Goal: Task Accomplishment & Management: Manage account settings

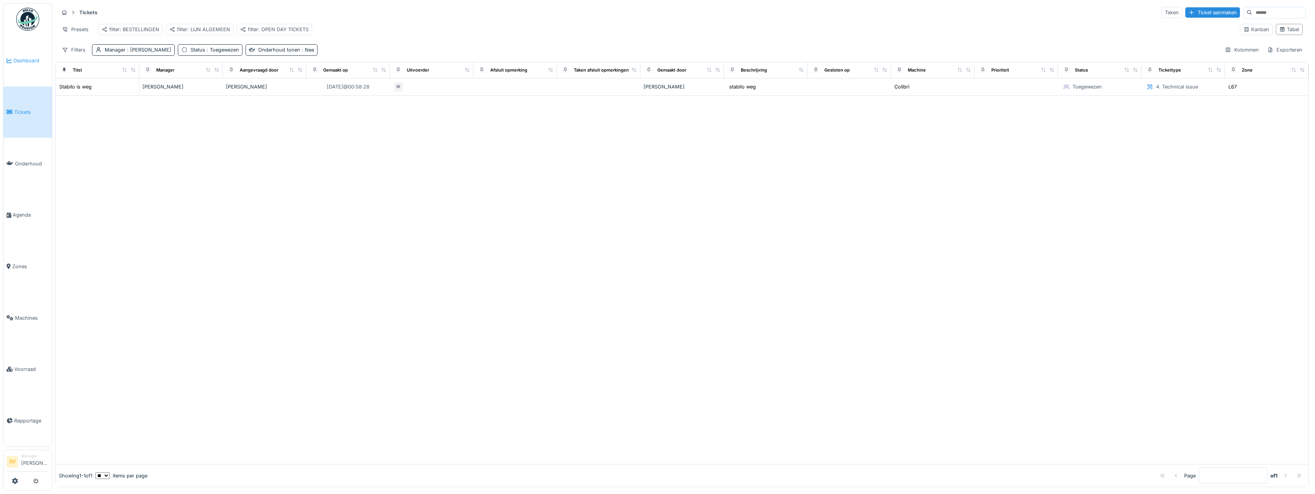
click at [25, 58] on span "Dashboard" at bounding box center [30, 60] width 35 height 7
click at [24, 62] on span "Dashboard" at bounding box center [30, 59] width 35 height 7
click at [25, 61] on span "Dashboard" at bounding box center [30, 60] width 35 height 7
click at [27, 60] on span "Dashboard" at bounding box center [30, 60] width 35 height 7
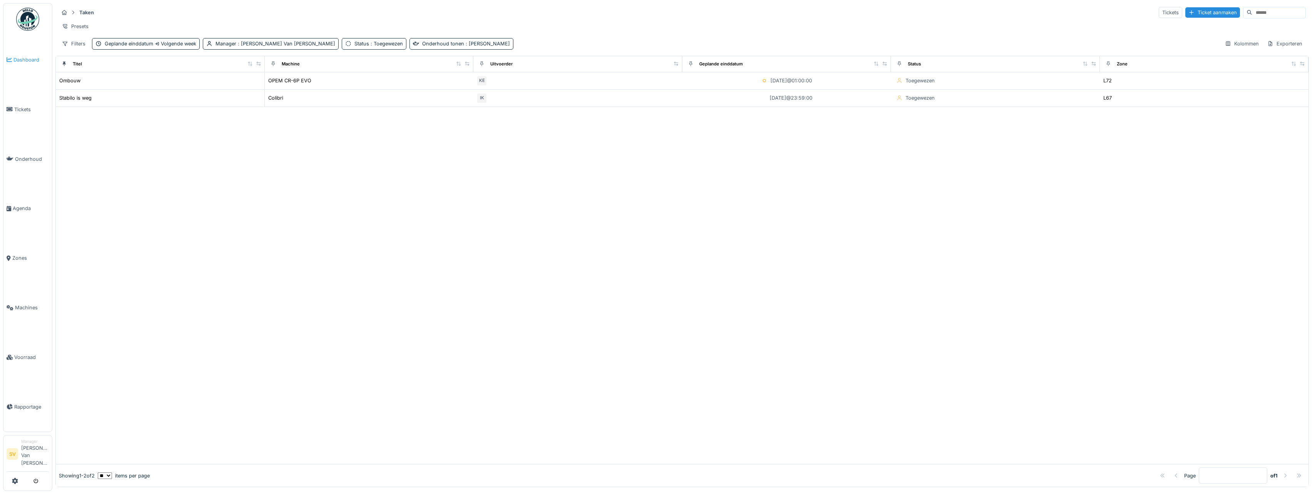
click at [23, 61] on span "Dashboard" at bounding box center [30, 59] width 35 height 7
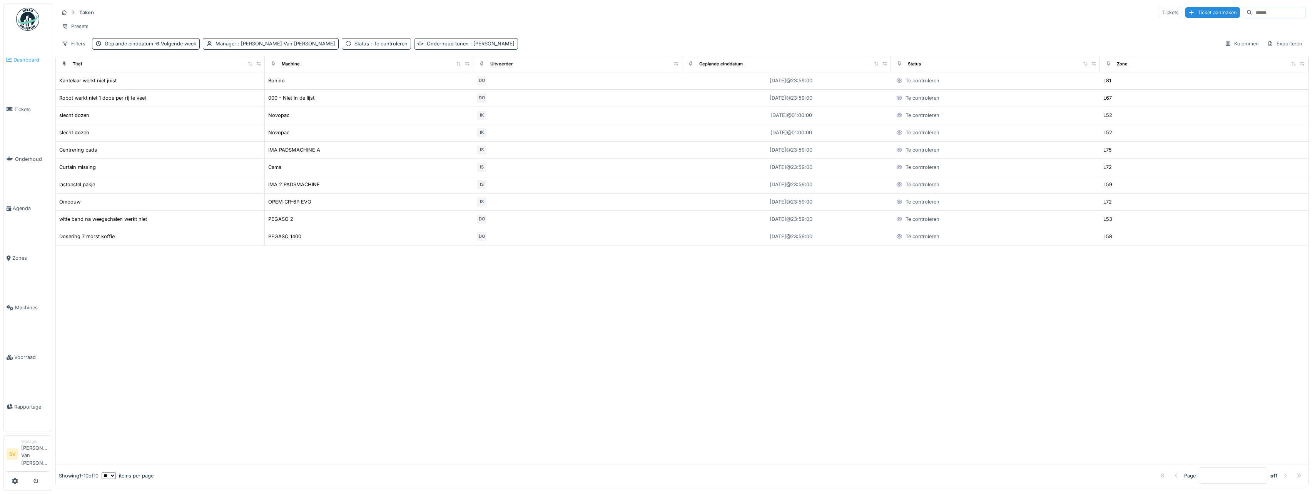
click at [27, 61] on span "Dashboard" at bounding box center [30, 59] width 35 height 7
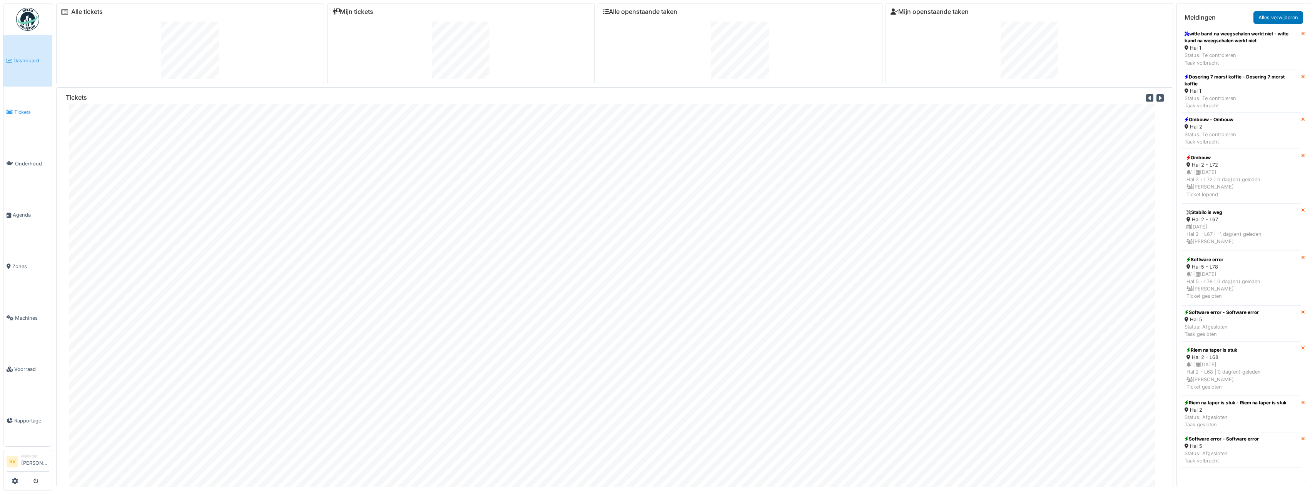
click at [21, 109] on span "Tickets" at bounding box center [31, 111] width 35 height 7
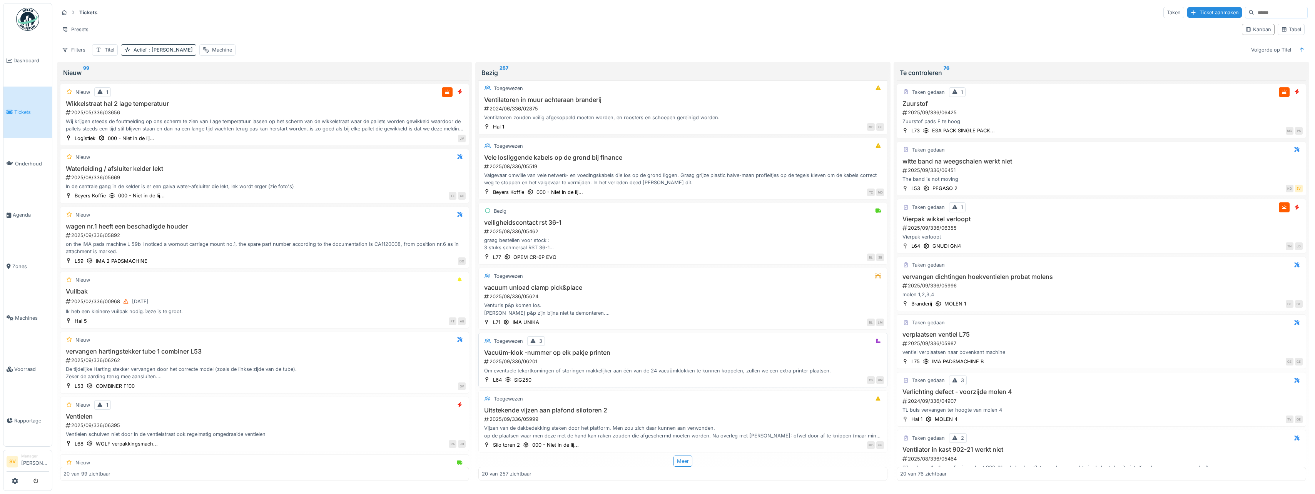
scroll to position [2, 0]
click at [678, 457] on div "Meer" at bounding box center [682, 461] width 19 height 11
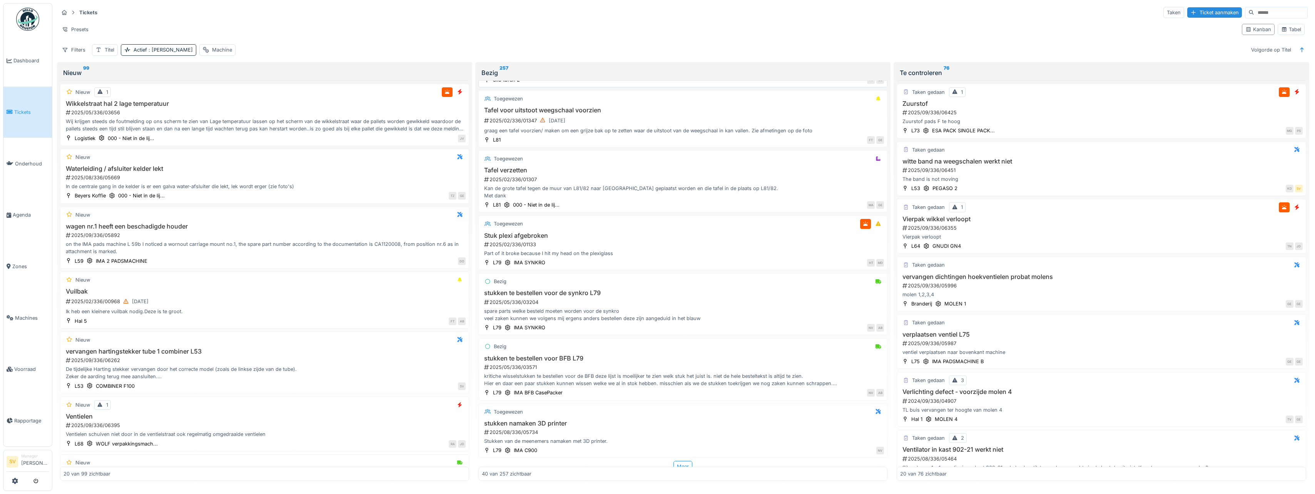
scroll to position [2082, 0]
click at [673, 460] on div "Meer" at bounding box center [682, 461] width 19 height 11
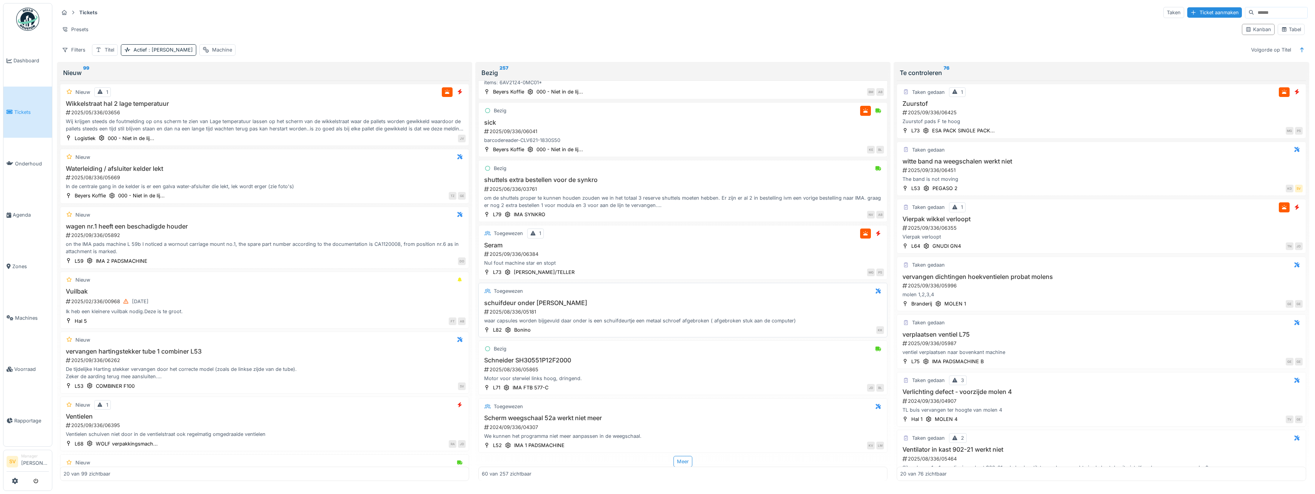
scroll to position [3275, 0]
click at [678, 459] on div "Meer" at bounding box center [682, 461] width 19 height 11
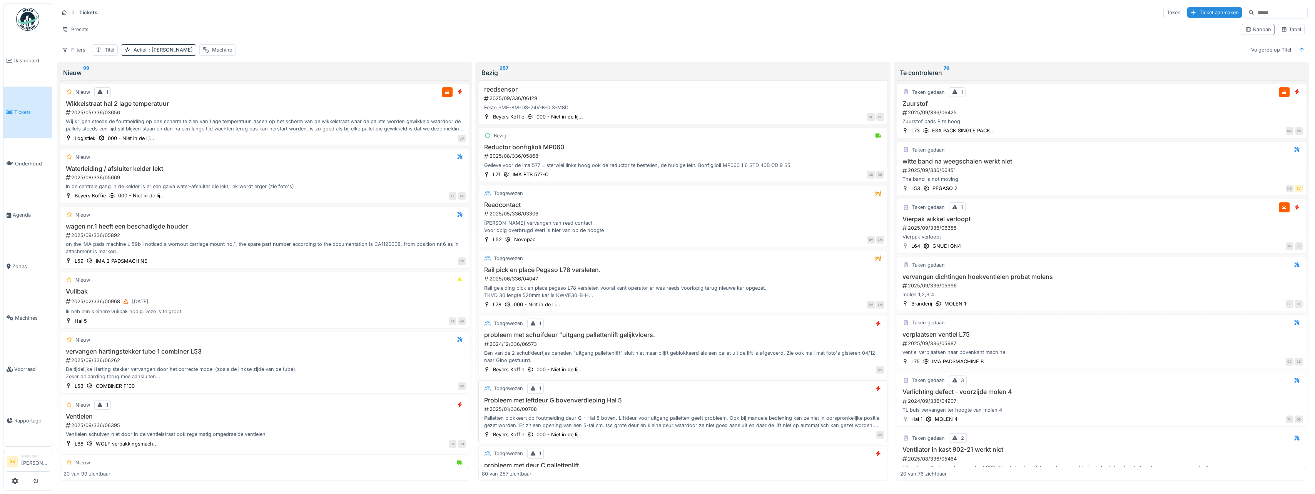
scroll to position [4500, 0]
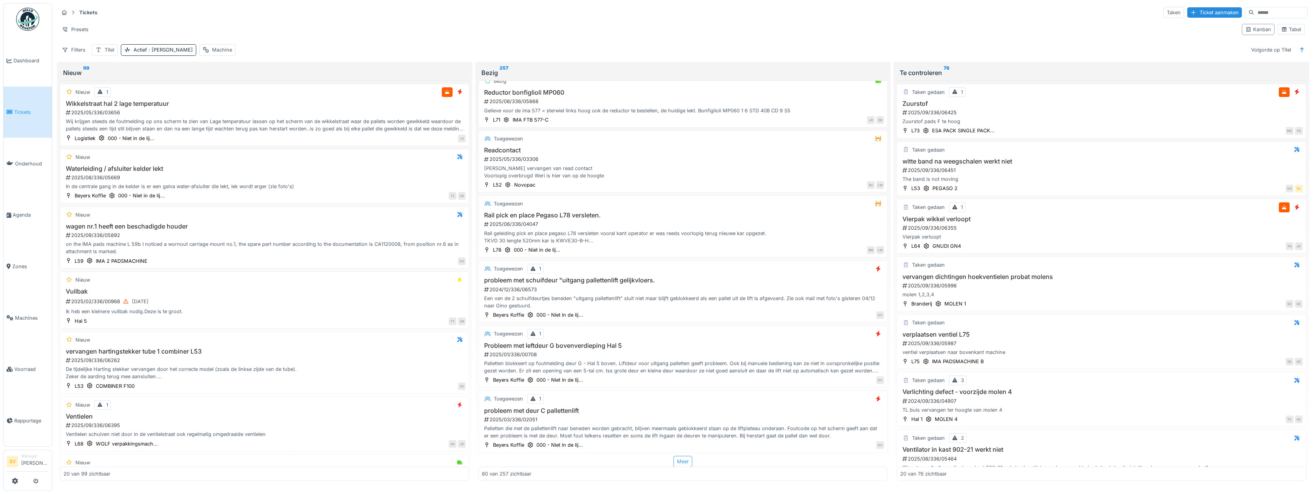
click at [676, 459] on div "Meer" at bounding box center [682, 461] width 19 height 11
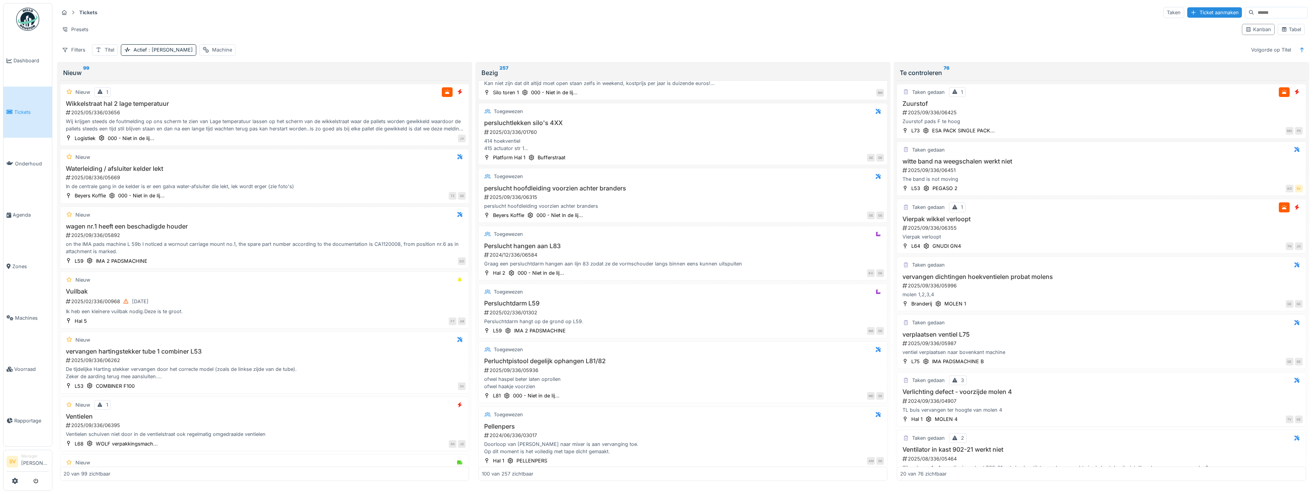
scroll to position [5747, 0]
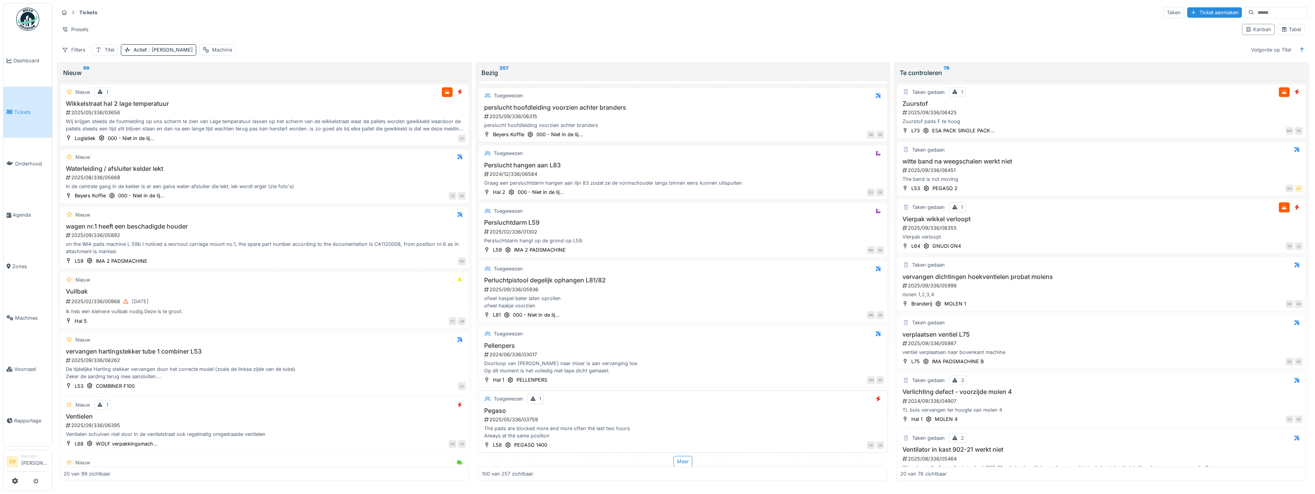
drag, startPoint x: 676, startPoint y: 458, endPoint x: 670, endPoint y: 444, distance: 15.2
click at [676, 458] on div "Meer" at bounding box center [682, 461] width 19 height 11
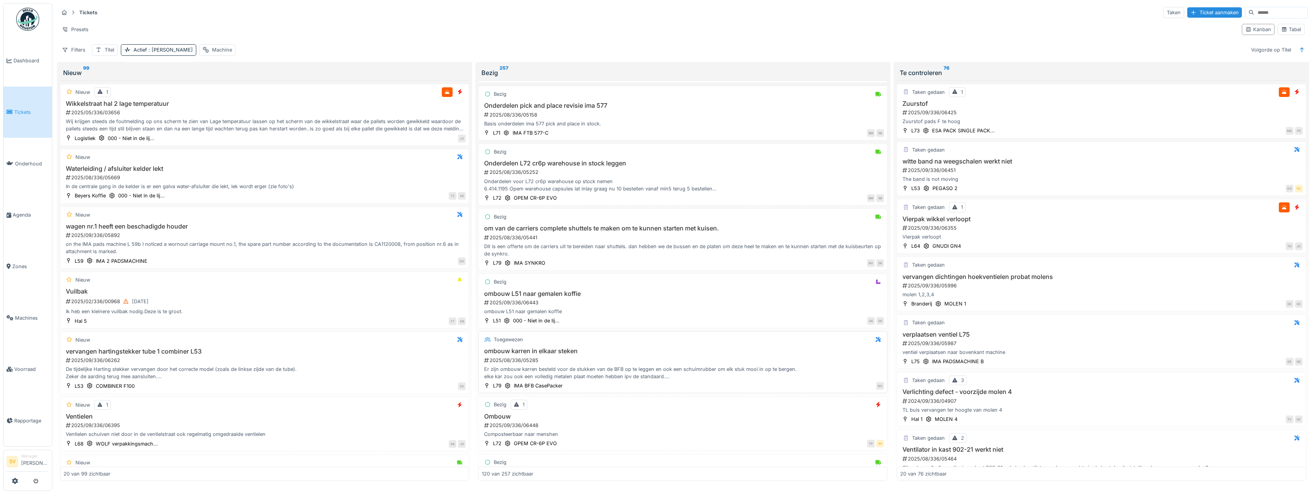
scroll to position [6992, 0]
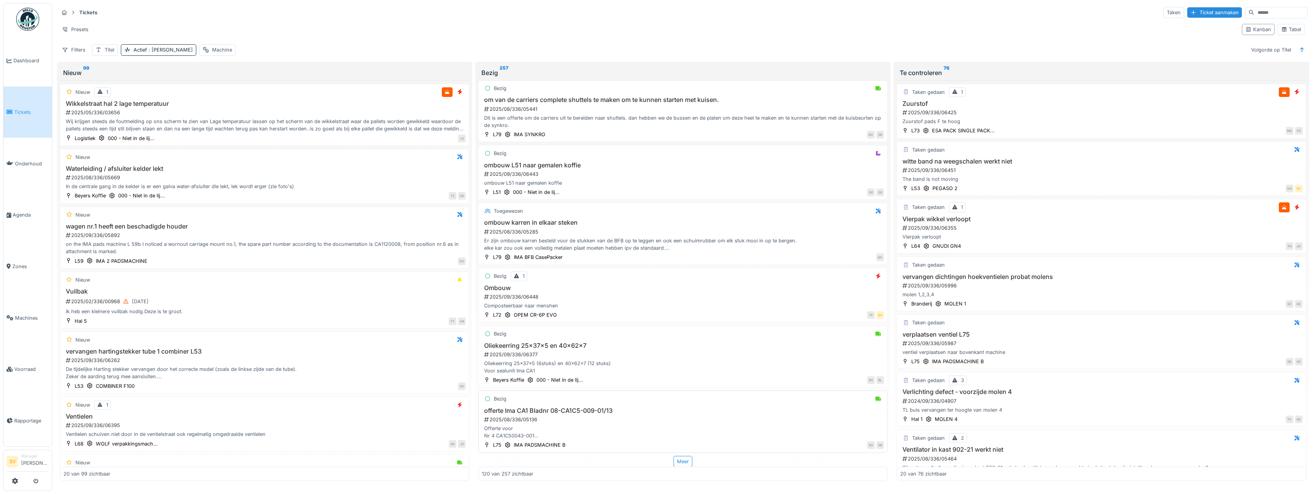
drag, startPoint x: 678, startPoint y: 457, endPoint x: 669, endPoint y: 434, distance: 24.4
click at [678, 457] on div "Meer" at bounding box center [682, 461] width 19 height 11
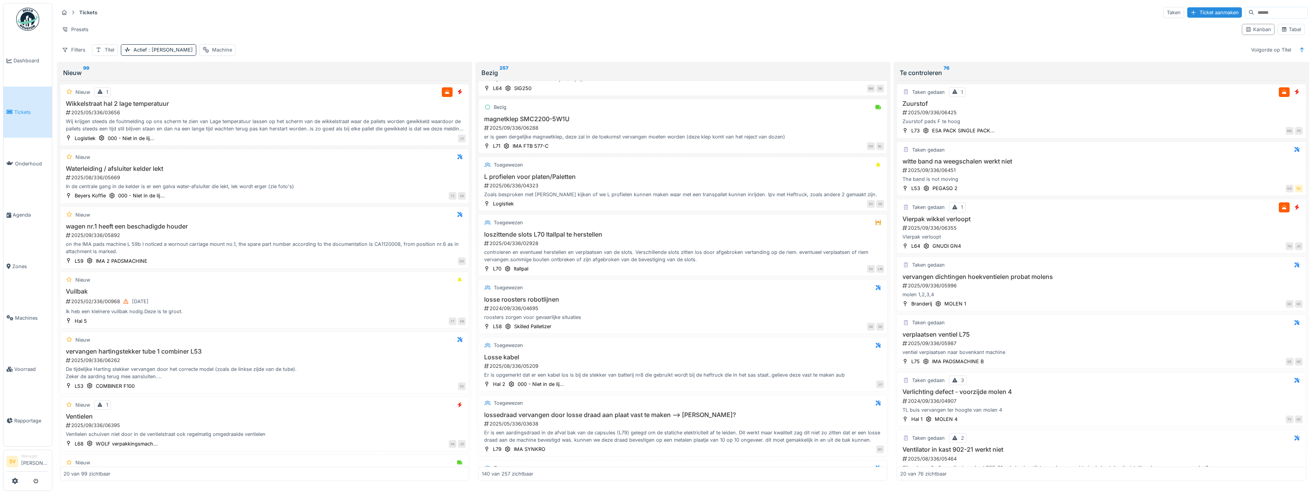
scroll to position [8234, 0]
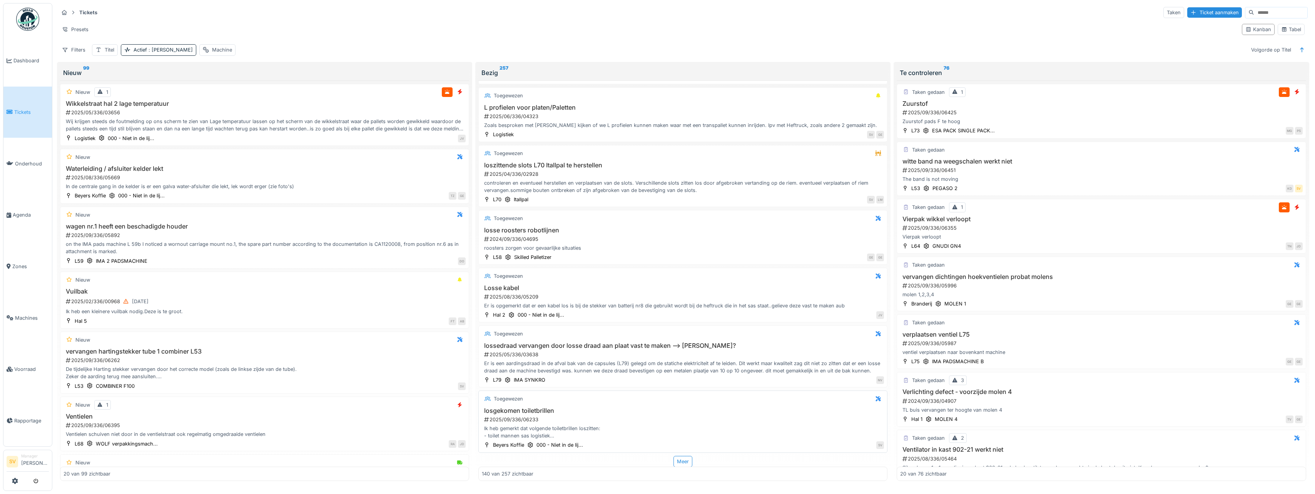
drag, startPoint x: 677, startPoint y: 460, endPoint x: 666, endPoint y: 399, distance: 62.3
click at [676, 460] on div "Meer" at bounding box center [682, 461] width 19 height 11
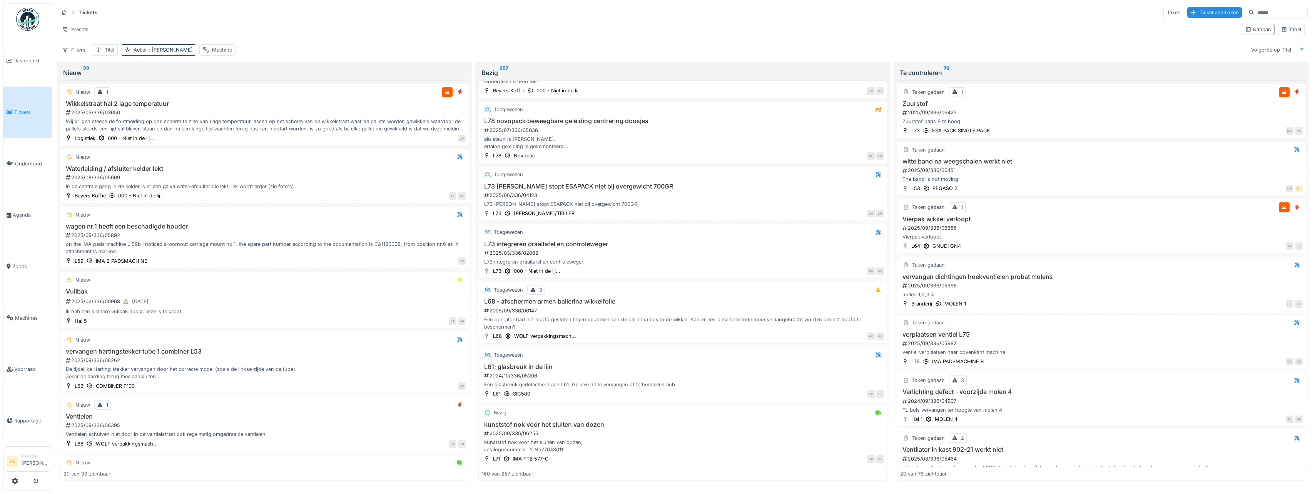
scroll to position [9442, 0]
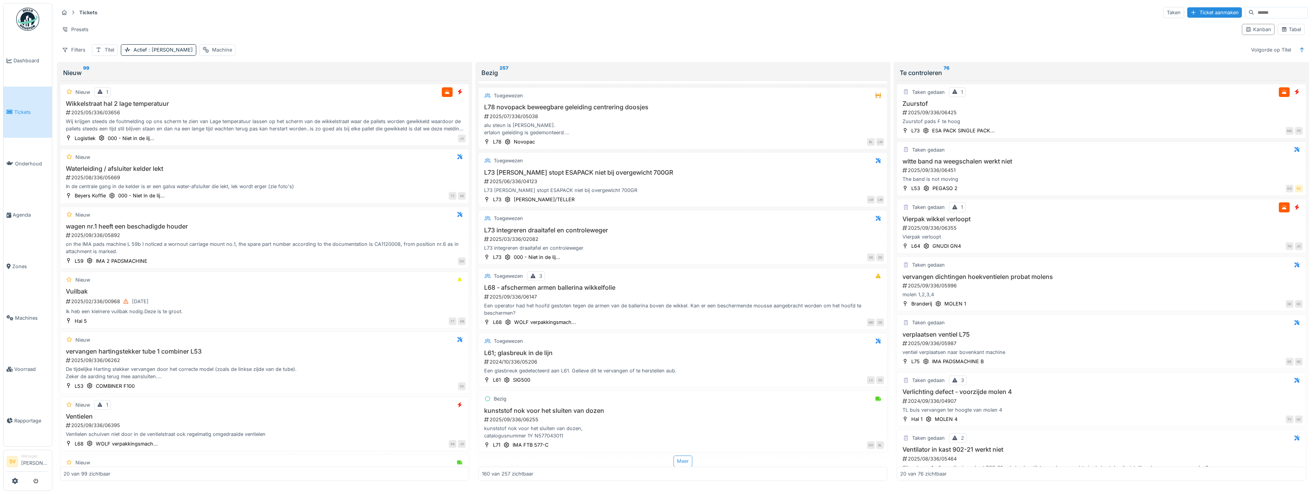
click at [676, 459] on div "Meer" at bounding box center [682, 461] width 19 height 11
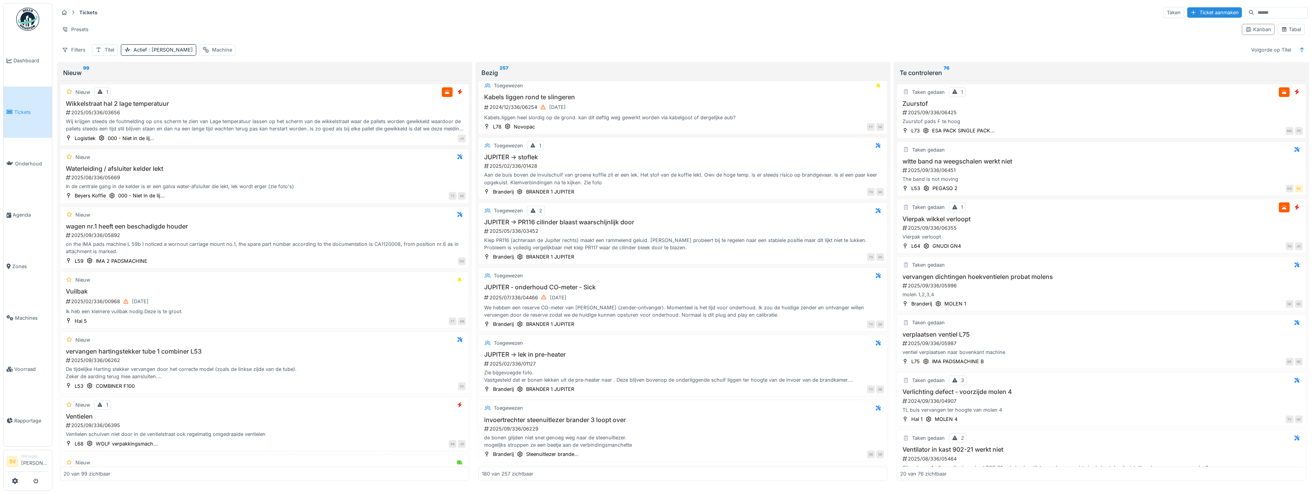
scroll to position [10691, 0]
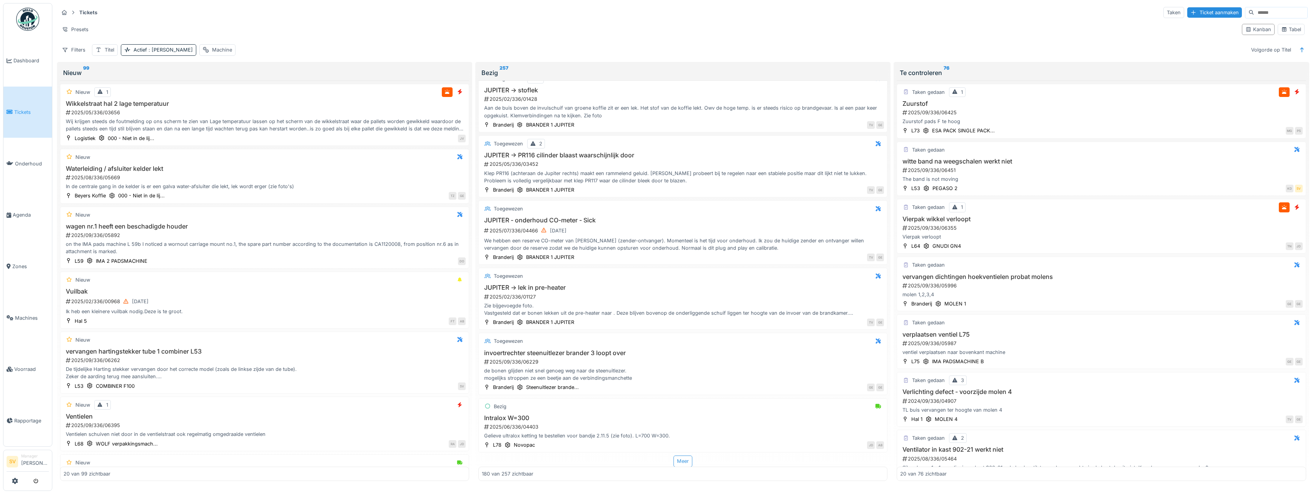
click at [674, 459] on div "Meer" at bounding box center [682, 461] width 19 height 11
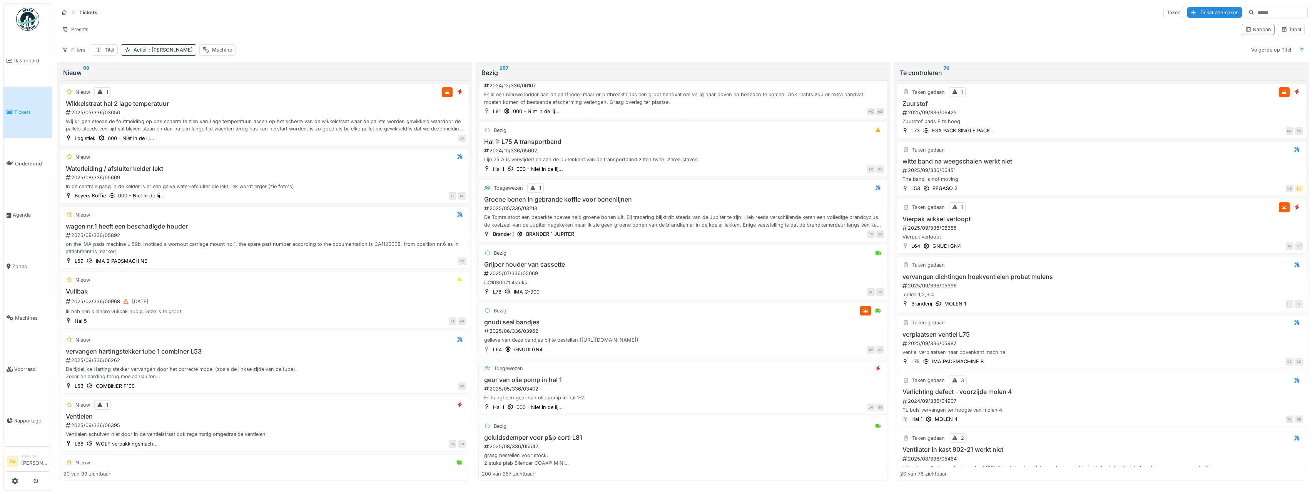
scroll to position [11918, 0]
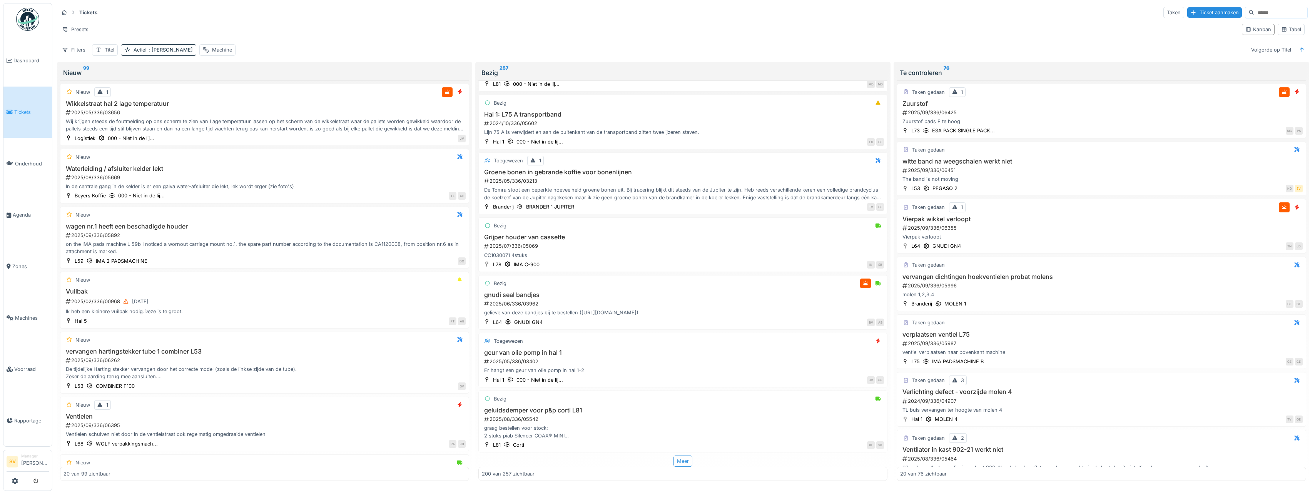
click at [679, 458] on div "Meer" at bounding box center [682, 461] width 19 height 11
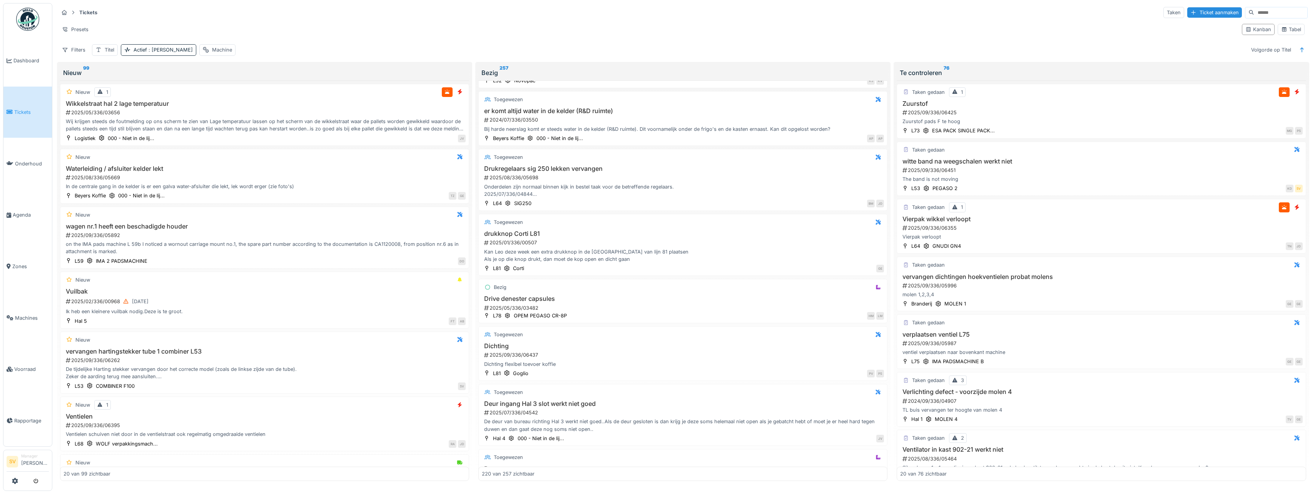
scroll to position [13125, 0]
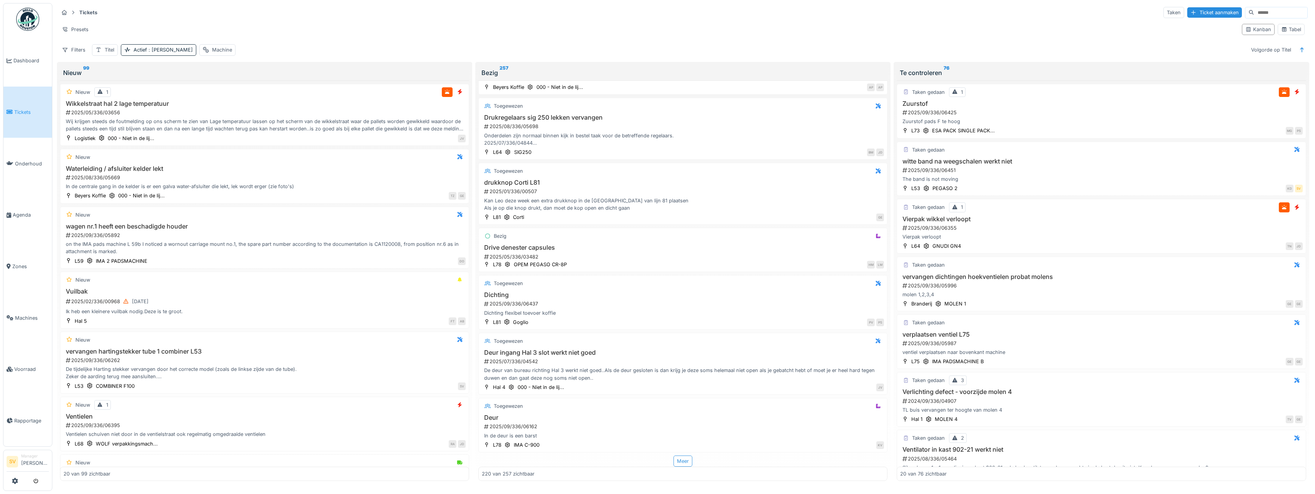
click at [678, 458] on div "Meer" at bounding box center [682, 461] width 19 height 11
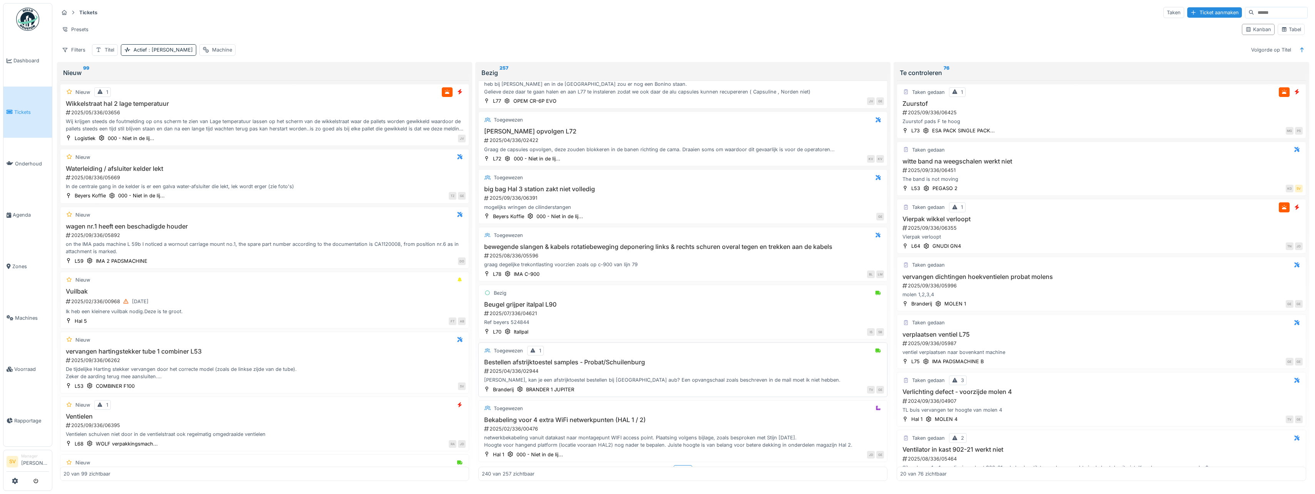
scroll to position [14335, 0]
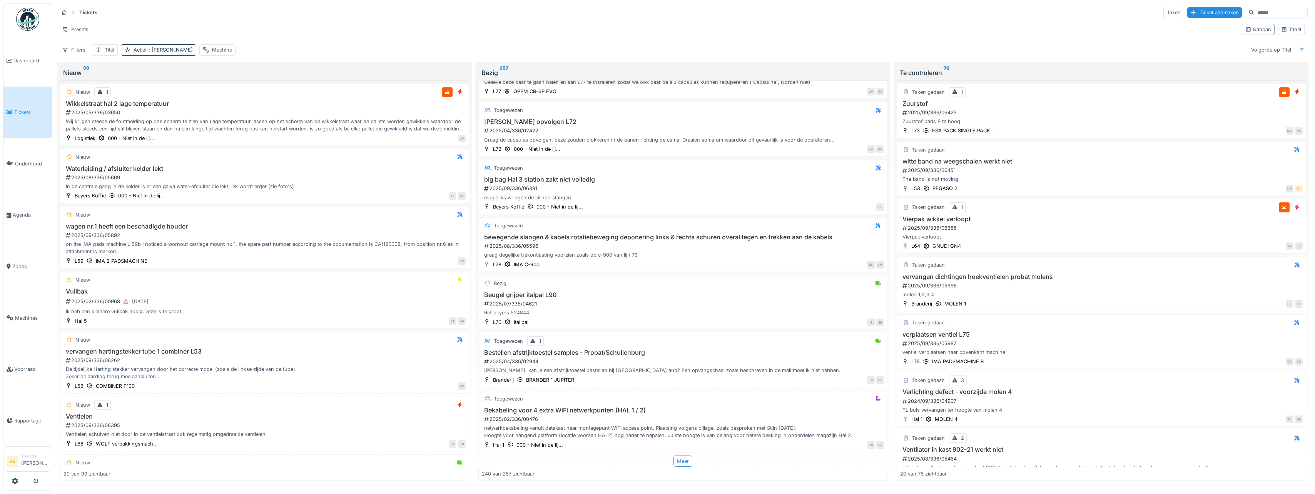
click at [675, 459] on div "Meer" at bounding box center [682, 461] width 19 height 11
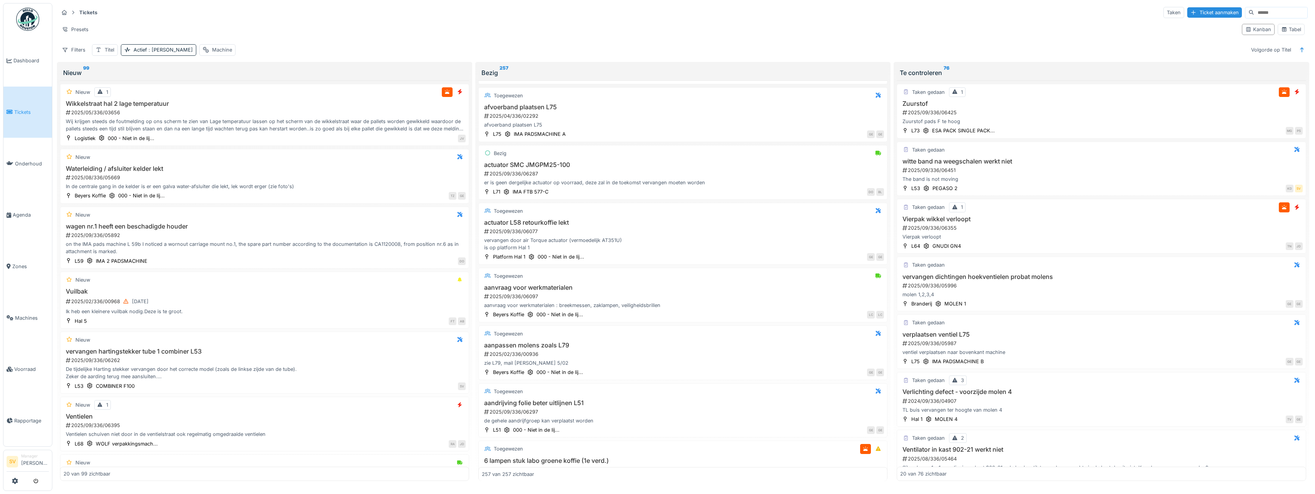
scroll to position [15033, 0]
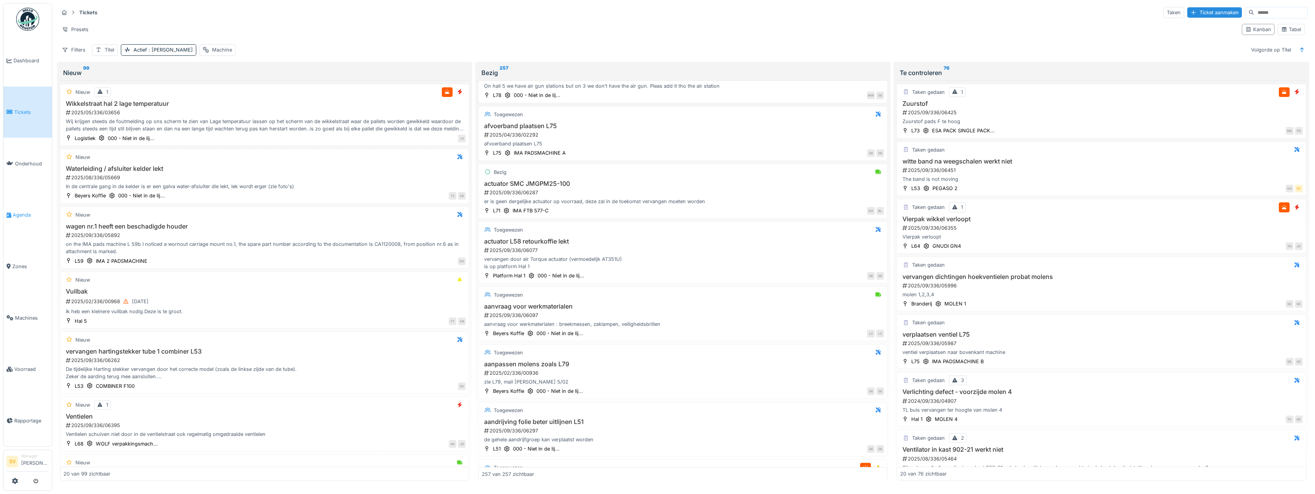
click at [23, 214] on link "Agenda" at bounding box center [27, 215] width 48 height 52
click at [22, 211] on span "Agenda" at bounding box center [31, 214] width 36 height 7
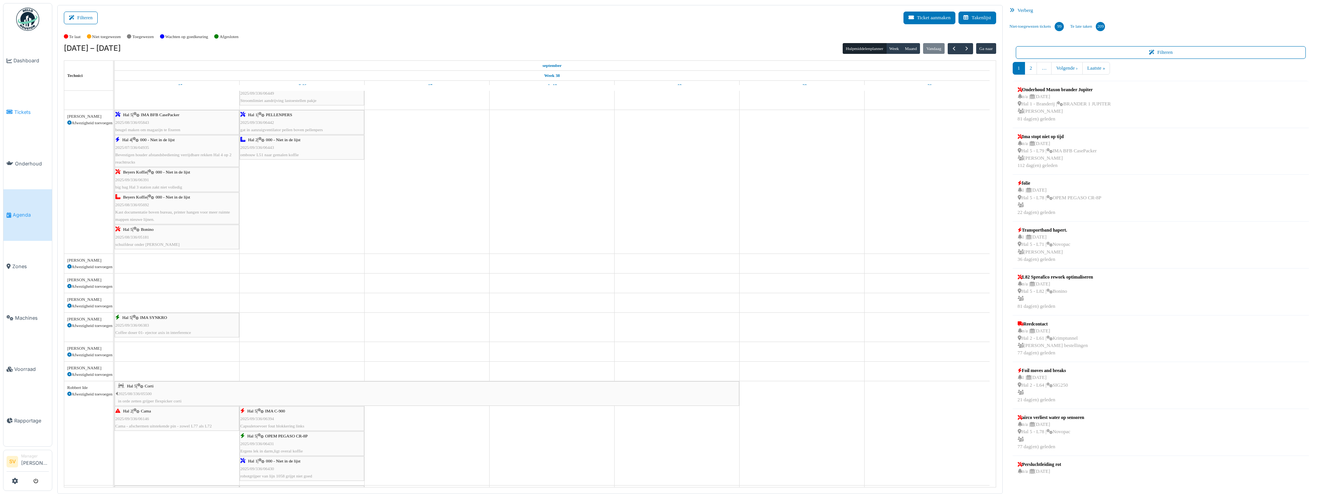
click at [22, 110] on span "Tickets" at bounding box center [31, 111] width 35 height 7
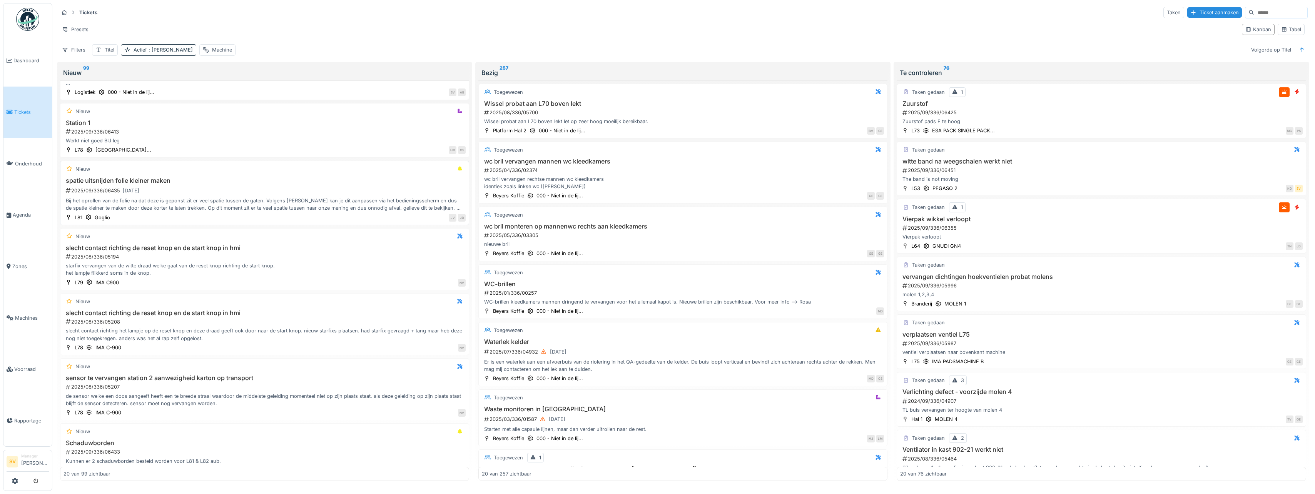
scroll to position [858, 0]
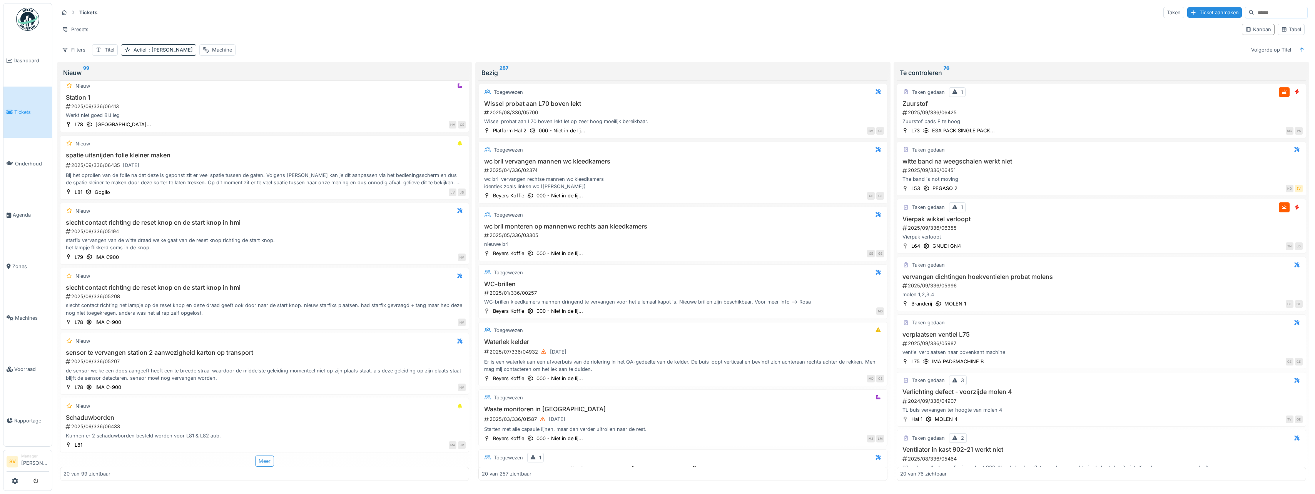
click at [261, 463] on div "Meer" at bounding box center [264, 461] width 19 height 11
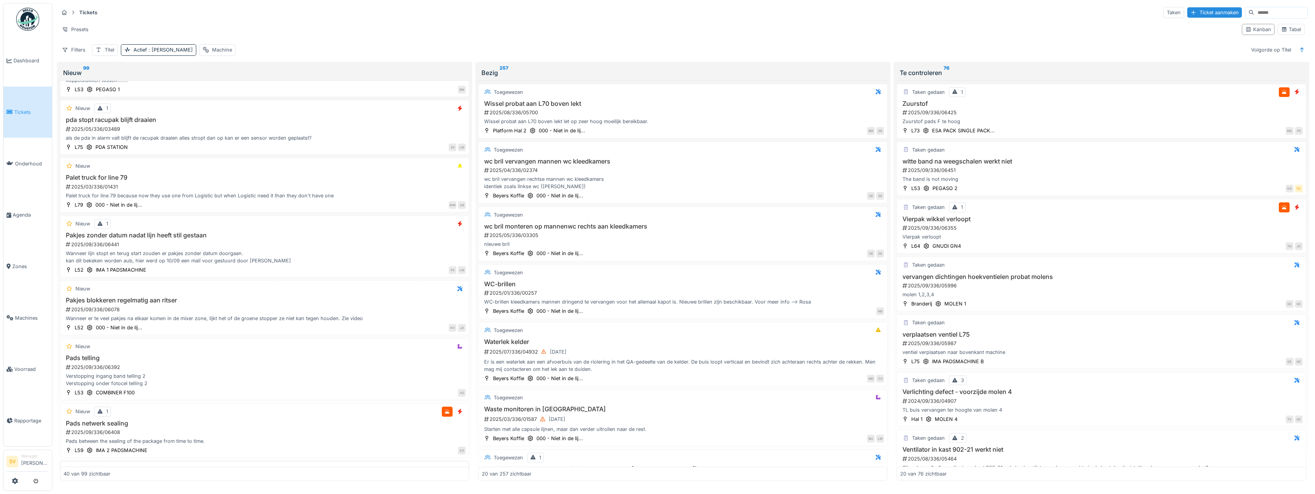
scroll to position [2090, 0]
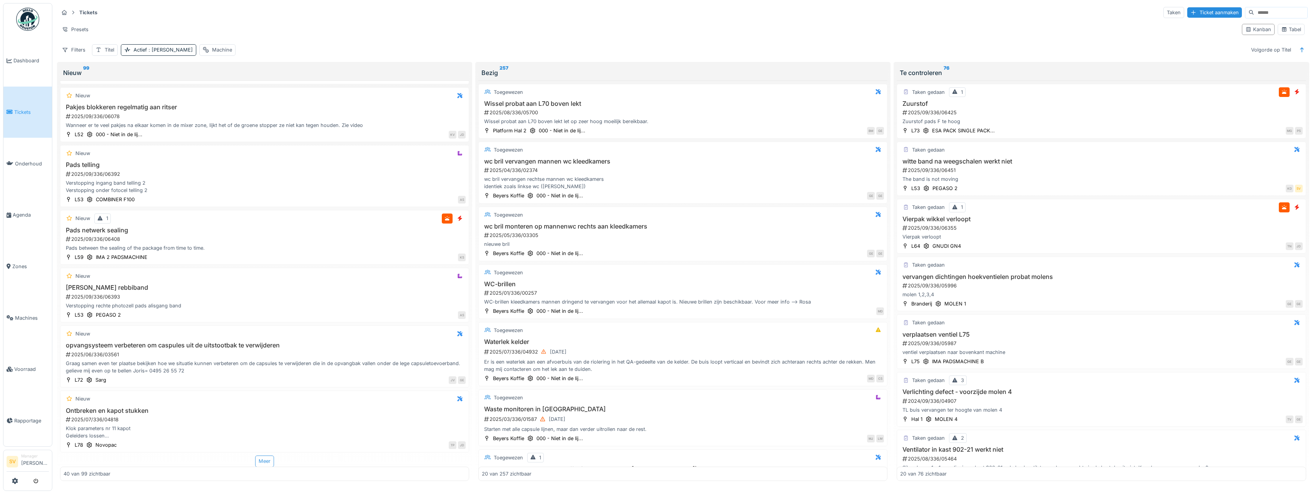
click at [262, 460] on div "Meer" at bounding box center [264, 461] width 19 height 11
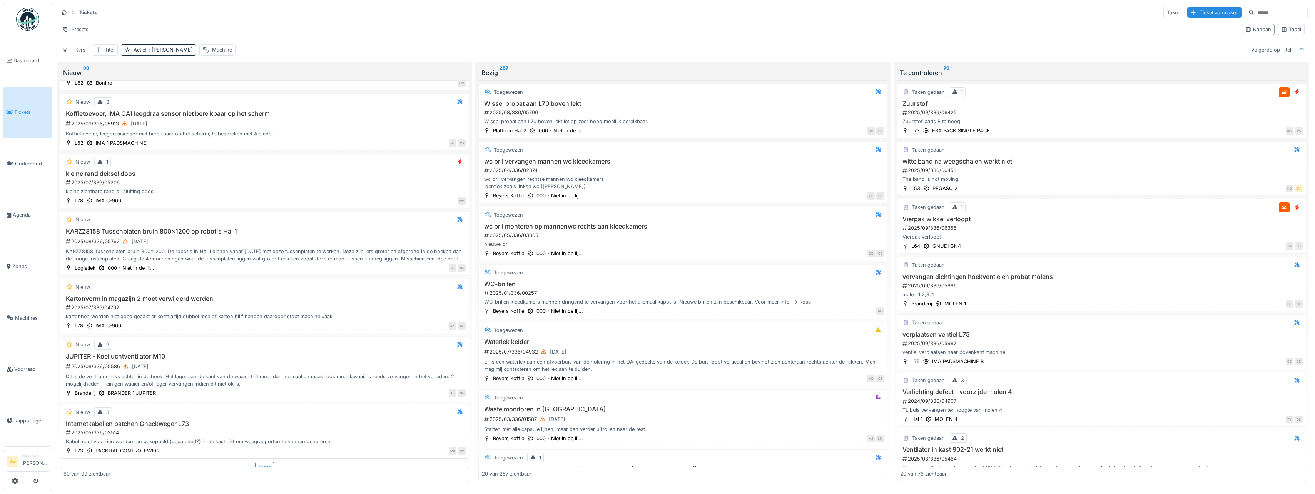
scroll to position [3304, 0]
click at [259, 458] on div "Meer" at bounding box center [264, 461] width 19 height 11
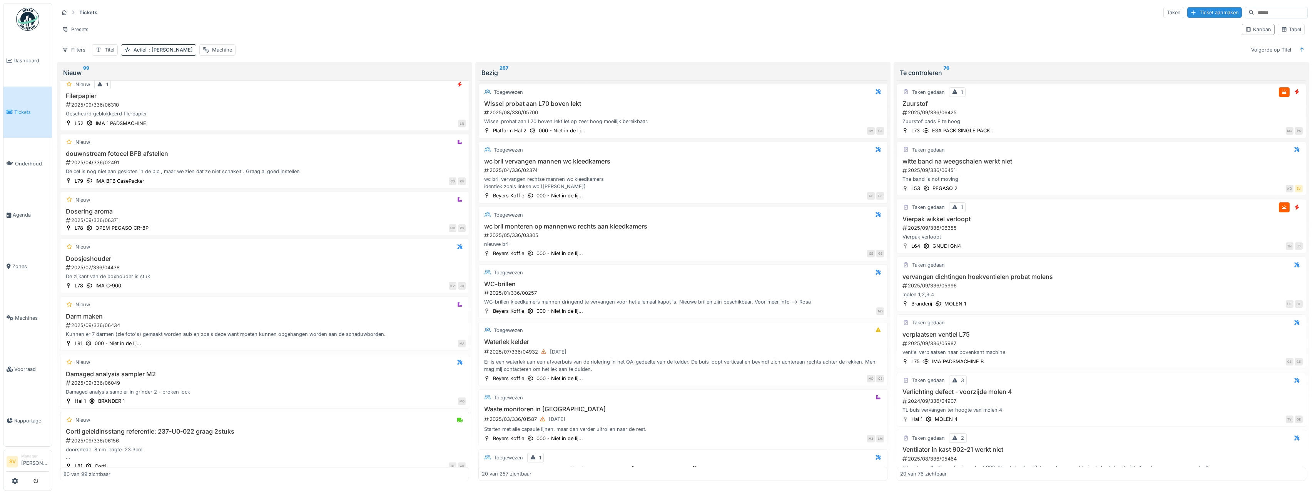
scroll to position [4501, 0]
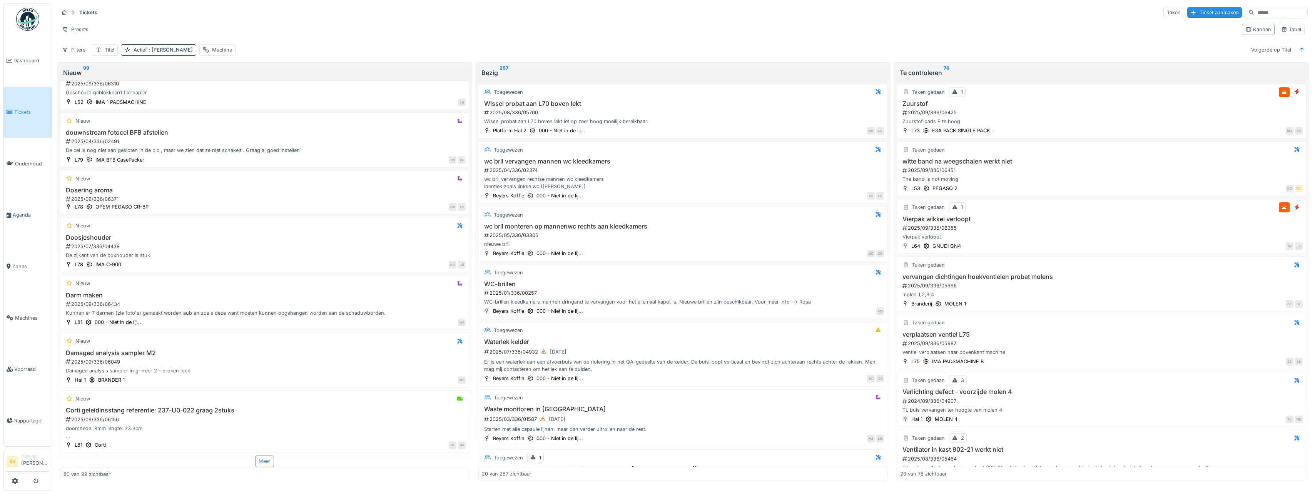
click at [267, 461] on div "Meer" at bounding box center [264, 461] width 19 height 11
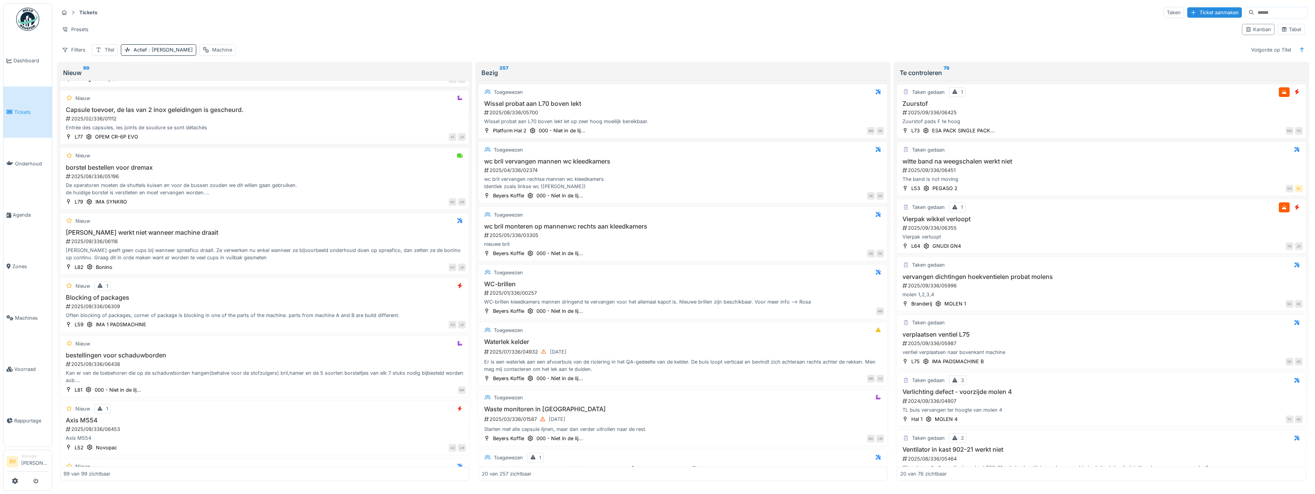
scroll to position [5156, 0]
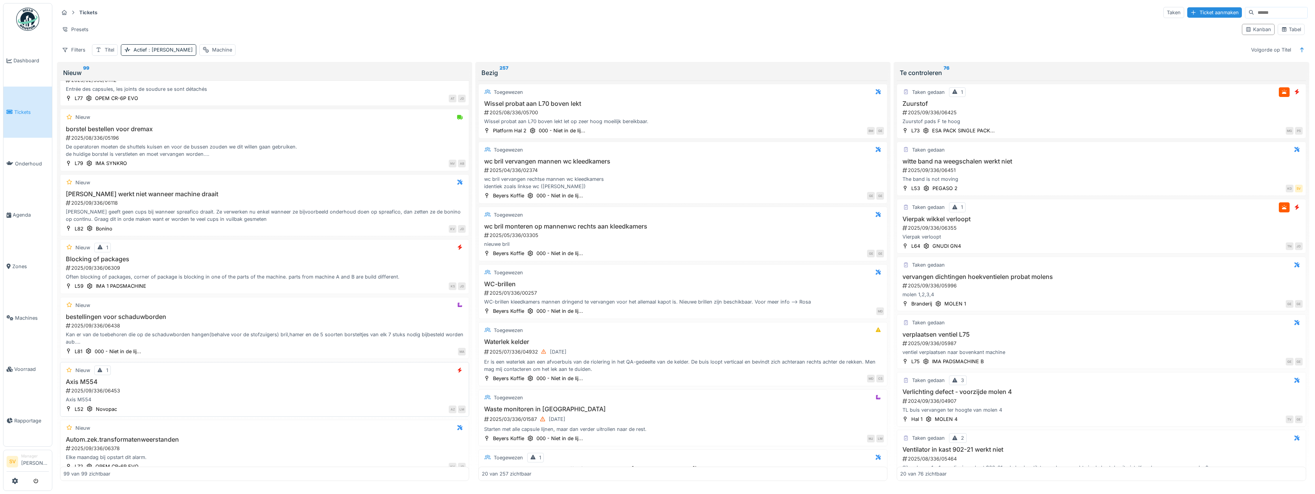
click at [295, 387] on div "2025/09/336/06453" at bounding box center [265, 390] width 401 height 7
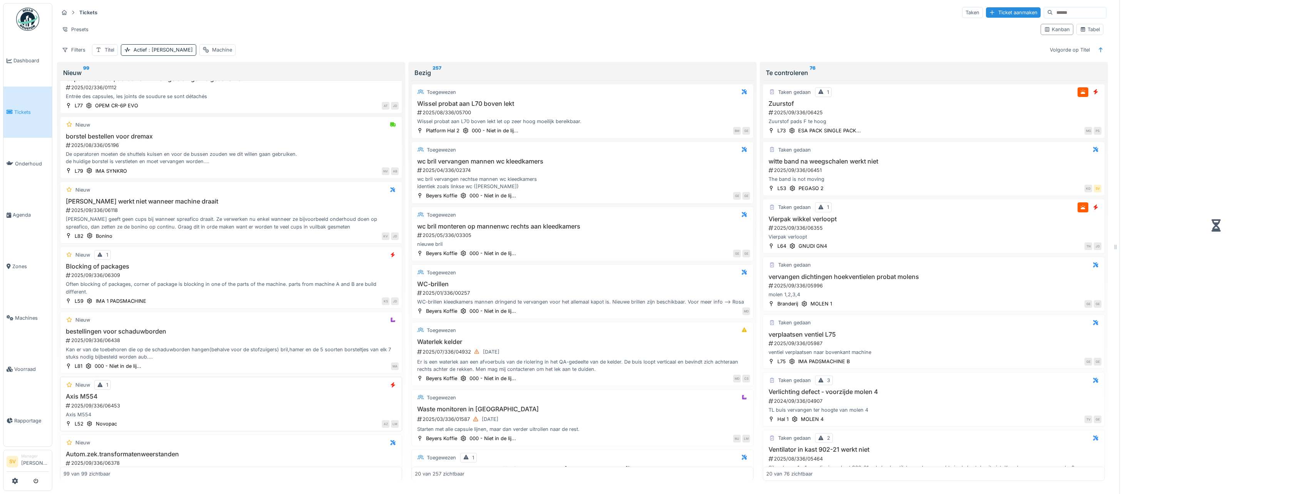
scroll to position [5171, 0]
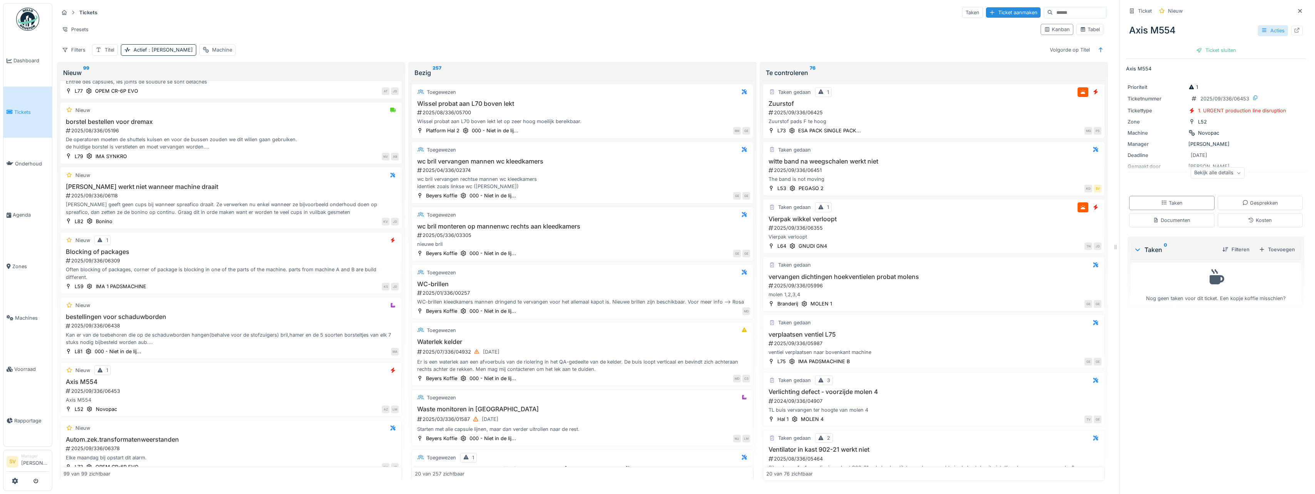
click at [1261, 29] on icon at bounding box center [1264, 30] width 6 height 5
click at [1207, 46] on div "Bewerken" at bounding box center [1223, 48] width 90 height 12
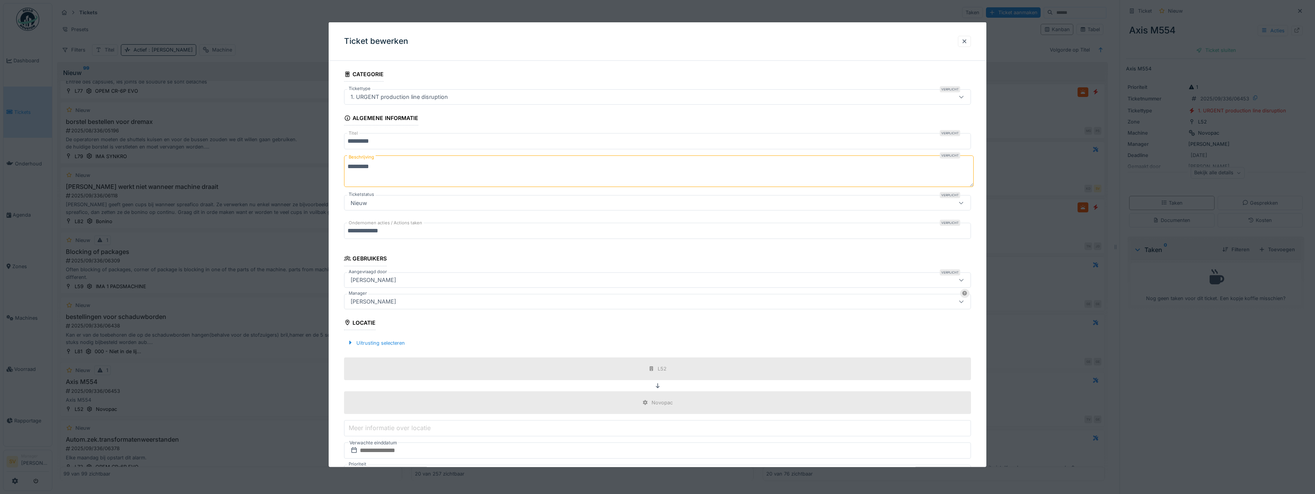
click at [396, 302] on div "Laurens Macris" at bounding box center [622, 301] width 551 height 8
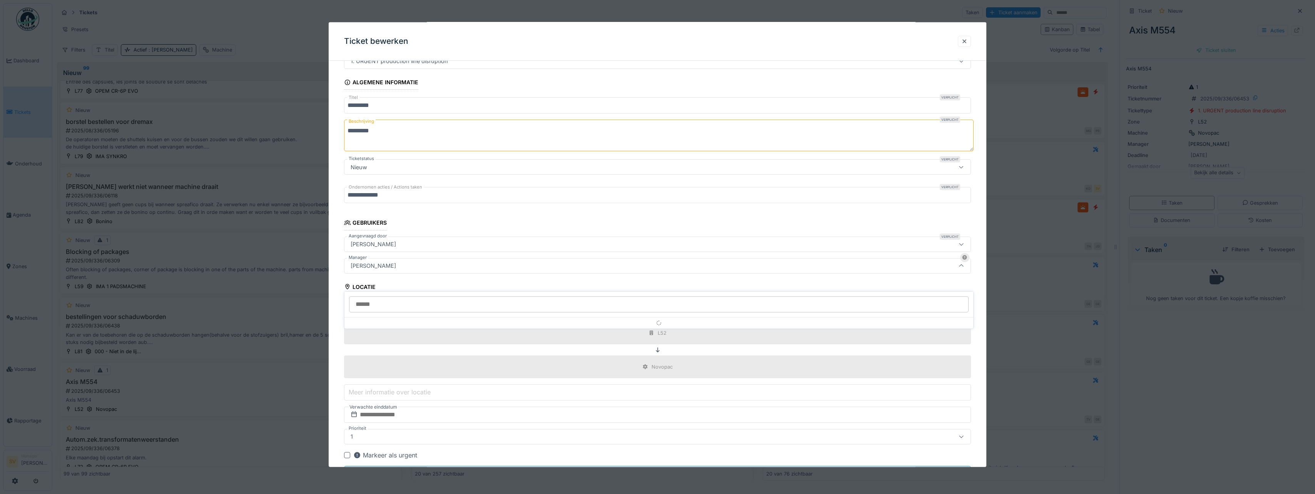
scroll to position [57, 0]
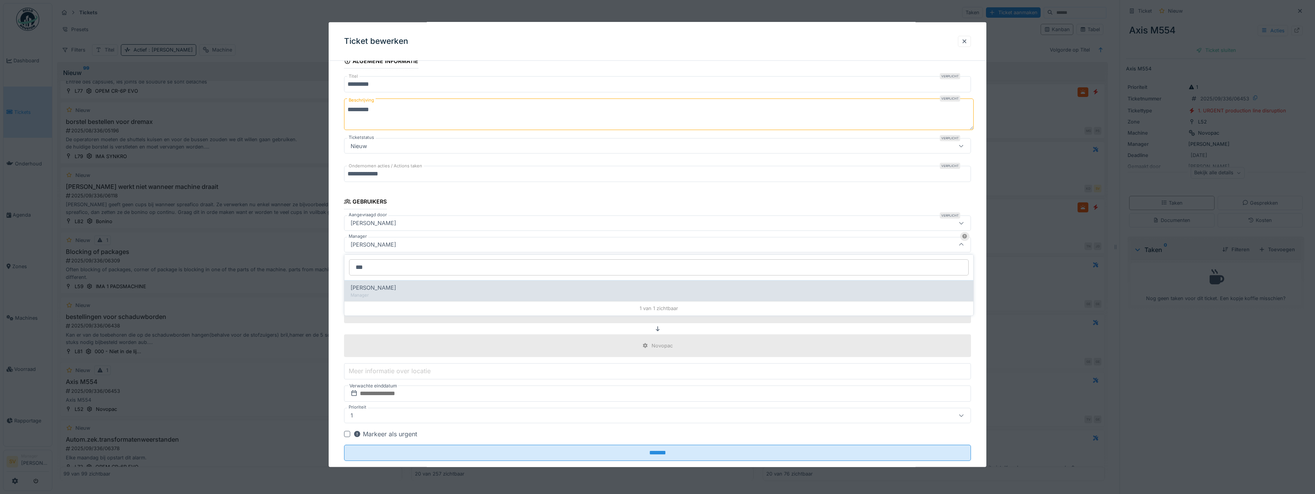
type input "***"
click at [396, 289] on span "[PERSON_NAME]" at bounding box center [373, 288] width 45 height 8
type input "****"
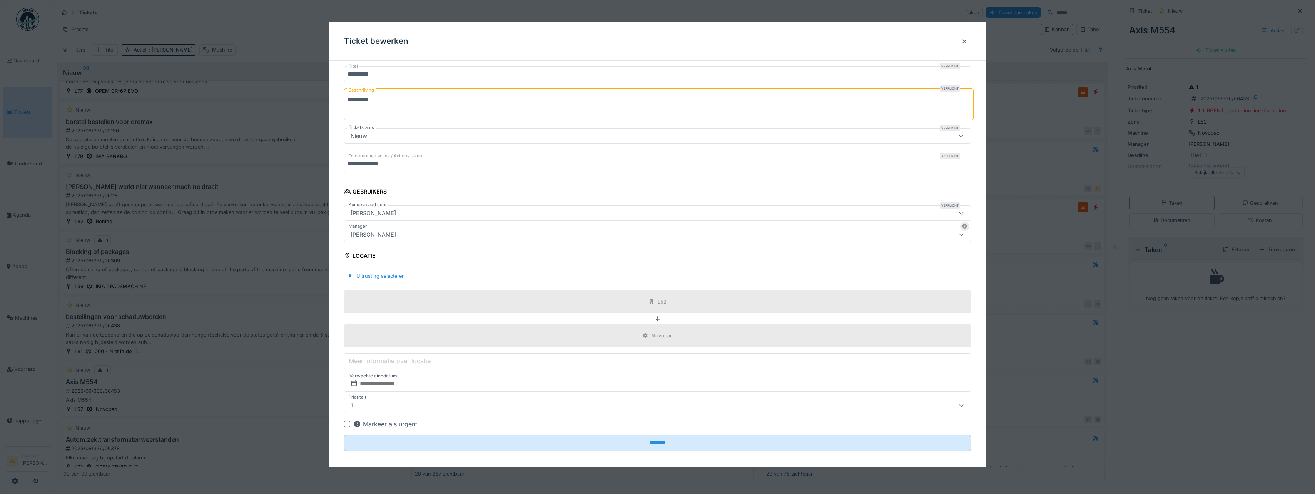
scroll to position [72, 0]
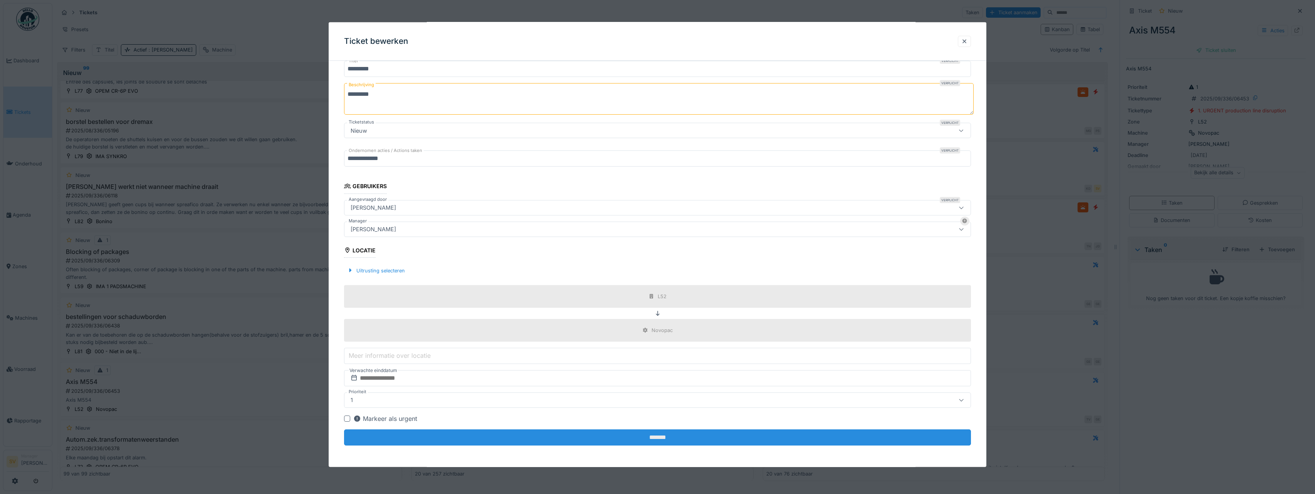
click at [659, 441] on input "*******" at bounding box center [657, 437] width 627 height 16
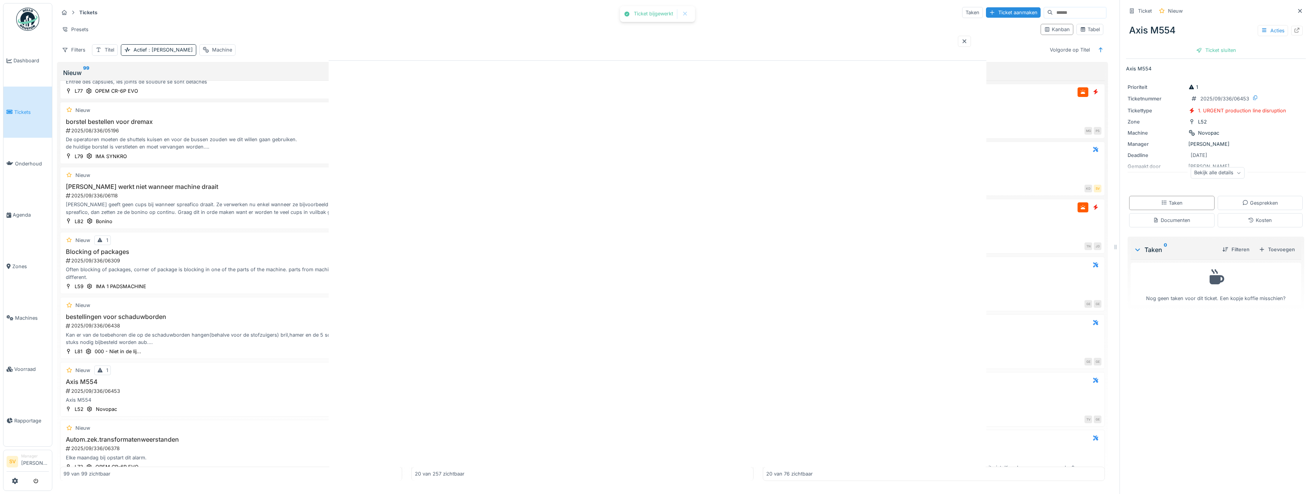
scroll to position [0, 0]
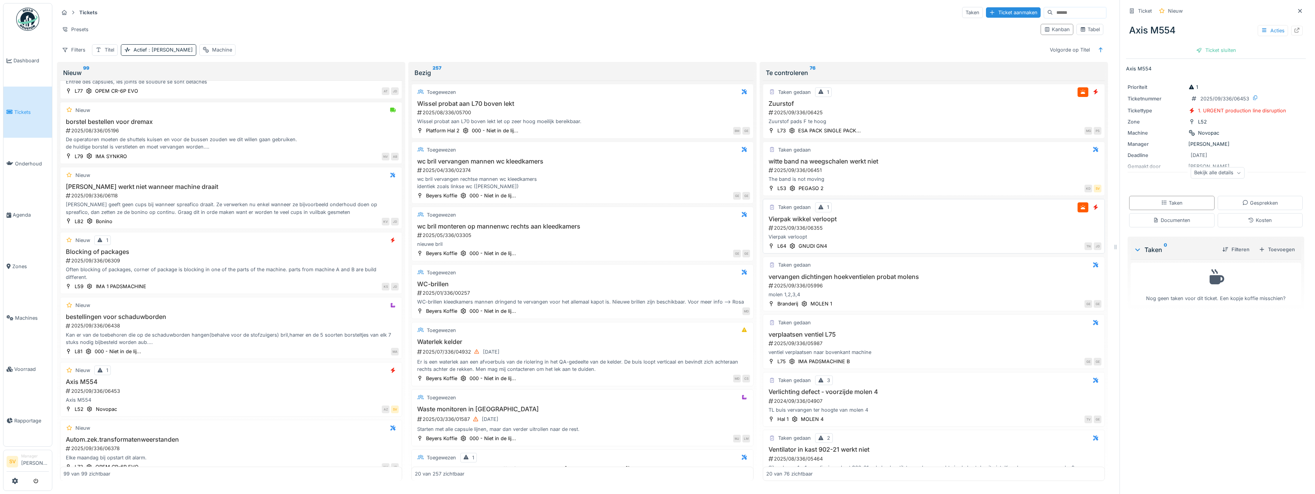
click at [1267, 251] on div "Toevoegen" at bounding box center [1276, 249] width 42 height 10
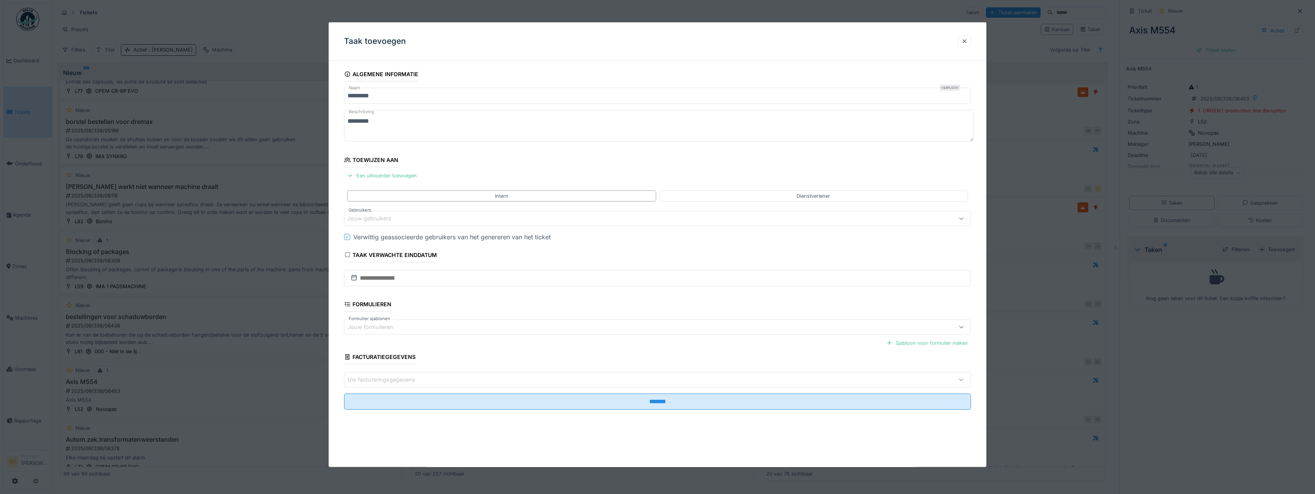
click at [365, 220] on div "Jouw gebruikers" at bounding box center [374, 218] width 55 height 8
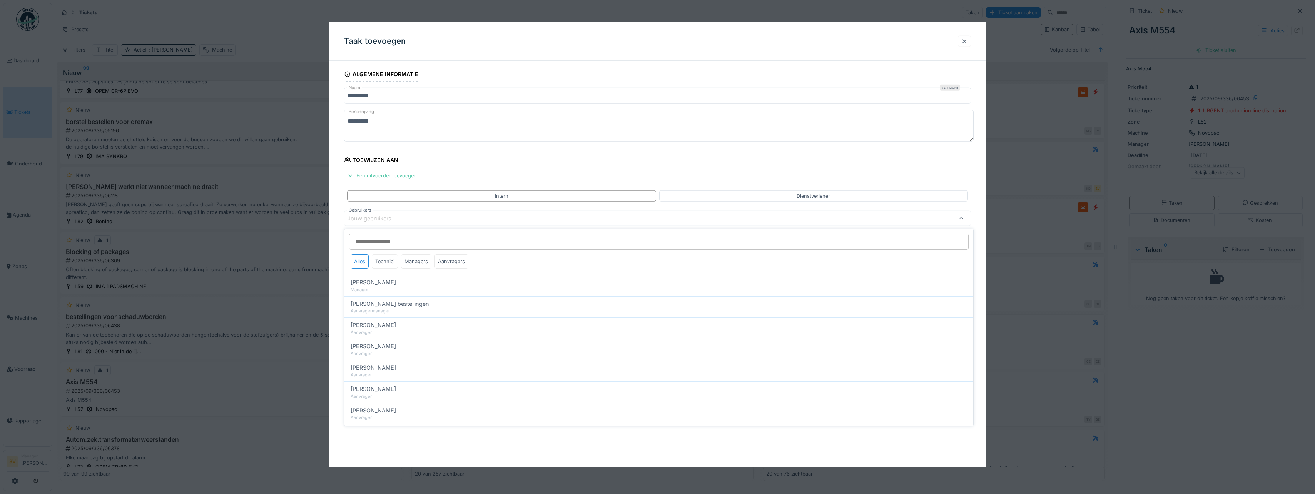
click at [379, 260] on div "Technici" at bounding box center [385, 261] width 26 height 14
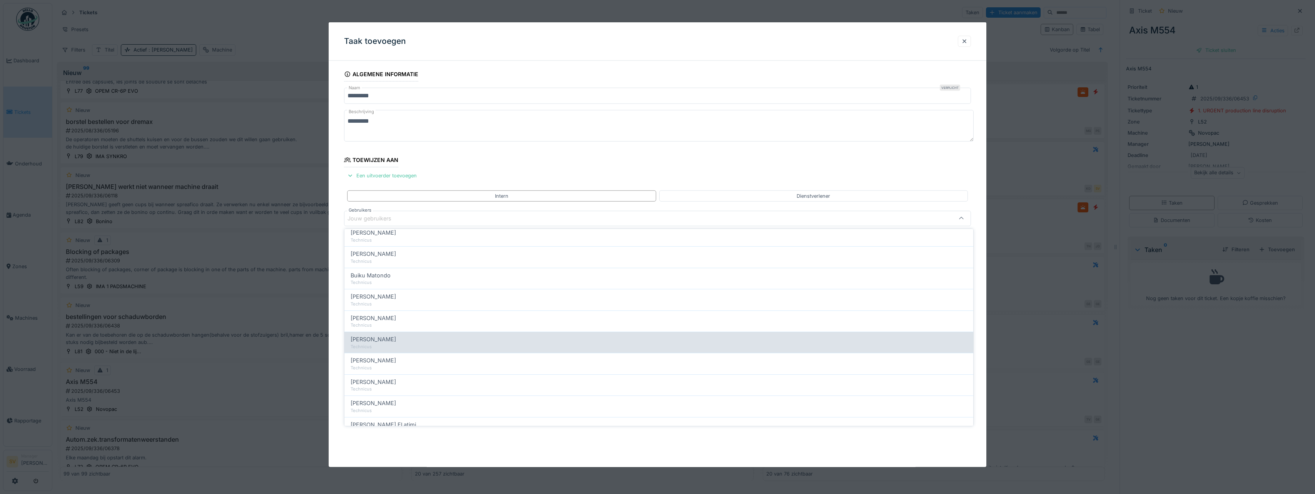
scroll to position [115, 0]
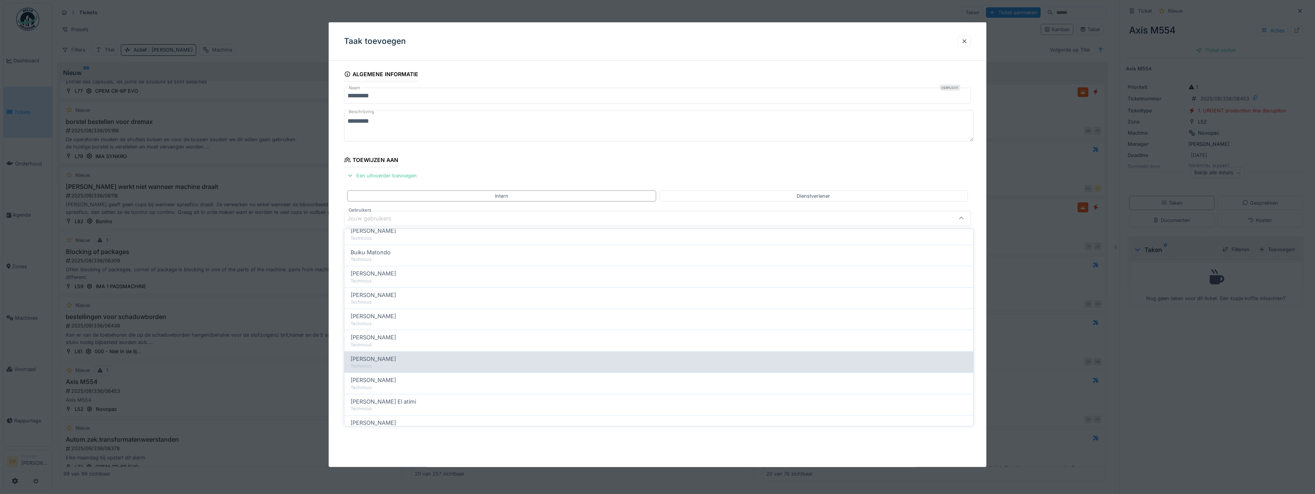
click at [376, 361] on span "Ismail Kosar" at bounding box center [373, 359] width 45 height 8
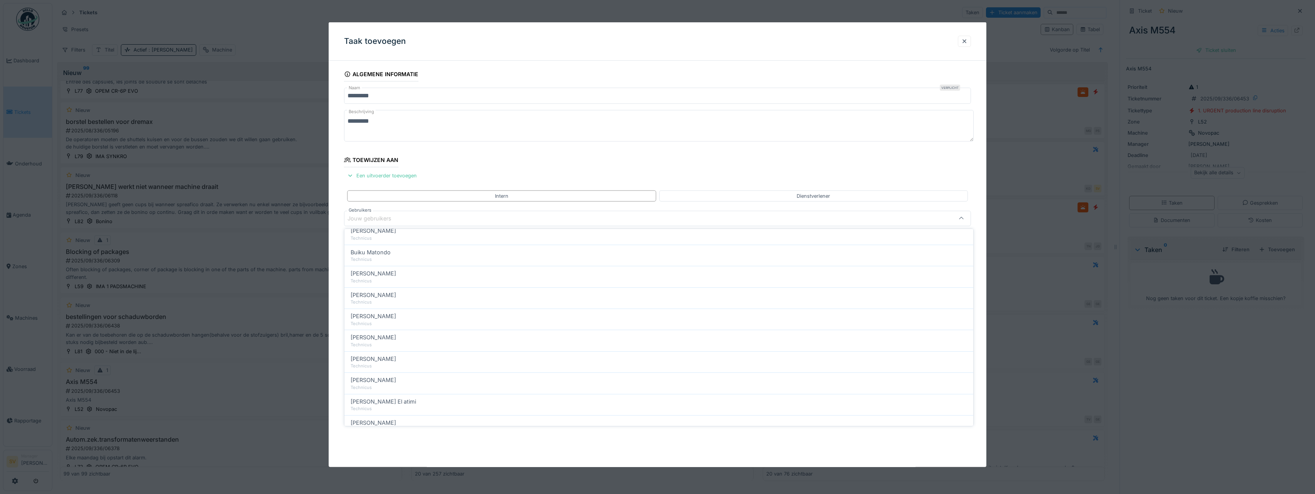
type input "****"
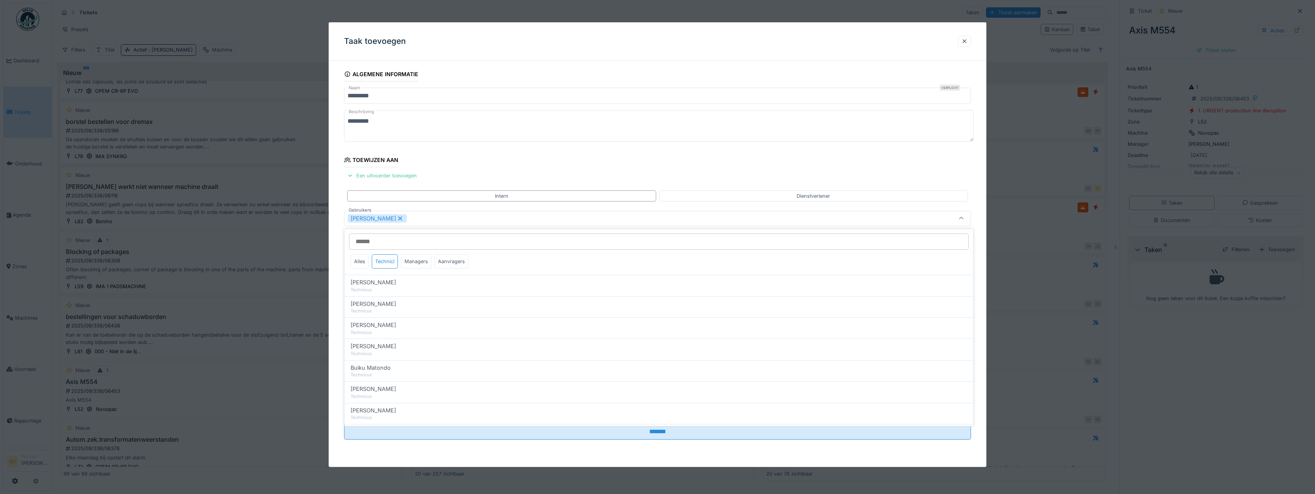
click at [962, 218] on icon at bounding box center [961, 218] width 6 height 5
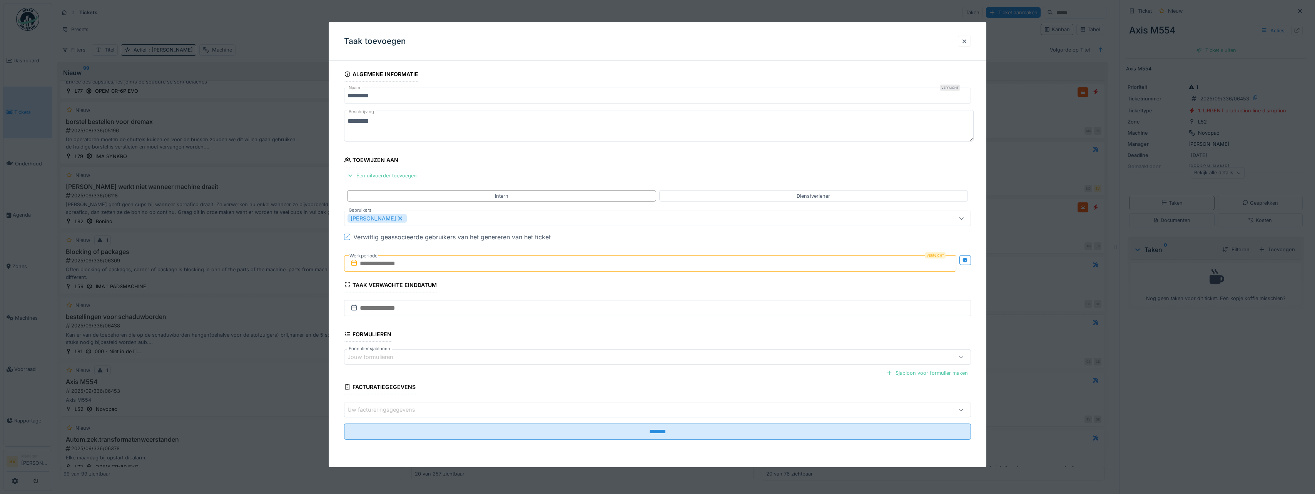
drag, startPoint x: 392, startPoint y: 260, endPoint x: 399, endPoint y: 260, distance: 7.3
click at [392, 260] on input "text" at bounding box center [650, 263] width 612 height 16
click at [626, 338] on div "16" at bounding box center [626, 339] width 10 height 10
click at [640, 339] on div "17" at bounding box center [639, 338] width 10 height 11
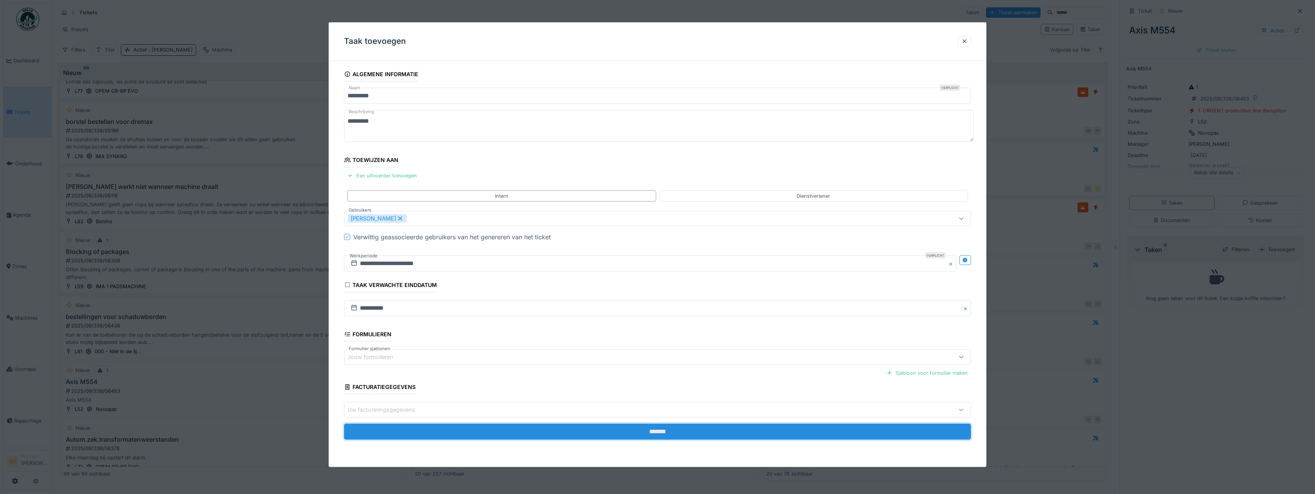
click at [656, 430] on input "*******" at bounding box center [657, 432] width 627 height 16
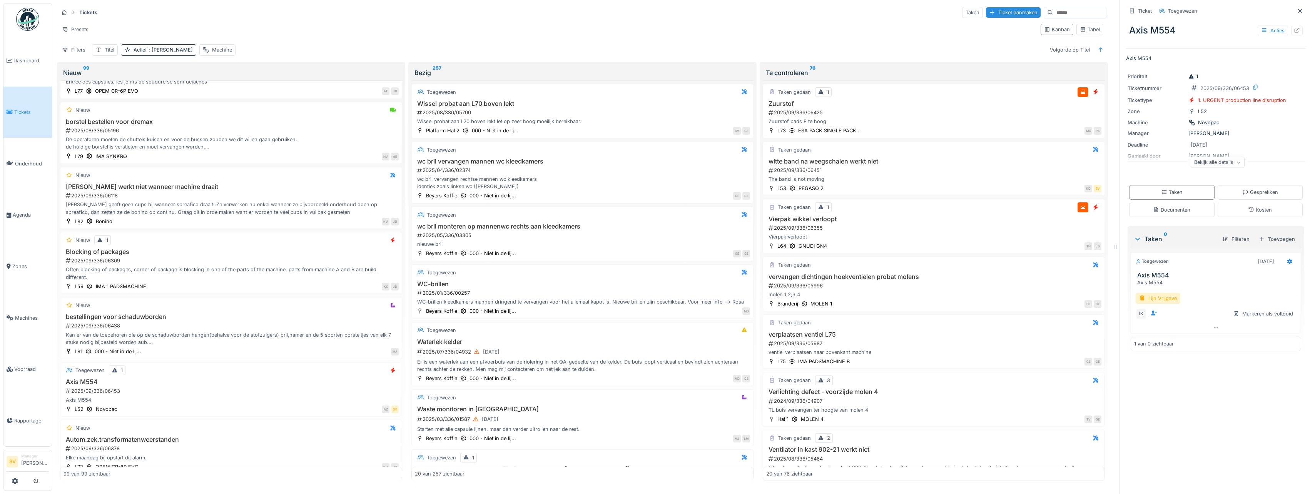
click at [20, 108] on span "Tickets" at bounding box center [31, 111] width 35 height 7
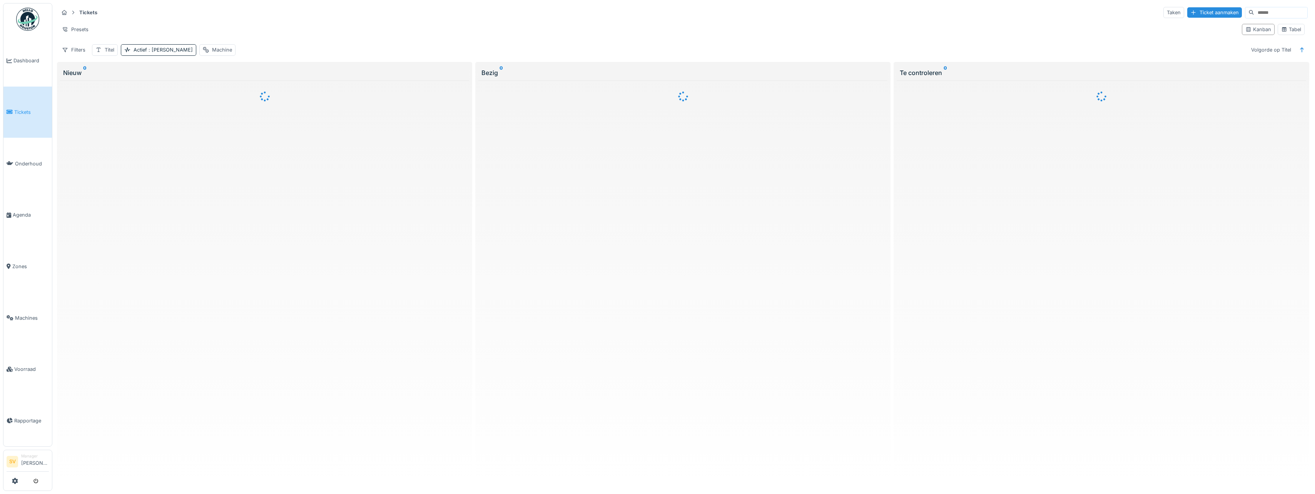
click at [1187, 11] on div "Ticket aanmaken" at bounding box center [1214, 12] width 55 height 10
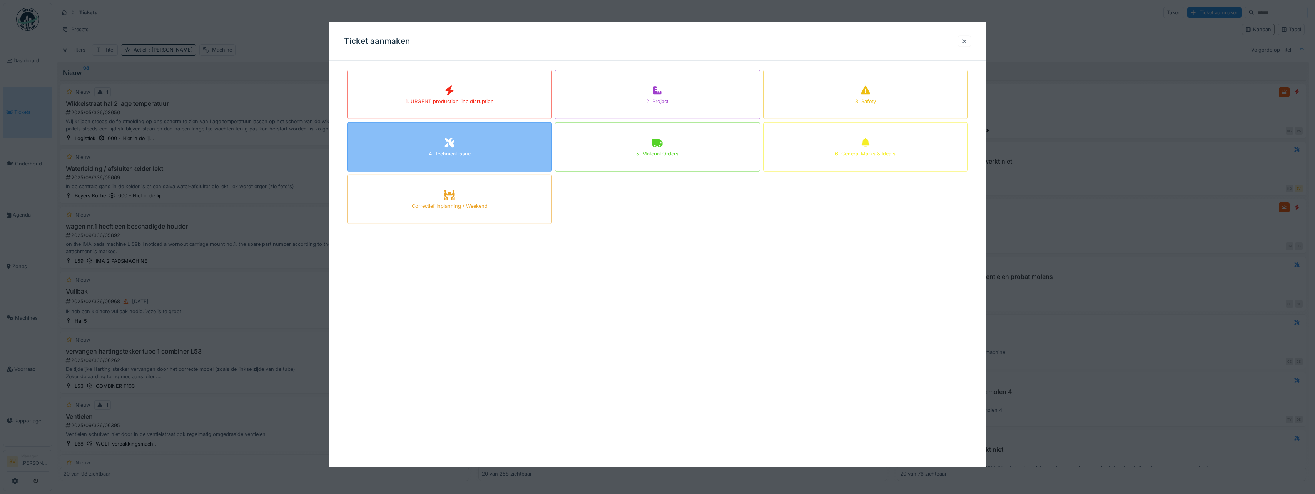
click at [448, 152] on div "4. Technical issue" at bounding box center [450, 153] width 42 height 7
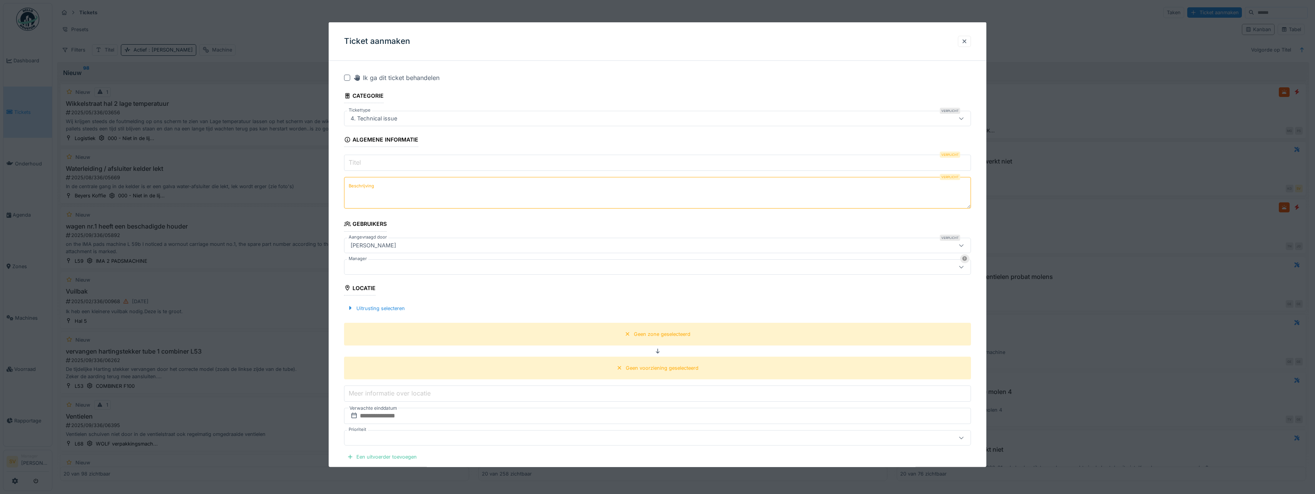
click at [384, 165] on input "Titel" at bounding box center [657, 163] width 627 height 16
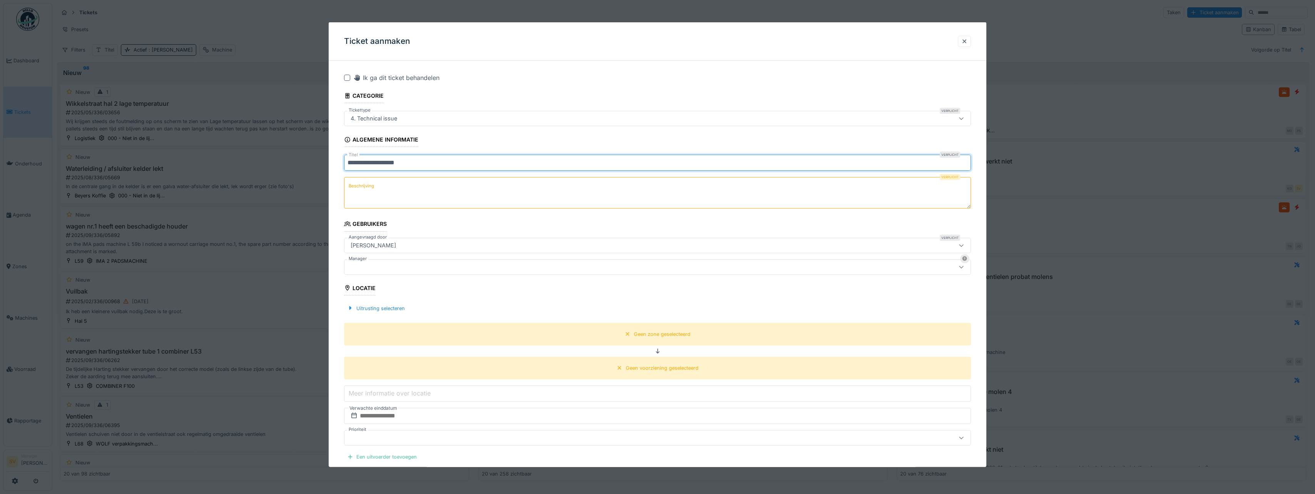
type input "**********"
click at [365, 200] on textarea "Beschrijving" at bounding box center [657, 193] width 627 height 32
drag, startPoint x: 347, startPoint y: 163, endPoint x: 417, endPoint y: 170, distance: 70.4
click at [417, 170] on input "**********" at bounding box center [657, 163] width 627 height 16
click at [399, 189] on textarea "Beschrijving" at bounding box center [657, 193] width 627 height 32
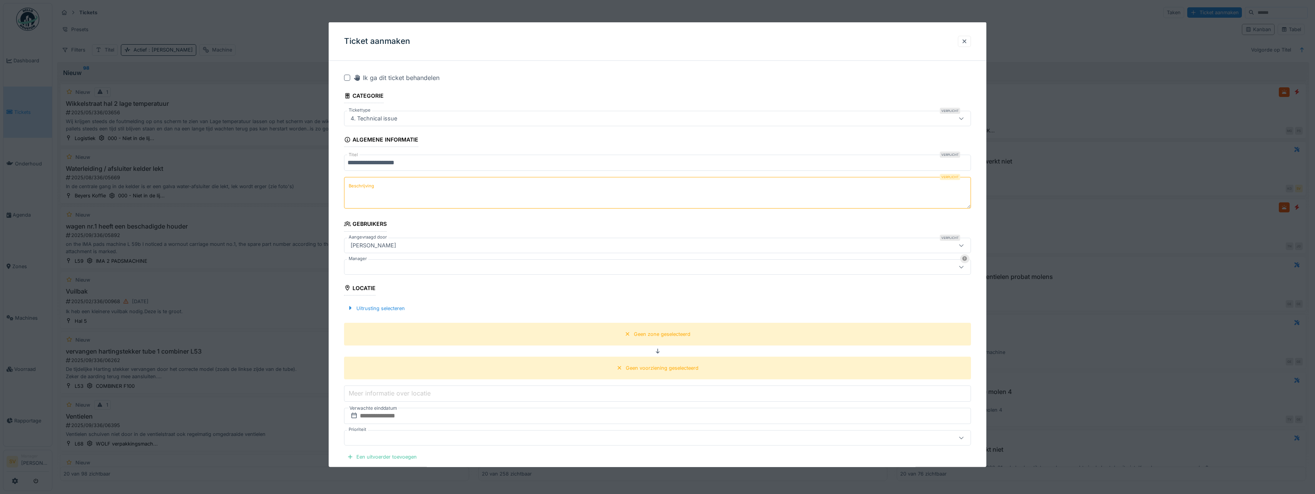
paste textarea "**********"
type textarea "**********"
click at [964, 245] on icon at bounding box center [961, 244] width 6 height 5
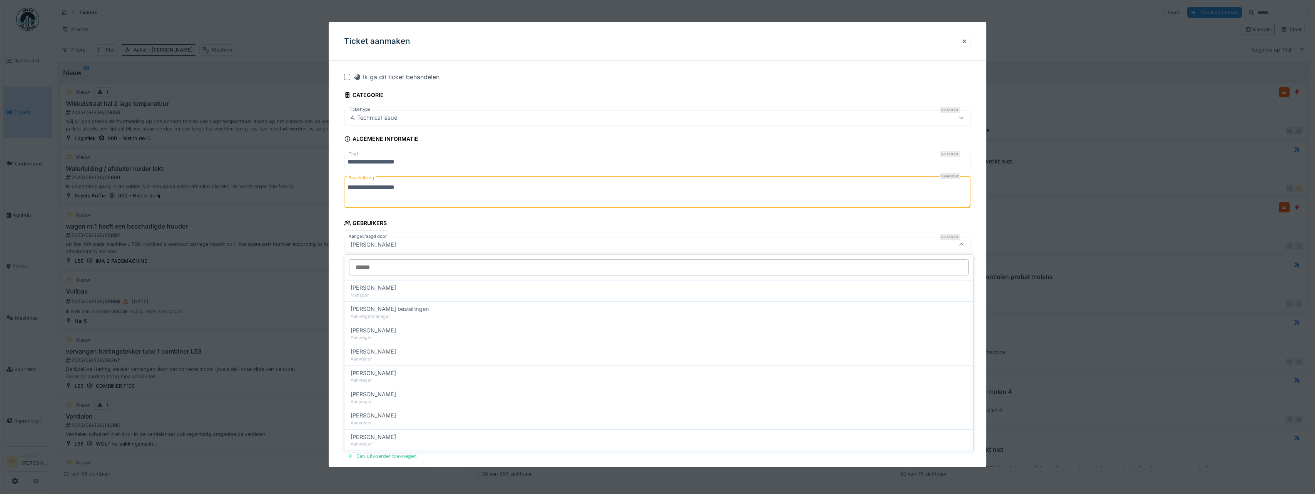
click at [360, 267] on input "Aangevraagd door" at bounding box center [658, 267] width 619 height 16
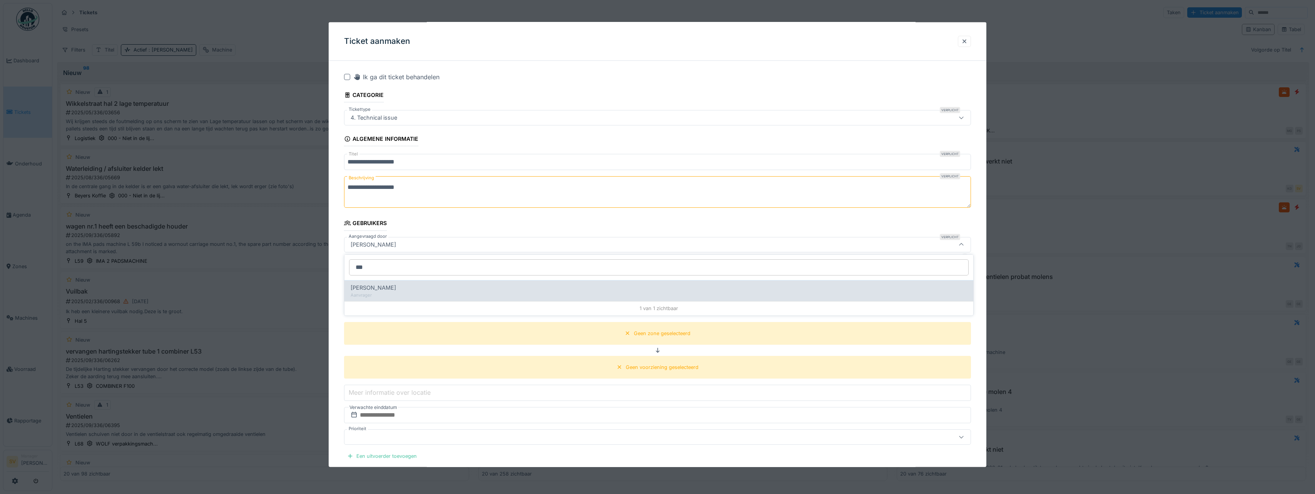
type input "***"
click at [365, 289] on span "Dorota Piotrkowska" at bounding box center [373, 288] width 45 height 8
type input "*****"
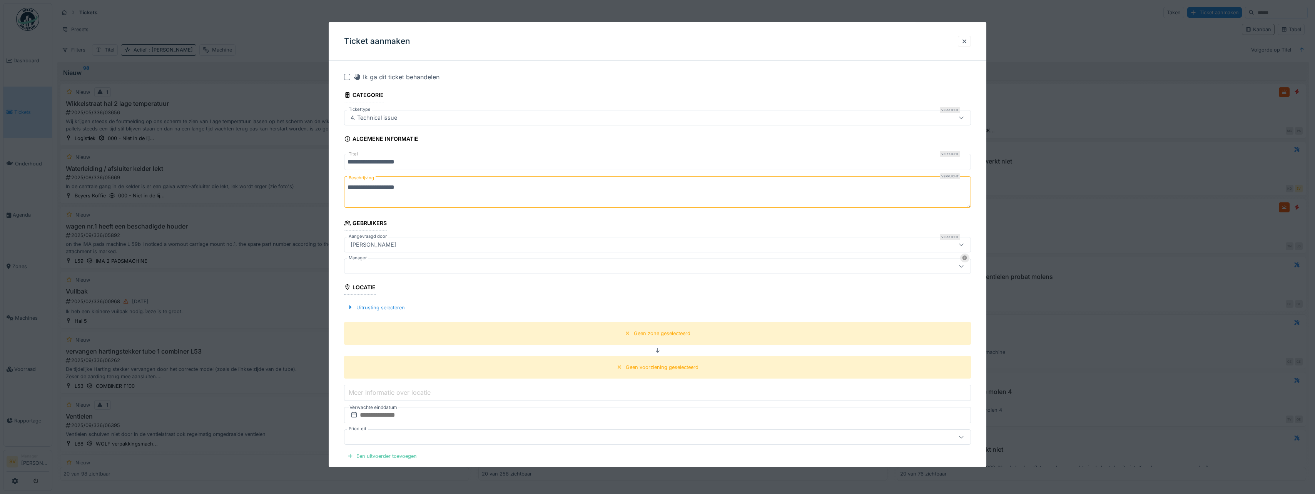
click at [365, 268] on div at bounding box center [622, 266] width 551 height 8
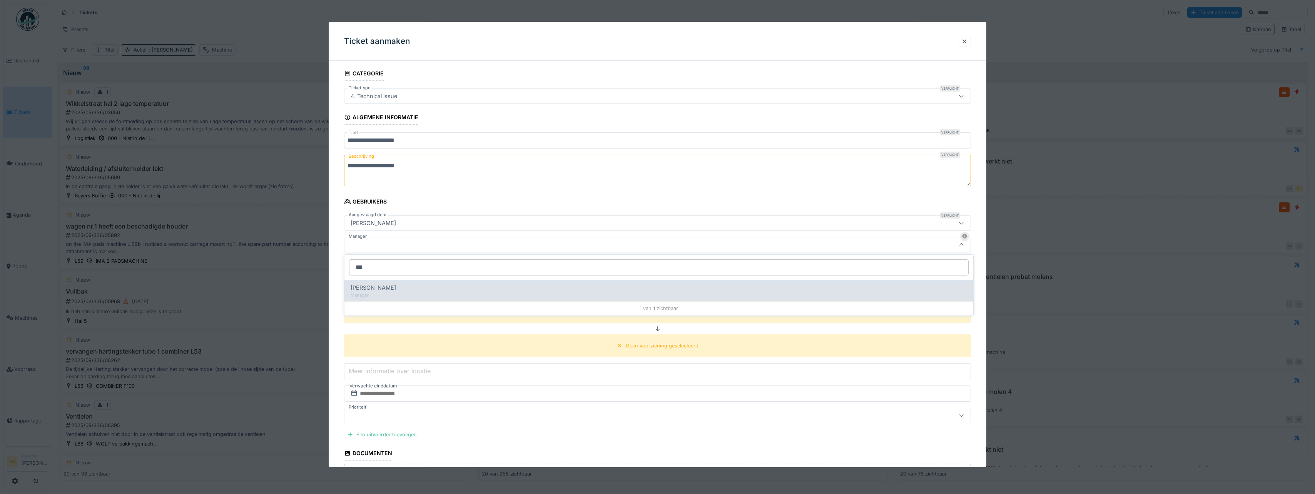
type input "***"
click at [373, 289] on span "[PERSON_NAME]" at bounding box center [373, 288] width 45 height 8
type input "****"
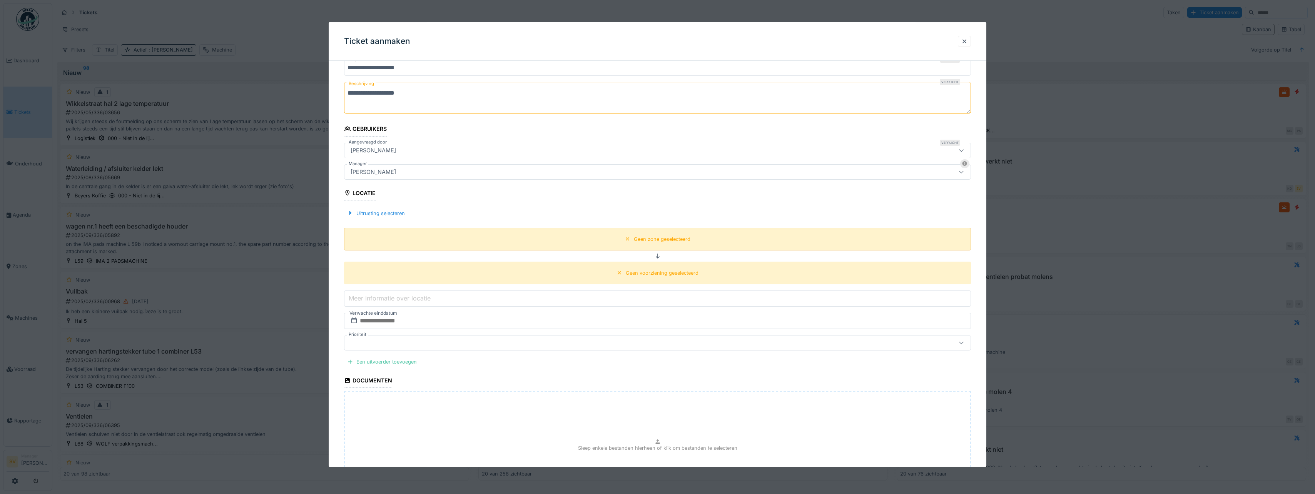
scroll to position [99, 0]
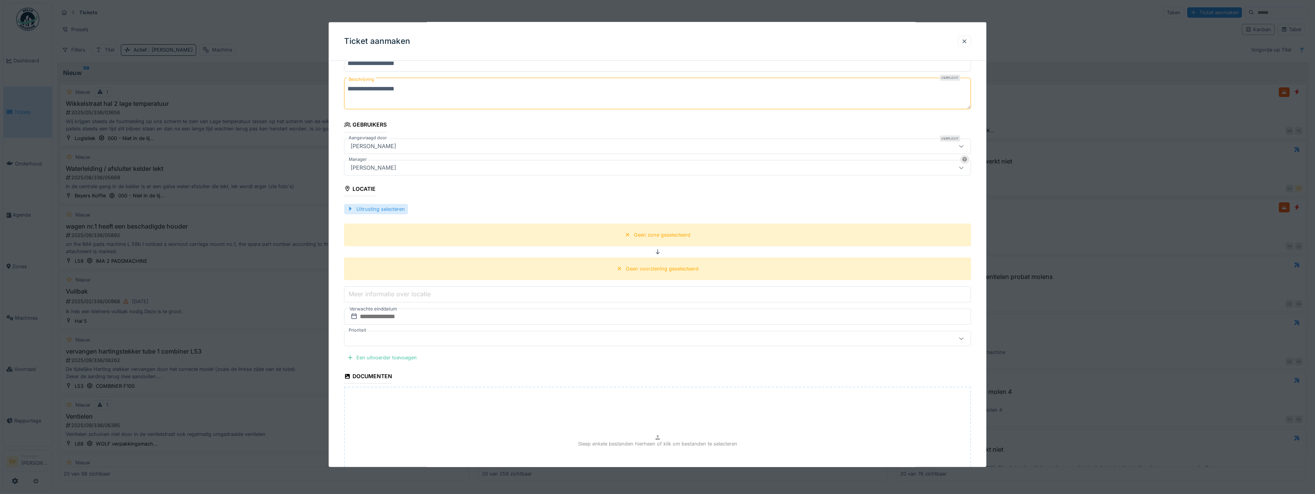
click at [351, 207] on div at bounding box center [350, 208] width 6 height 7
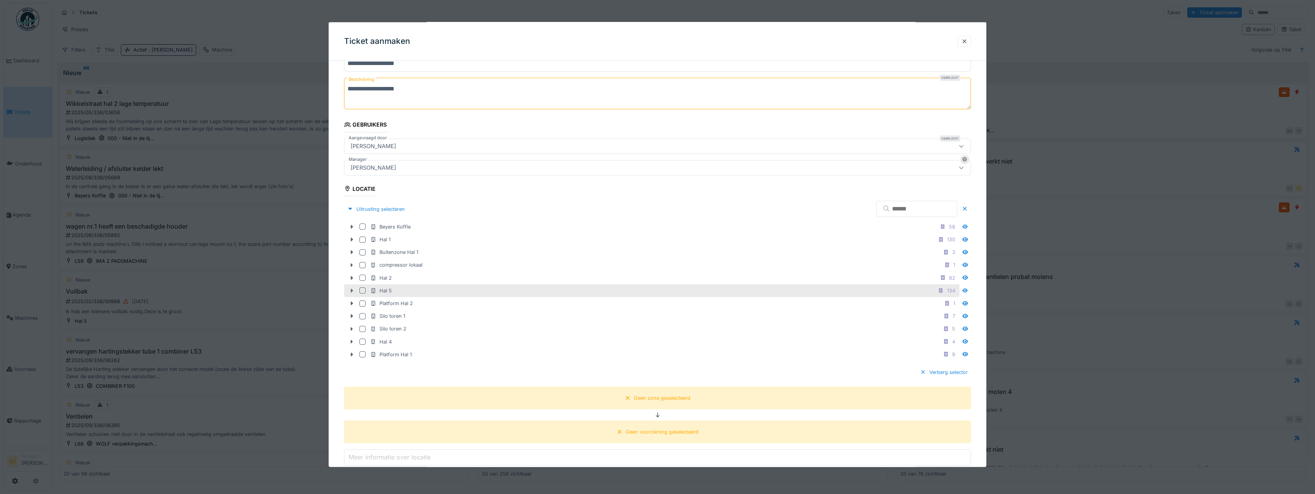
click at [352, 290] on icon at bounding box center [352, 291] width 2 height 4
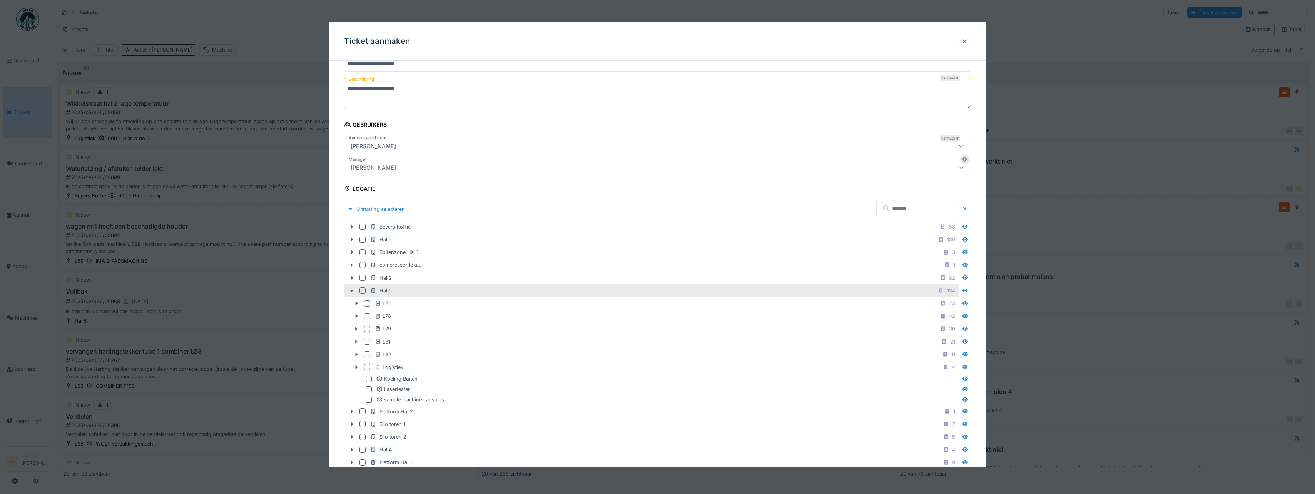
click at [364, 290] on div at bounding box center [362, 290] width 6 height 6
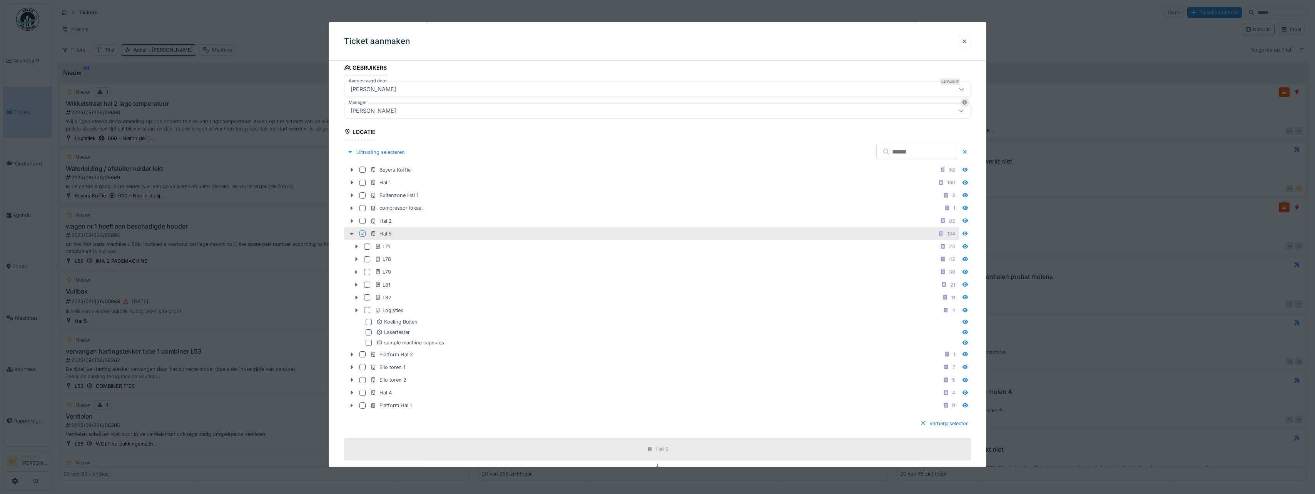
scroll to position [176, 0]
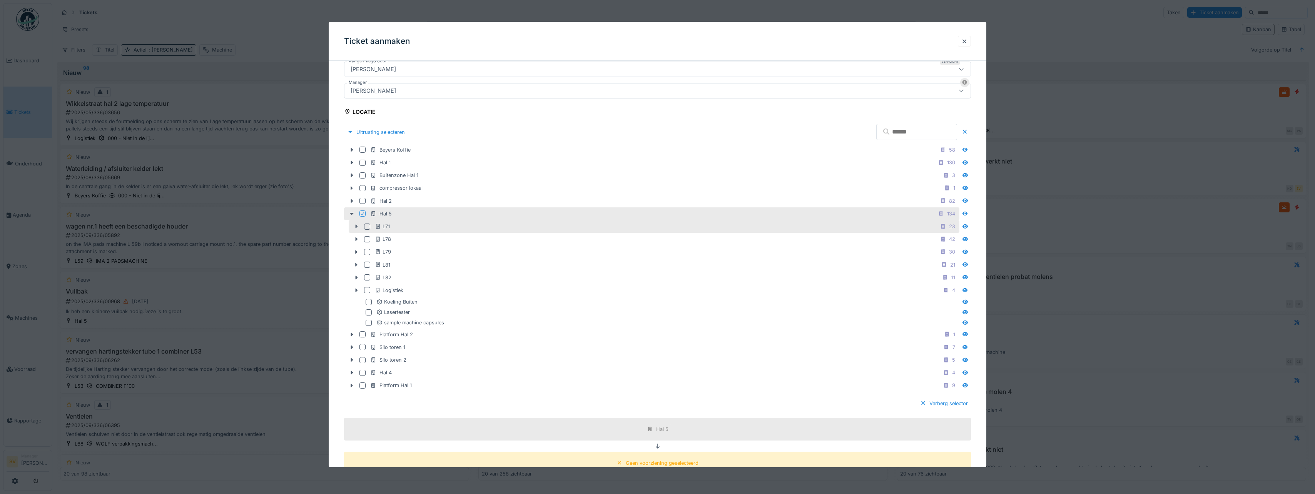
click at [357, 226] on icon at bounding box center [357, 227] width 2 height 4
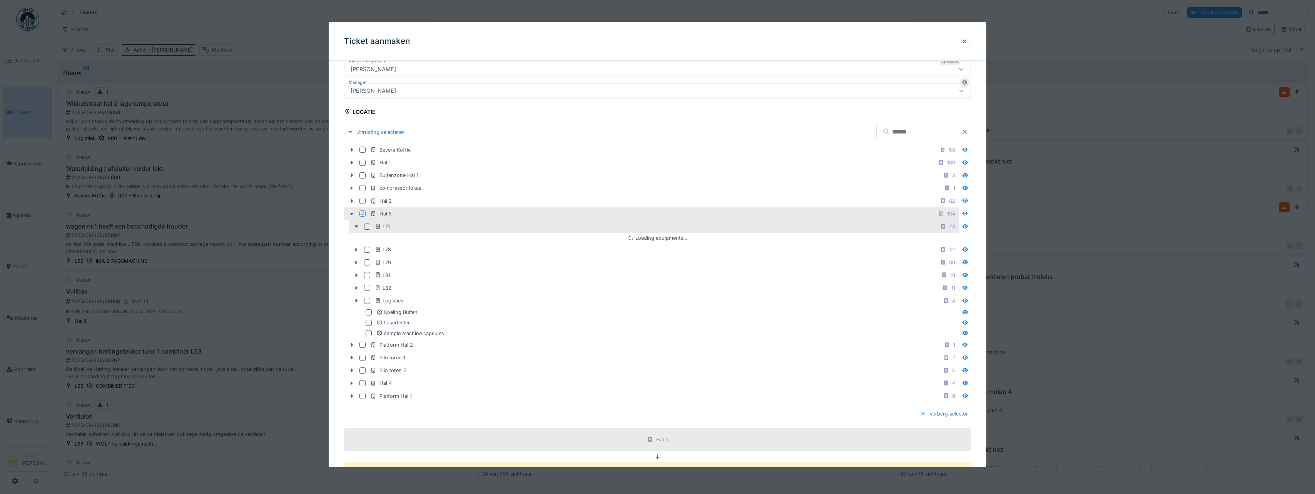
click at [368, 225] on div at bounding box center [367, 226] width 6 height 6
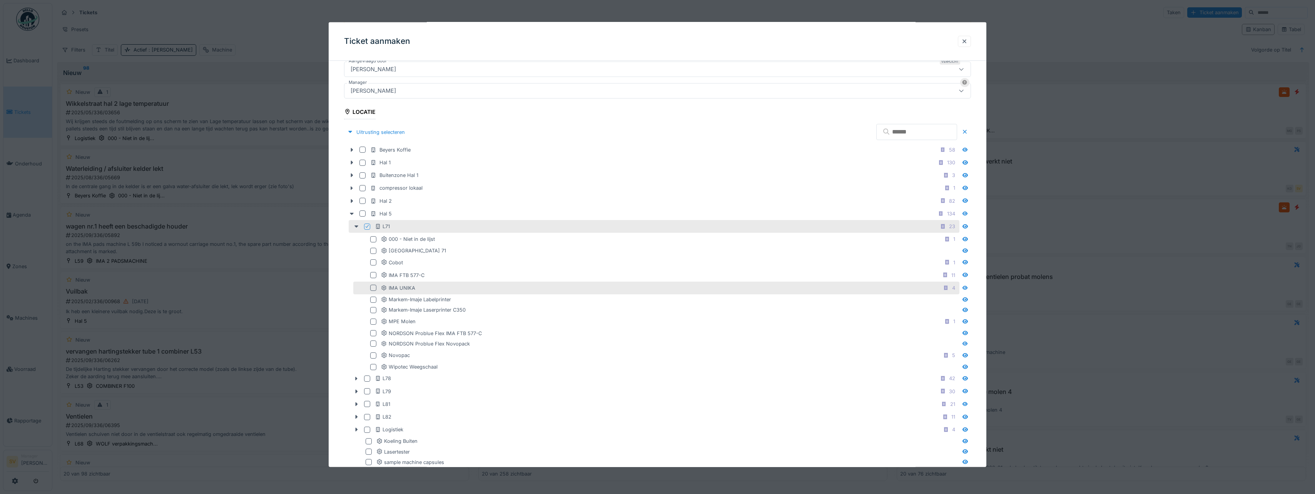
click at [371, 288] on div at bounding box center [373, 288] width 6 height 6
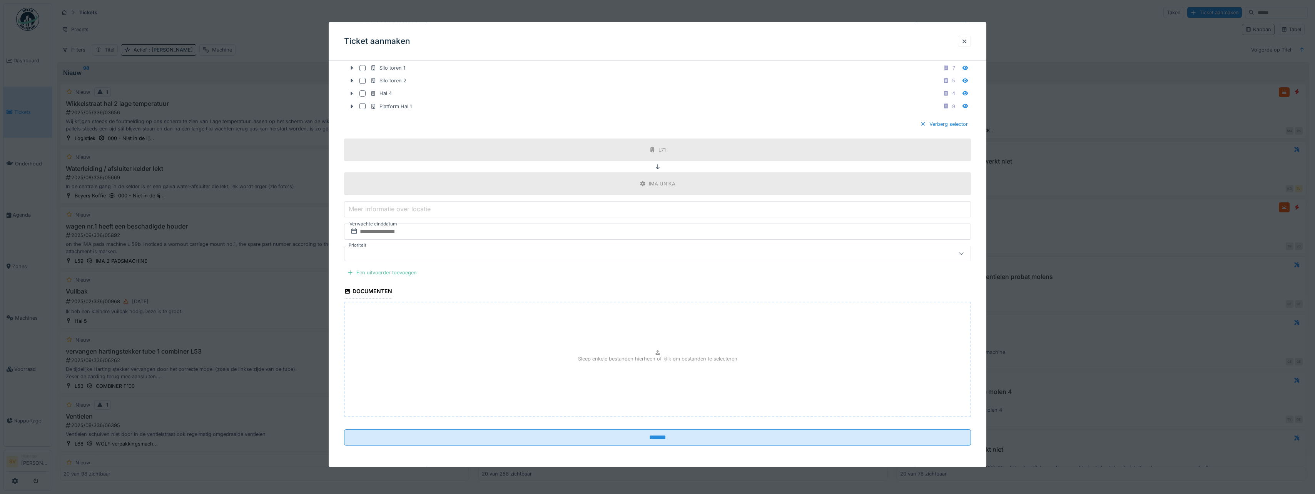
scroll to position [2, 0]
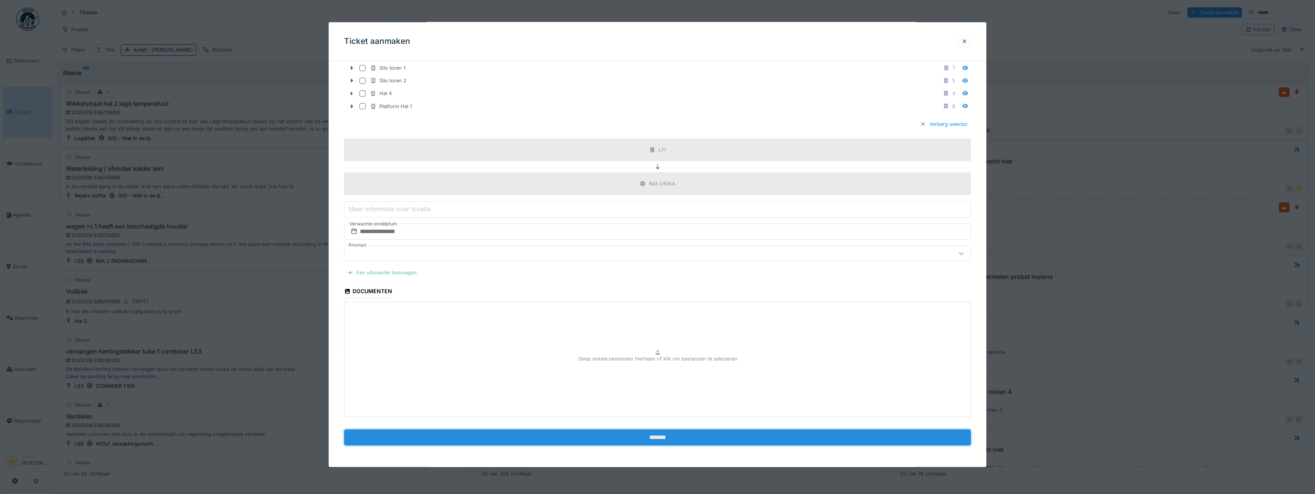
click at [656, 439] on input "*******" at bounding box center [657, 437] width 627 height 16
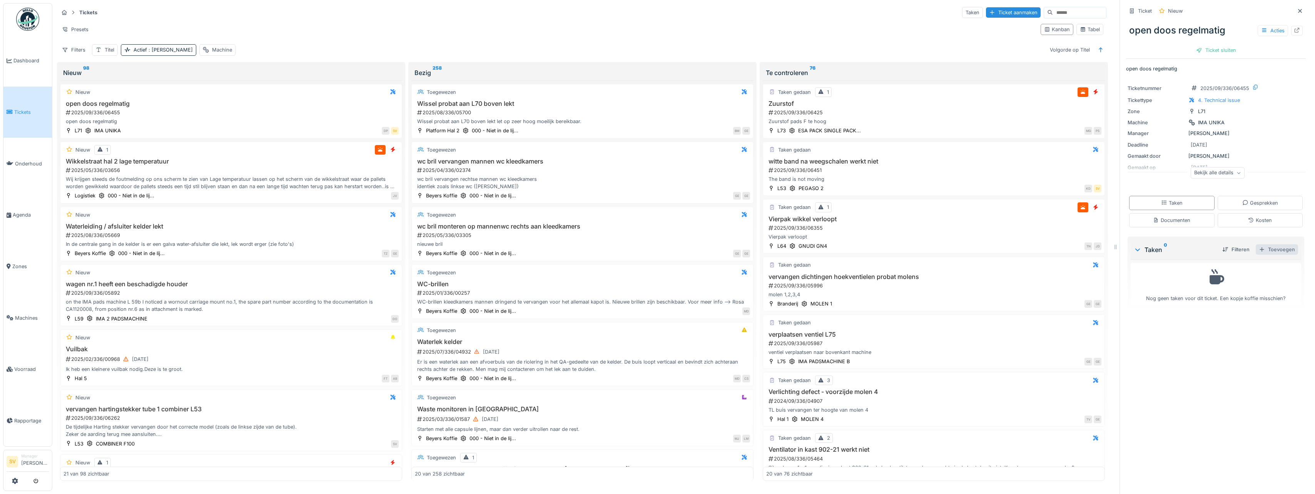
click at [1266, 249] on div "Toevoegen" at bounding box center [1276, 249] width 42 height 10
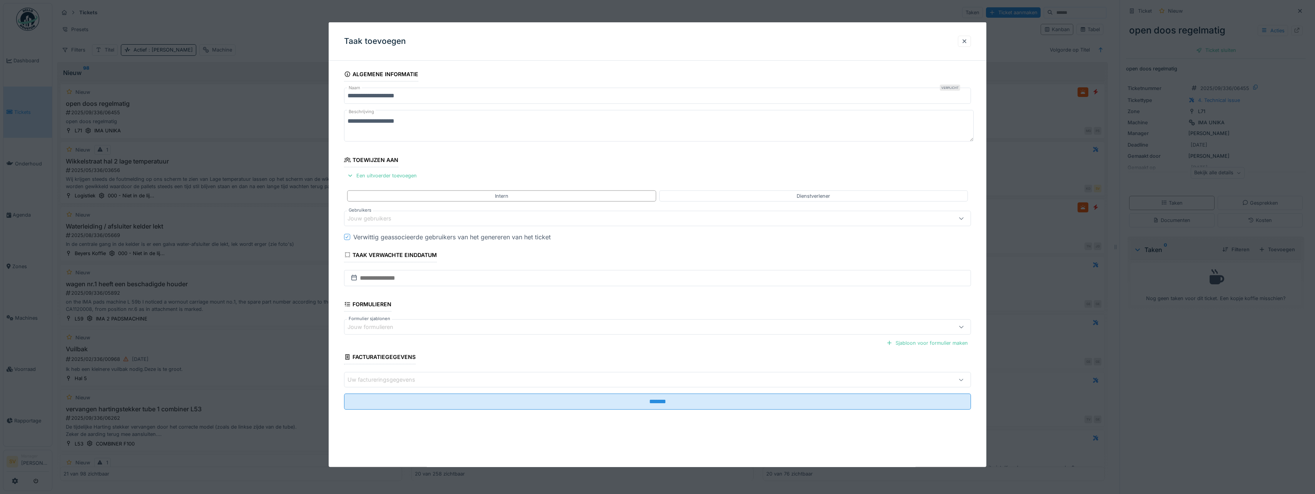
click at [366, 217] on div "Jouw gebruikers" at bounding box center [374, 218] width 55 height 8
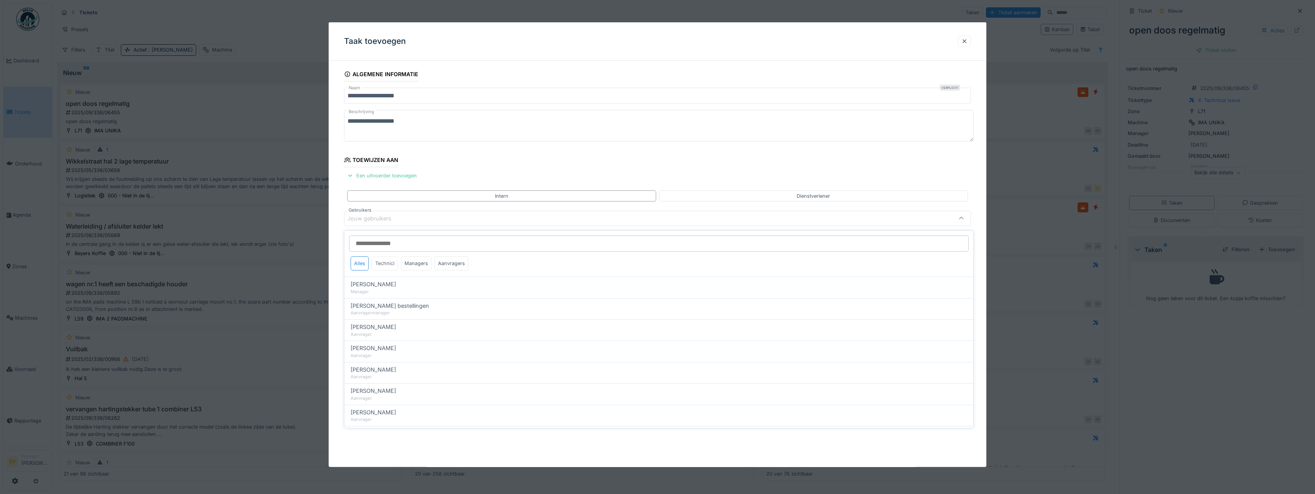
click at [380, 264] on div "Technici" at bounding box center [385, 263] width 26 height 14
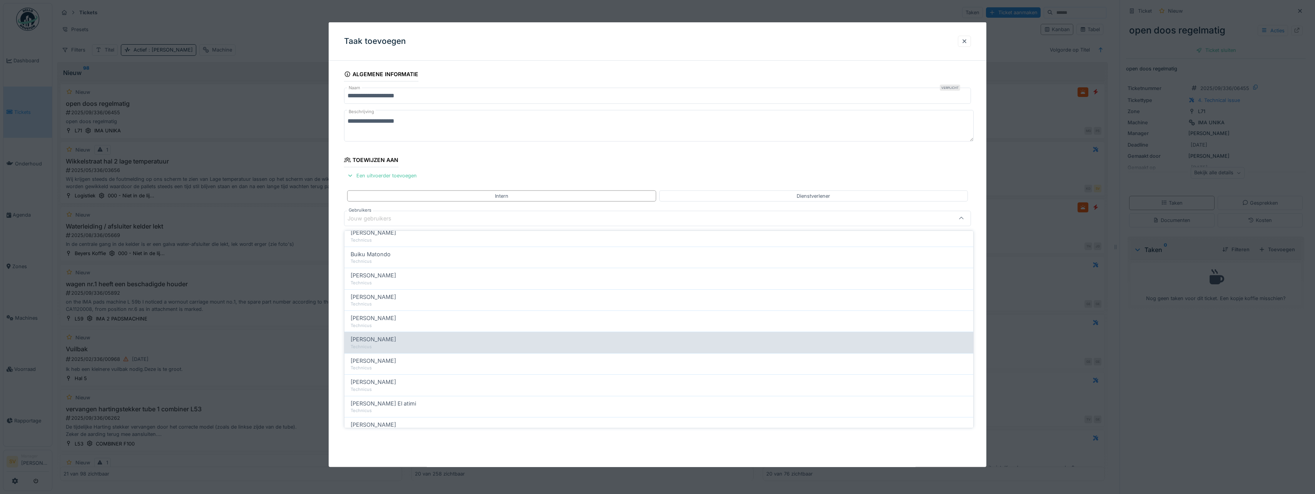
click at [376, 337] on span "Ismail Sewilam" at bounding box center [373, 339] width 45 height 8
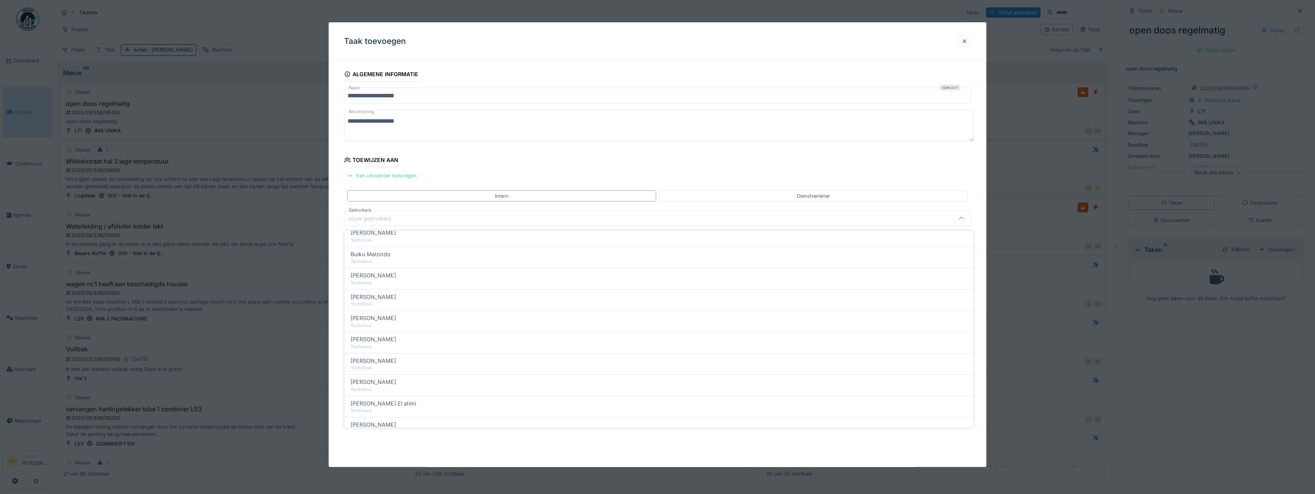
type input "*****"
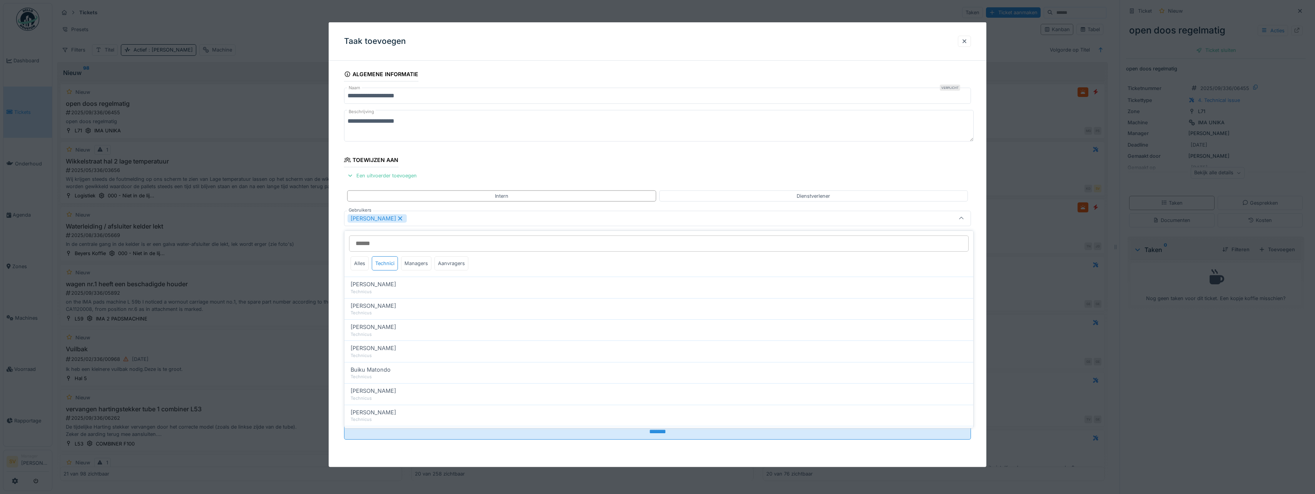
click at [963, 217] on icon at bounding box center [961, 218] width 6 height 5
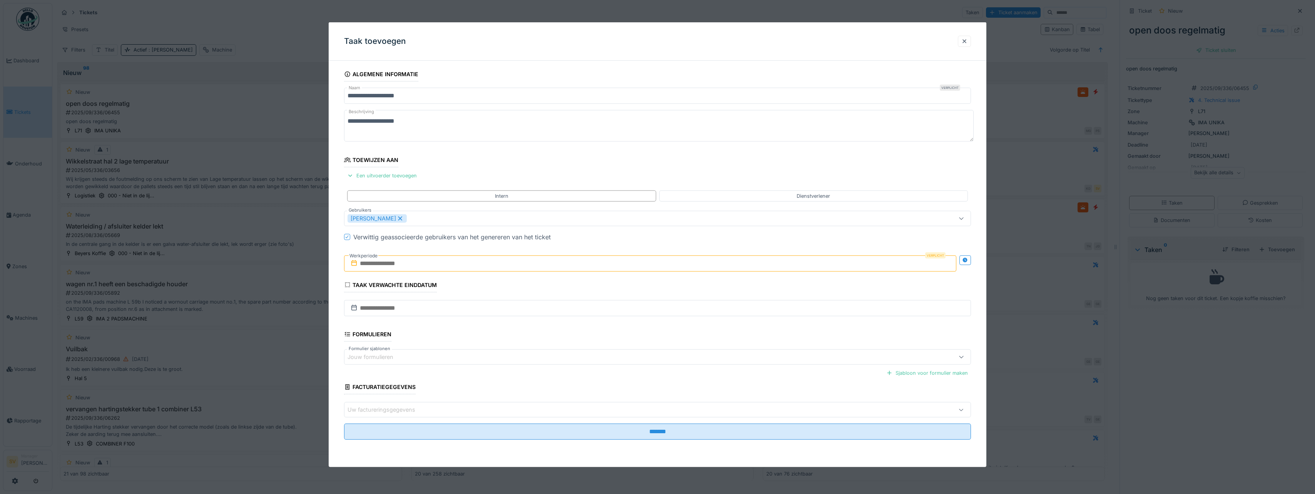
click at [389, 262] on input "text" at bounding box center [650, 263] width 612 height 16
click at [628, 339] on div "16" at bounding box center [626, 339] width 10 height 10
click at [638, 338] on div "17" at bounding box center [639, 338] width 10 height 11
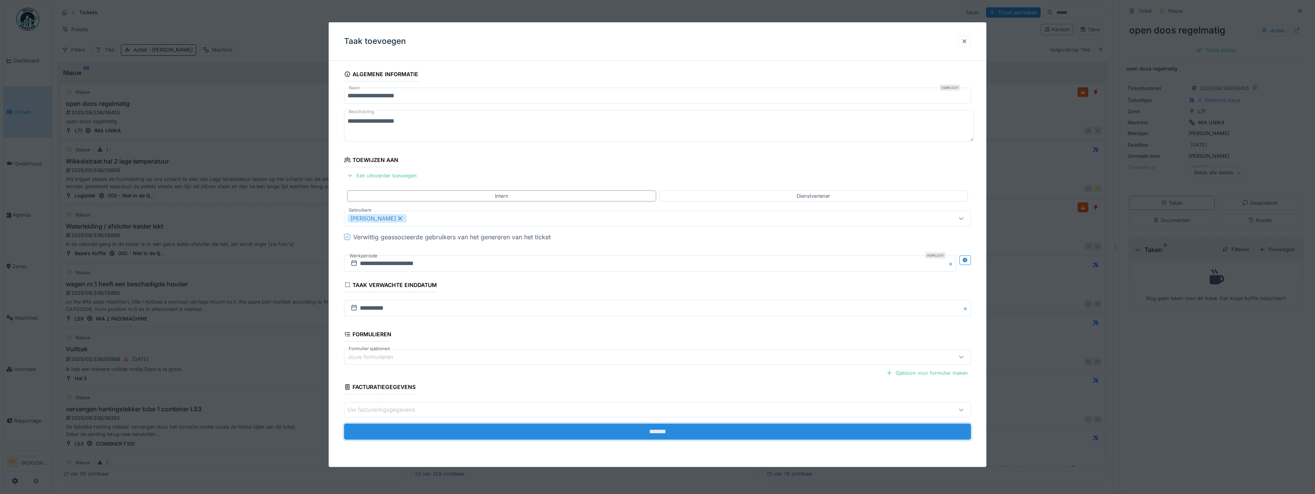
click at [655, 433] on input "*******" at bounding box center [657, 432] width 627 height 16
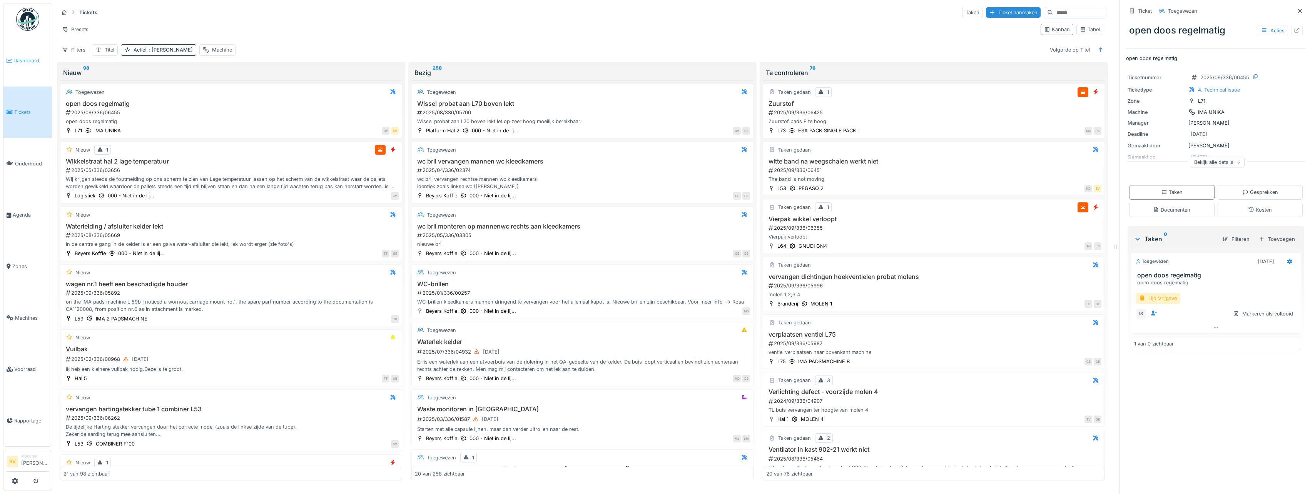
click at [23, 58] on span "Dashboard" at bounding box center [30, 60] width 35 height 7
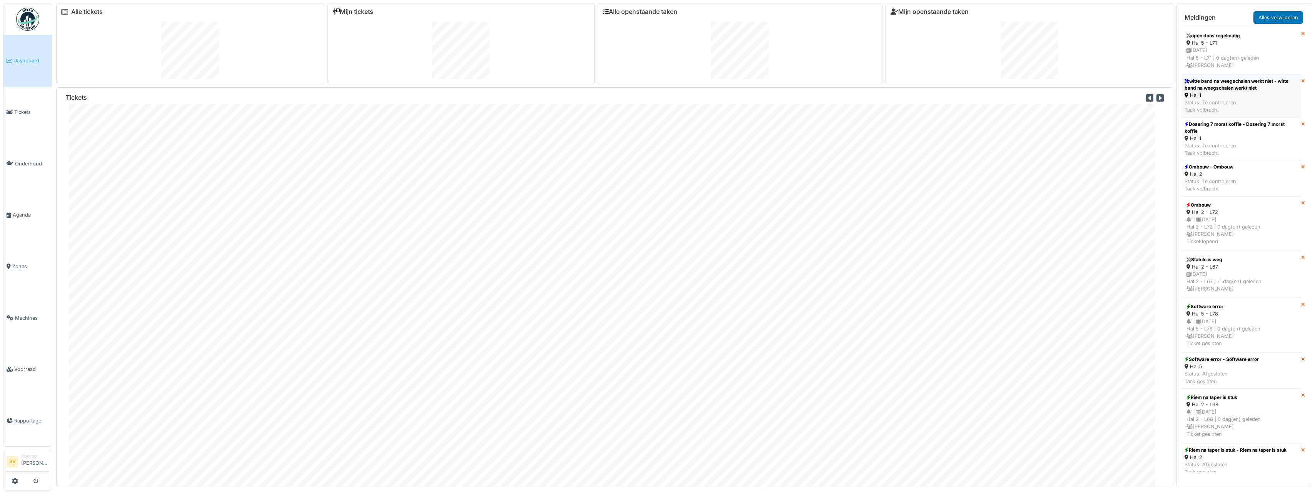
click at [1247, 97] on div "Hal 1" at bounding box center [1240, 95] width 113 height 7
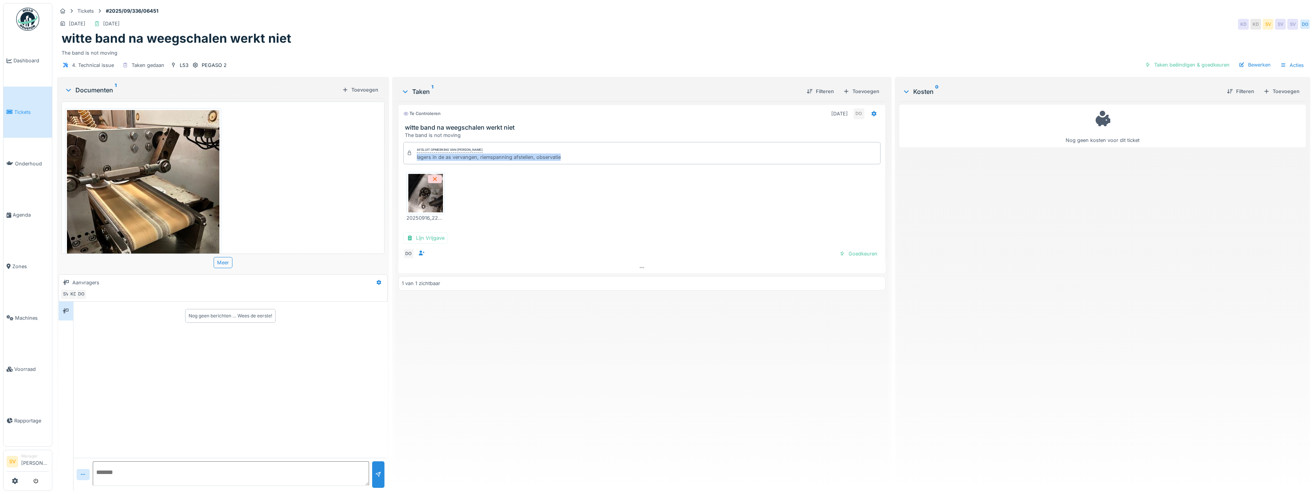
drag, startPoint x: 415, startPoint y: 156, endPoint x: 560, endPoint y: 155, distance: 145.4
click at [560, 155] on div "Afsluit opmerking van [PERSON_NAME] lagers in de as vervangen, riemspanning afs…" at bounding box center [641, 153] width 477 height 22
copy div "lagers in de as vervangen, riemspanning afstellen, observatie"
click at [1199, 66] on div "Taken beëindigen & goedkeuren" at bounding box center [1187, 65] width 91 height 10
click at [1203, 67] on div "Ticket sluiten" at bounding box center [1209, 65] width 46 height 10
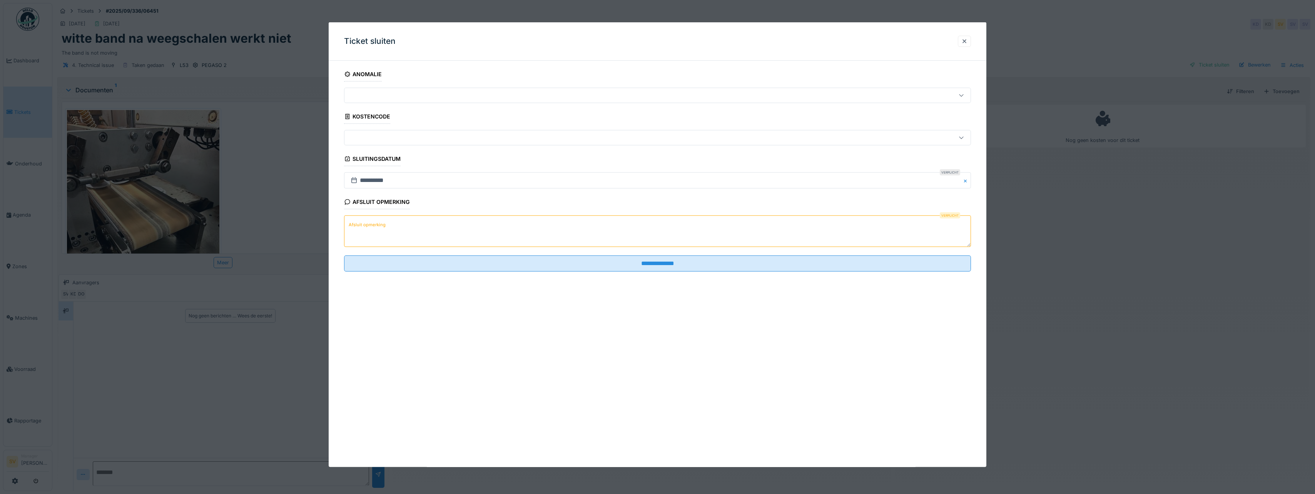
click at [521, 235] on textarea "Afsluit opmerking" at bounding box center [657, 231] width 627 height 32
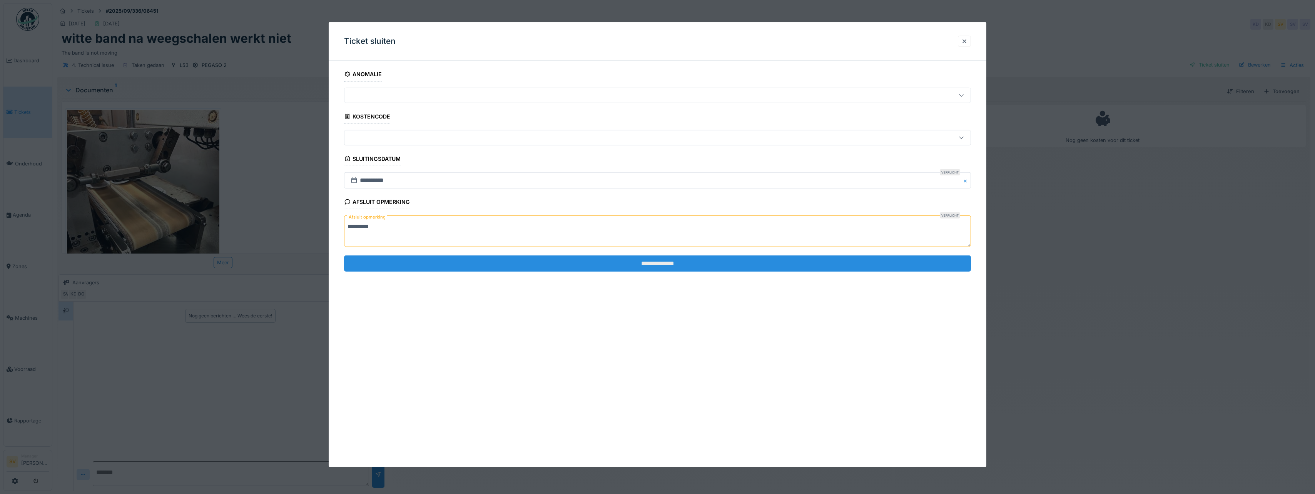
type textarea "*********"
click at [599, 266] on input "**********" at bounding box center [657, 263] width 627 height 16
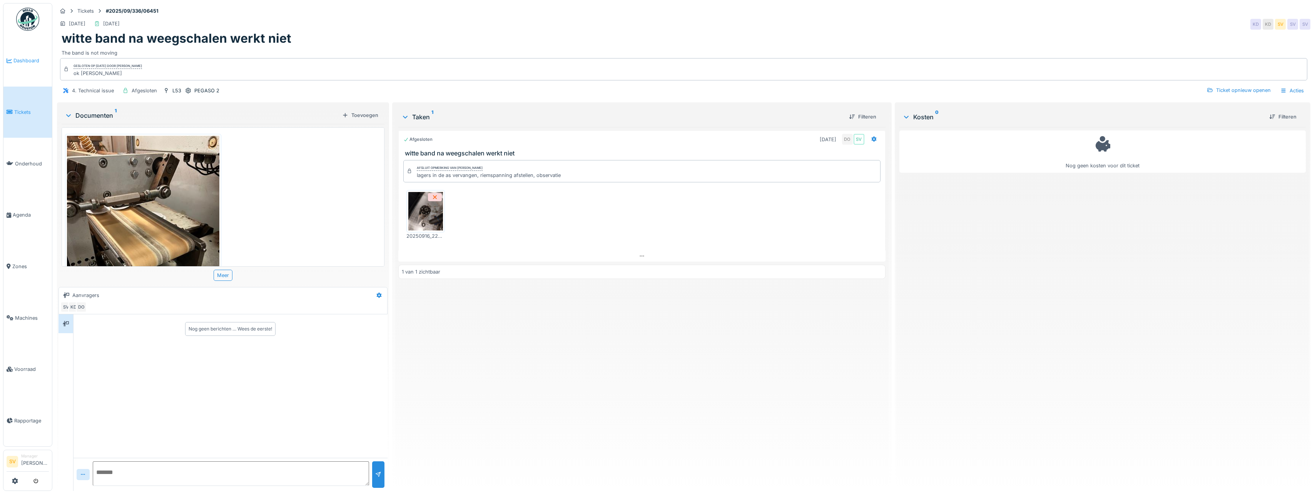
click at [25, 53] on link "Dashboard" at bounding box center [27, 61] width 48 height 52
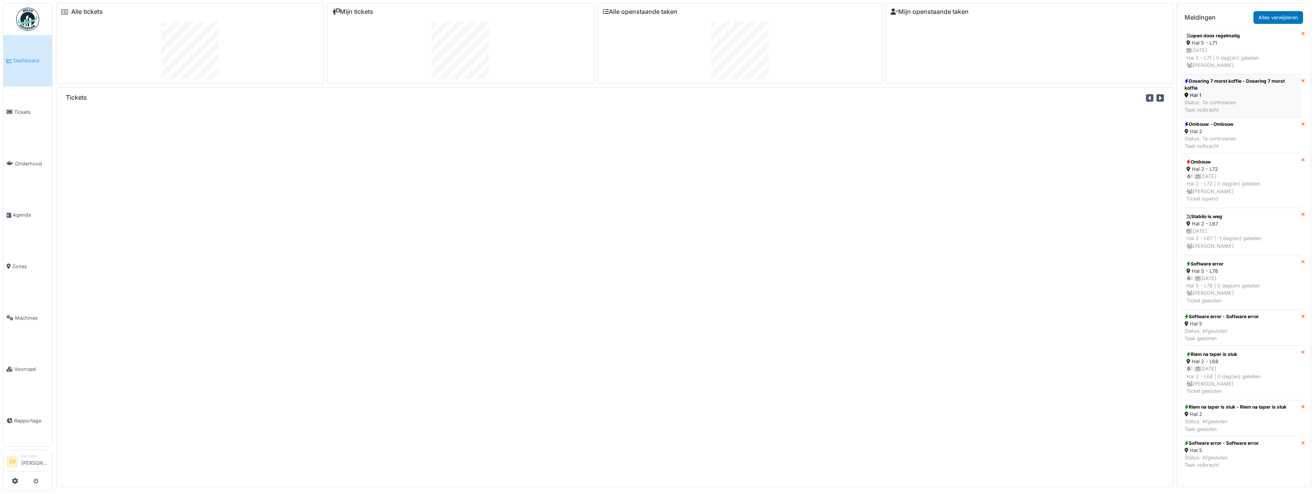
click at [1227, 88] on div "Dosering 7 morst koffie - Dosering 7 morst koffie" at bounding box center [1240, 85] width 113 height 14
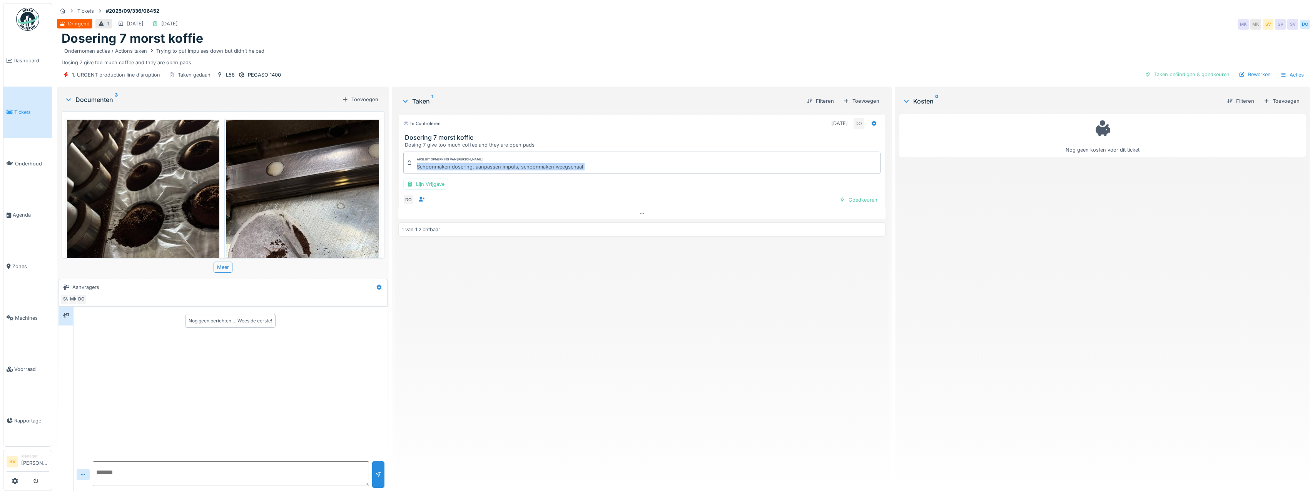
drag, startPoint x: 416, startPoint y: 168, endPoint x: 577, endPoint y: 174, distance: 161.3
click at [577, 174] on div "Afsluit opmerking van [PERSON_NAME] Schoonmaken dosering, aanpassen impuls, sch…" at bounding box center [641, 179] width 487 height 60
copy div "Schoonmaken dosering, aanpassen impuls, schoonmaken weegschaal Lijn Vrijgave DO…"
click at [1177, 73] on div "Taken beëindigen & goedkeuren" at bounding box center [1187, 74] width 91 height 10
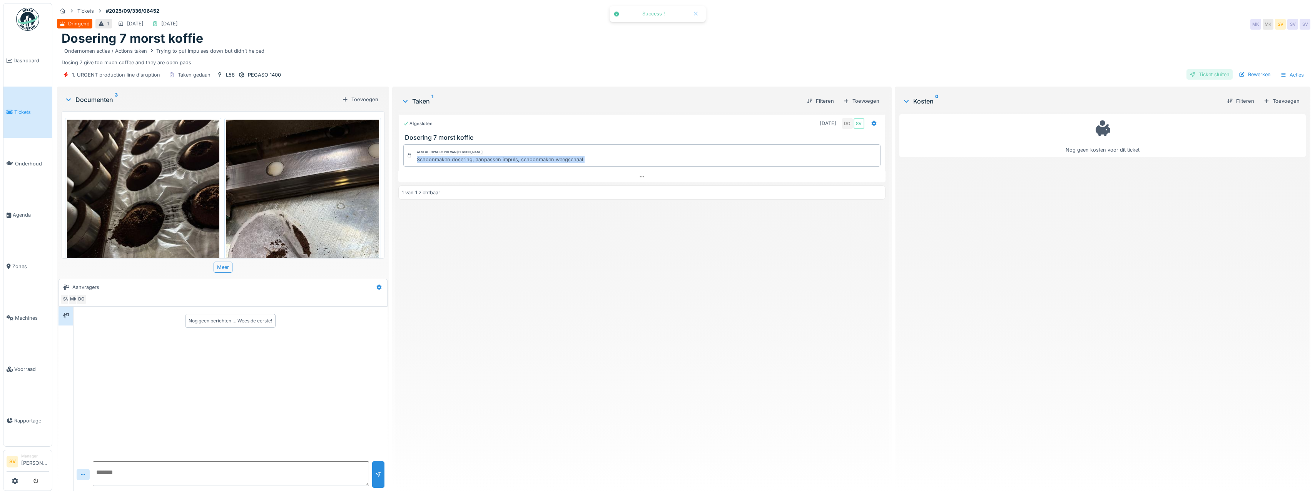
click at [1204, 72] on div "Ticket sluiten" at bounding box center [1209, 74] width 46 height 10
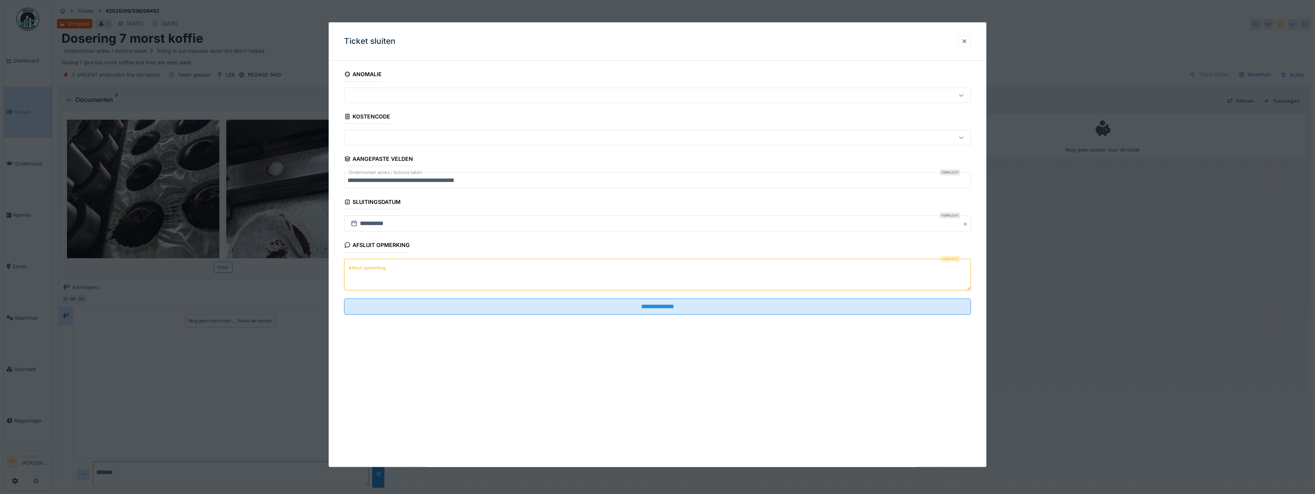
click at [408, 272] on textarea "Afsluit opmerking" at bounding box center [657, 275] width 627 height 32
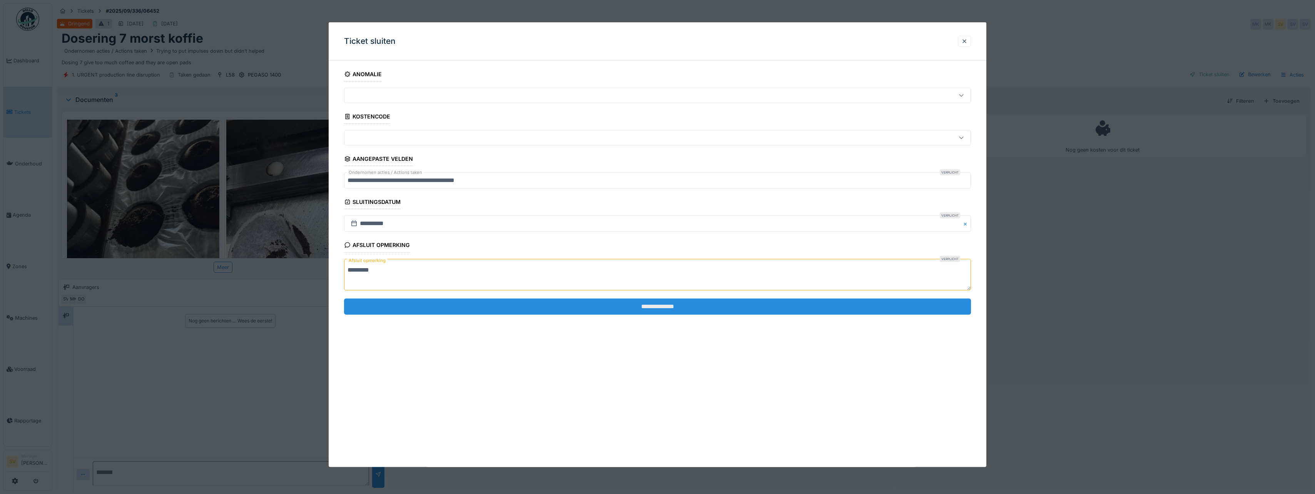
type textarea "*********"
click at [515, 306] on input "**********" at bounding box center [657, 307] width 627 height 16
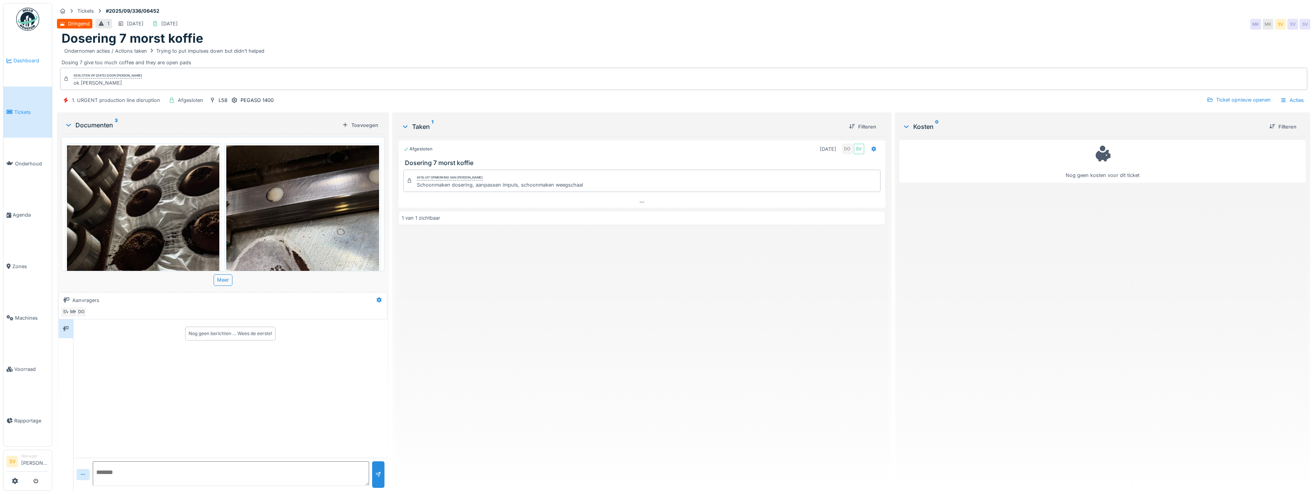
drag, startPoint x: 24, startPoint y: 58, endPoint x: 30, endPoint y: 58, distance: 6.2
click at [24, 58] on span "Dashboard" at bounding box center [30, 60] width 35 height 7
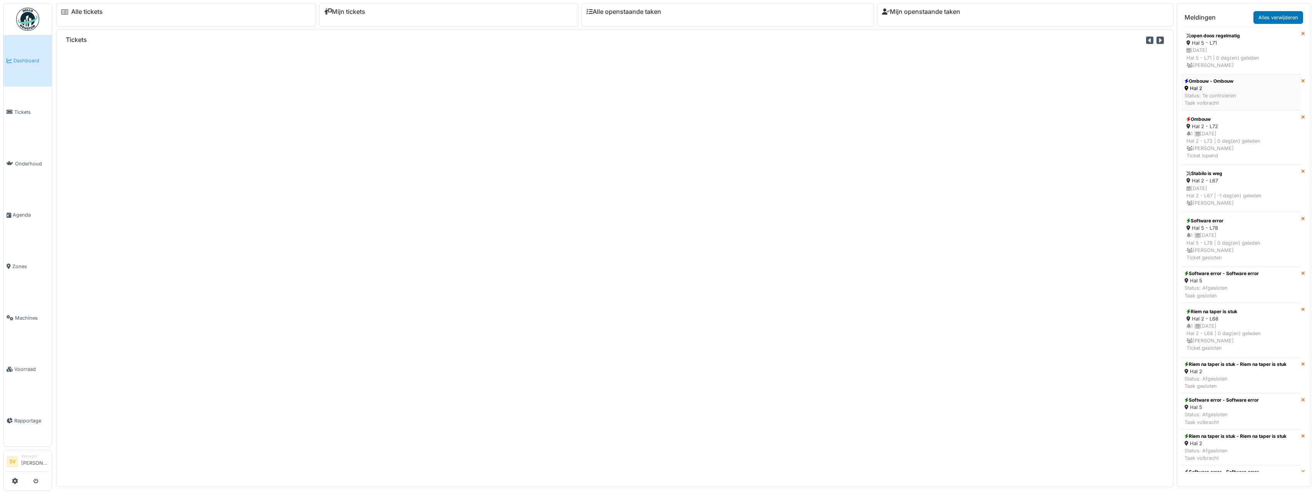
click at [1215, 95] on div "Status: Te controleren Taak volbracht" at bounding box center [1210, 99] width 52 height 15
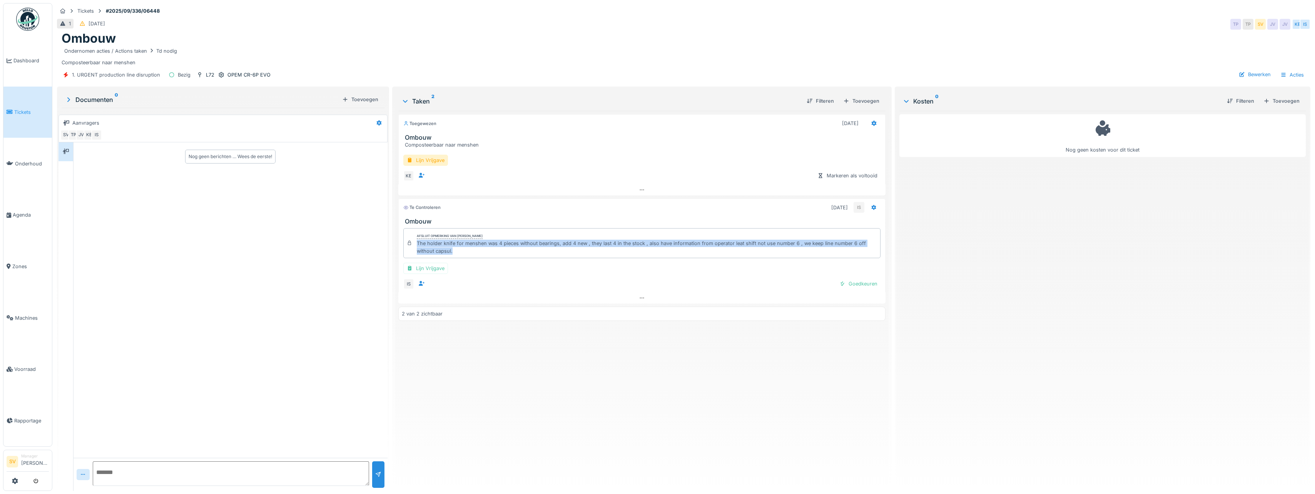
drag, startPoint x: 413, startPoint y: 243, endPoint x: 452, endPoint y: 254, distance: 41.0
click at [452, 254] on div "Afsluit opmerking van Ismail Sewilam The holder knife for menshen was 4 pieces …" at bounding box center [641, 243] width 477 height 30
copy div "The holder knife for menshen was 4 pieces without bearings, add 4 new , they la…"
click at [856, 283] on div "Goedkeuren" at bounding box center [858, 284] width 44 height 10
click at [433, 161] on div "Lijn Vrijgave" at bounding box center [425, 160] width 45 height 11
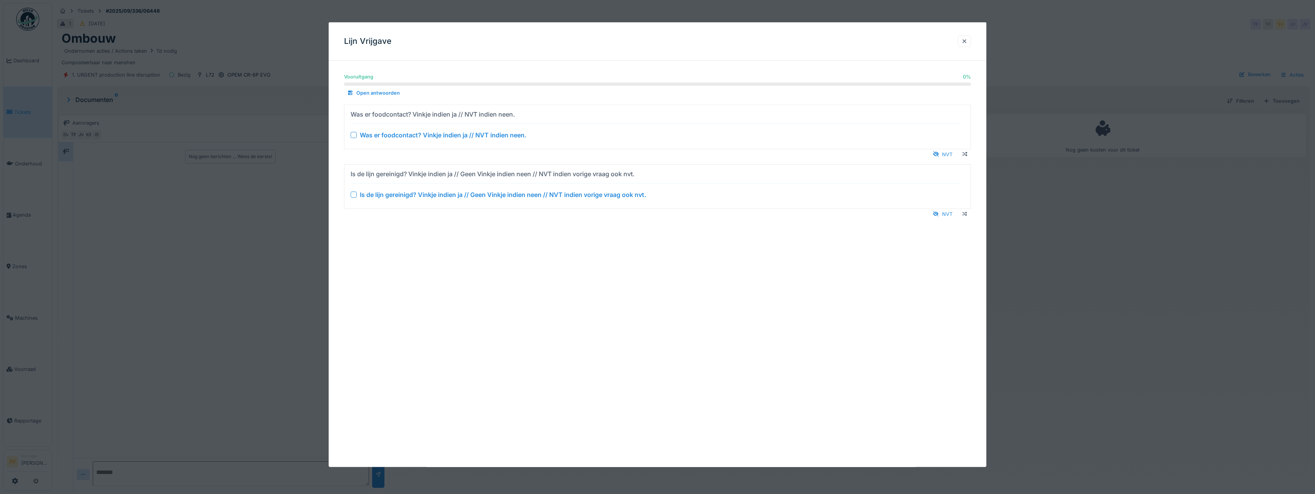
click at [353, 138] on div at bounding box center [354, 135] width 6 height 6
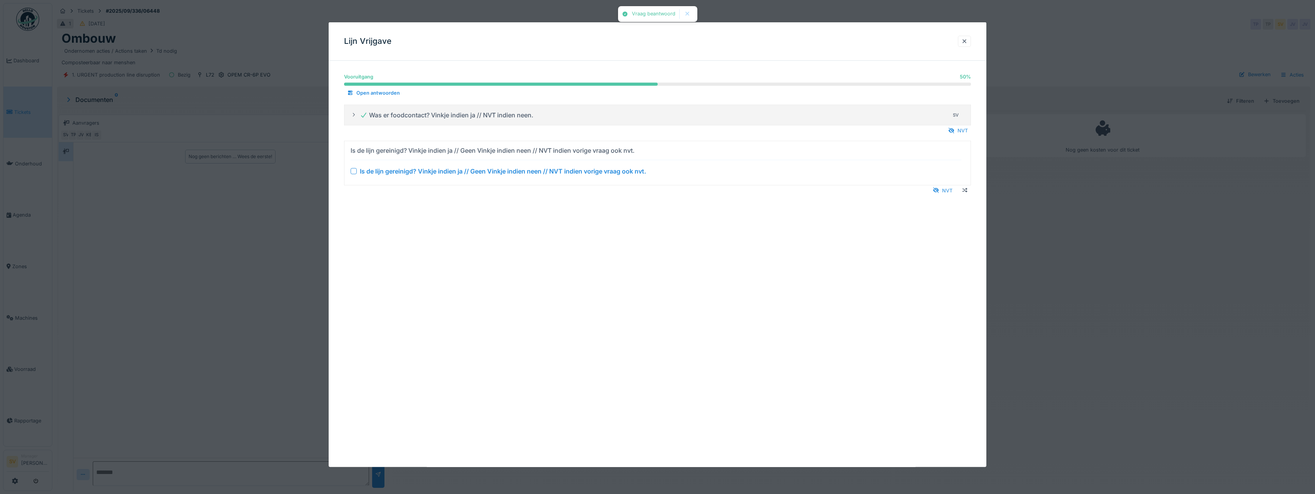
click at [354, 170] on div at bounding box center [354, 171] width 6 height 6
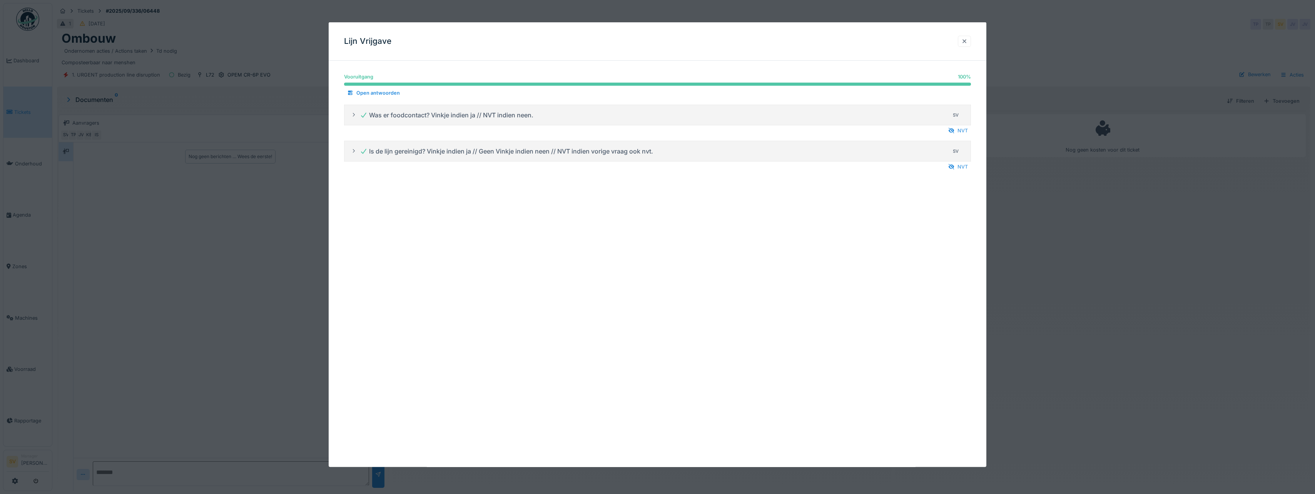
click at [965, 40] on div at bounding box center [964, 41] width 6 height 7
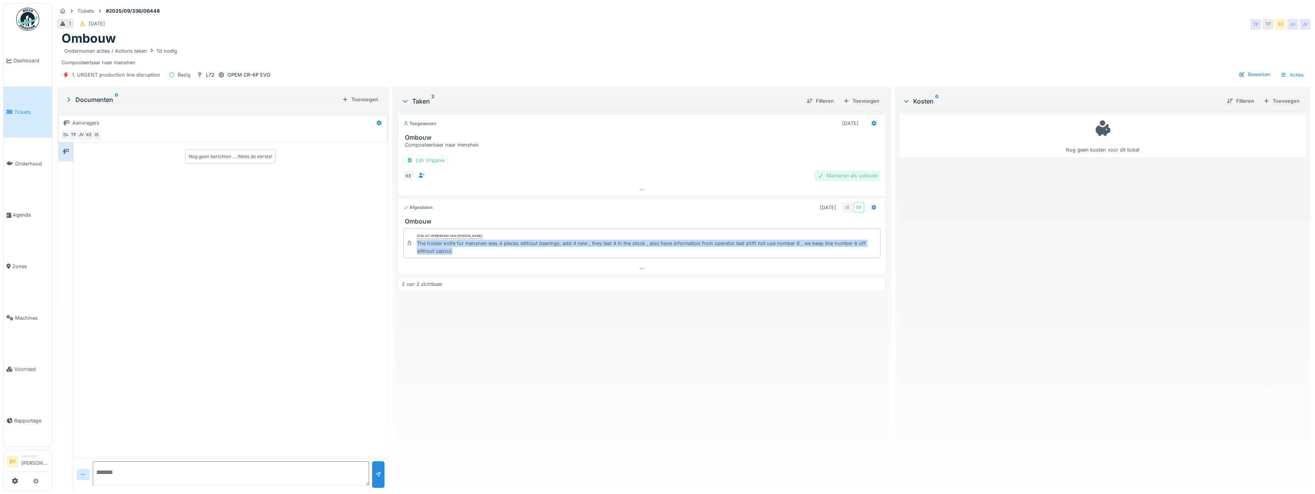
click at [866, 177] on div "Markeren als voltooid" at bounding box center [847, 175] width 66 height 10
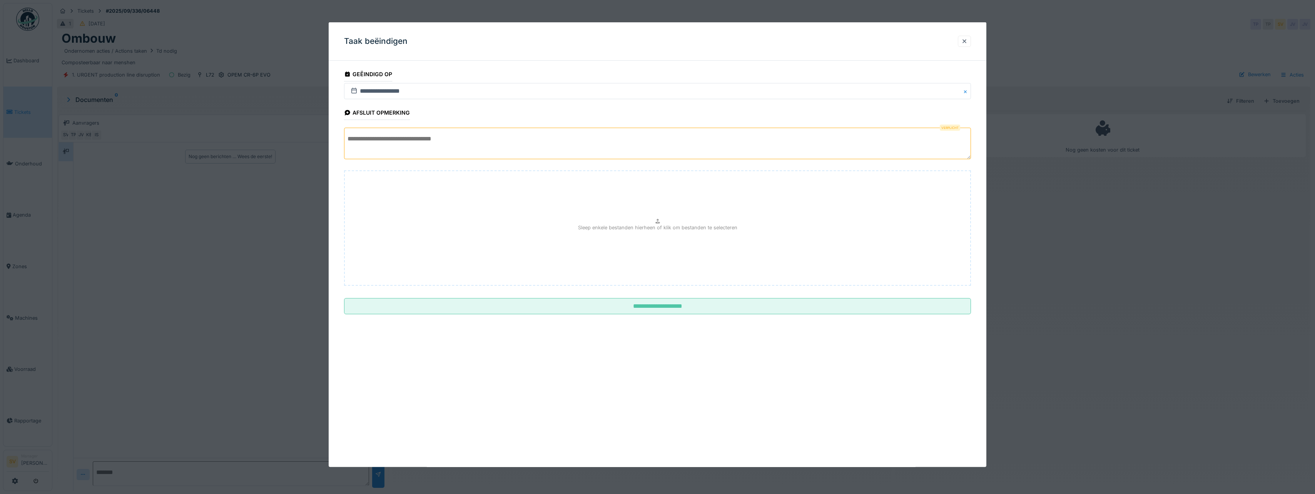
click at [719, 150] on textarea at bounding box center [657, 144] width 627 height 32
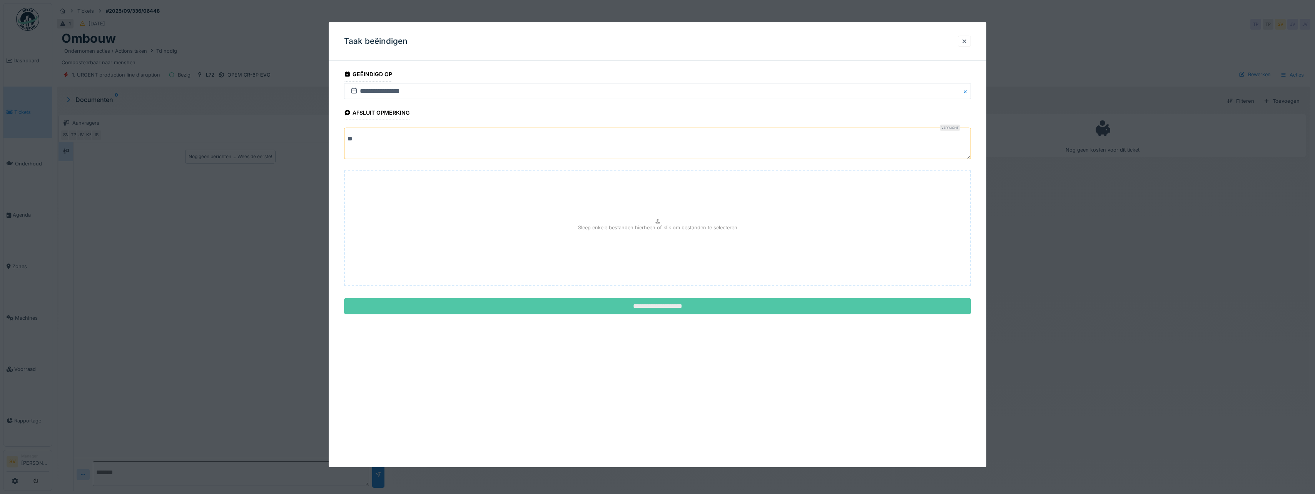
type textarea "**"
click at [671, 307] on input "**********" at bounding box center [657, 306] width 627 height 16
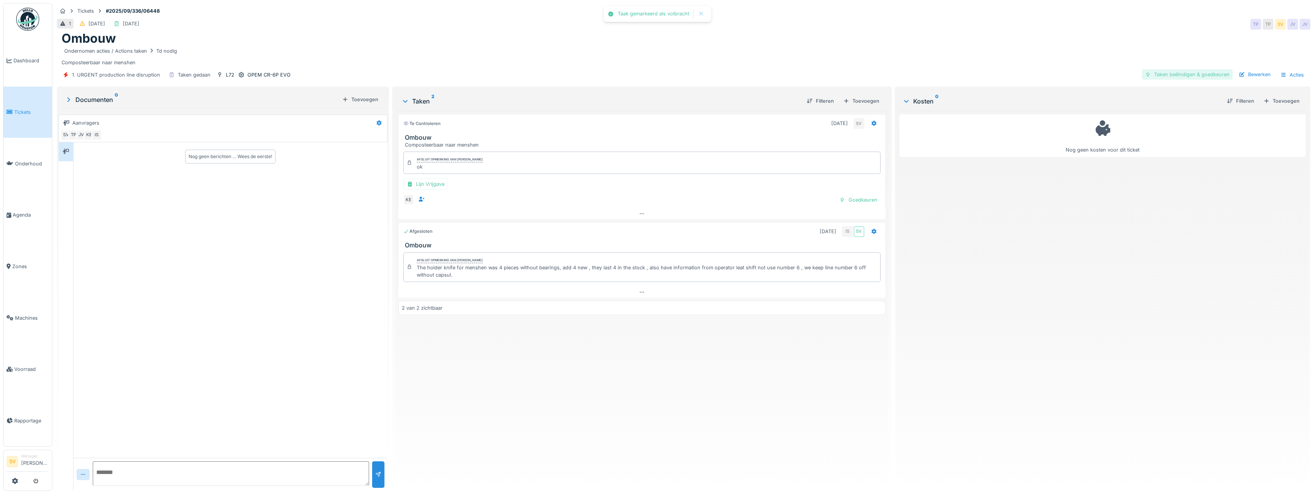
click at [1179, 77] on div "Taken beëindigen & goedkeuren" at bounding box center [1187, 74] width 91 height 10
click at [1205, 73] on div "Ticket sluiten" at bounding box center [1209, 74] width 46 height 10
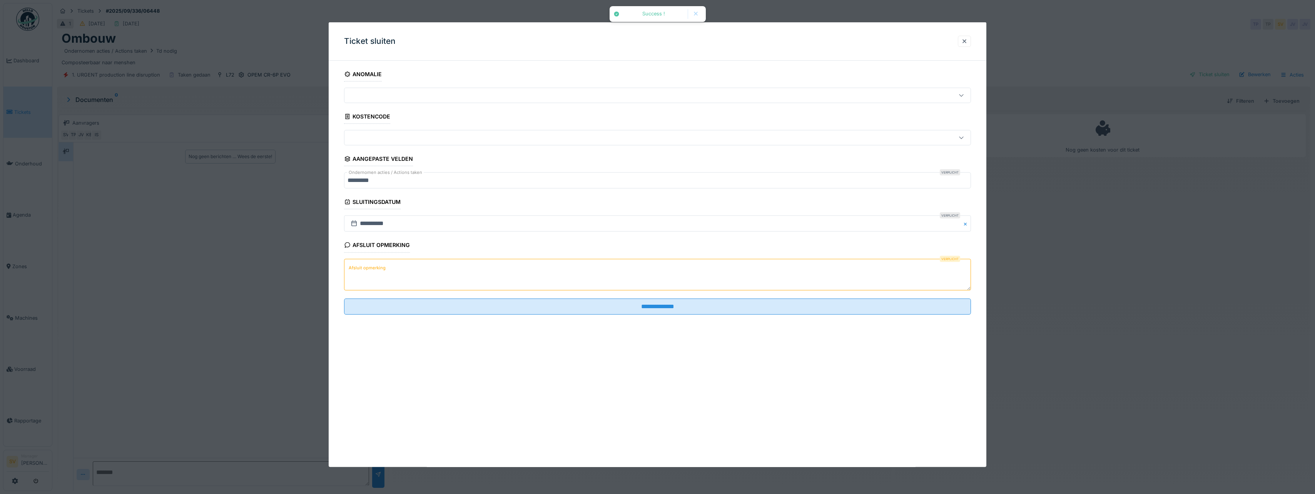
click at [497, 279] on textarea "Afsluit opmerking" at bounding box center [657, 275] width 627 height 32
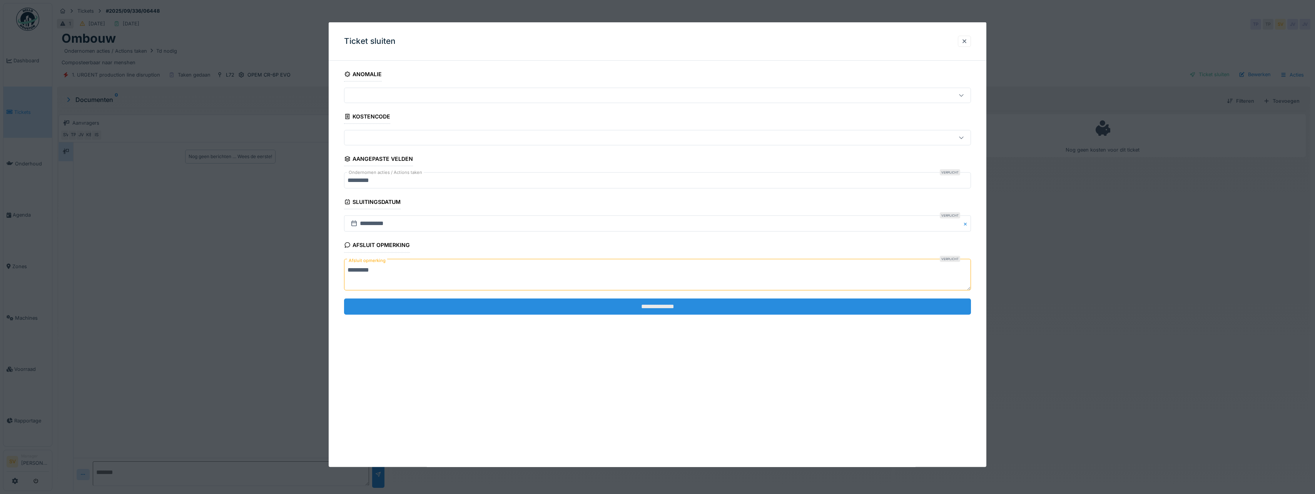
type textarea "*********"
click at [648, 306] on input "**********" at bounding box center [657, 307] width 627 height 16
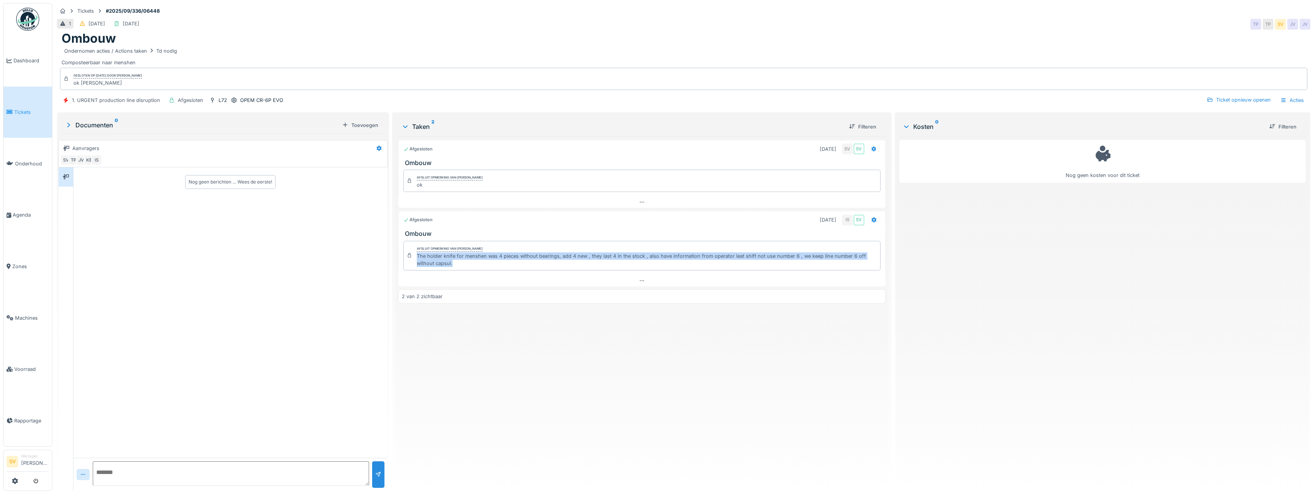
drag, startPoint x: 414, startPoint y: 255, endPoint x: 462, endPoint y: 268, distance: 49.8
click at [462, 268] on div "Afsluit opmerking van Ismail Sewilam The holder knife for menshen was 4 pieces …" at bounding box center [641, 256] width 477 height 30
copy div "The holder knife for menshen was 4 pieces without bearings, add 4 new , they la…"
